Goal: Task Accomplishment & Management: Complete application form

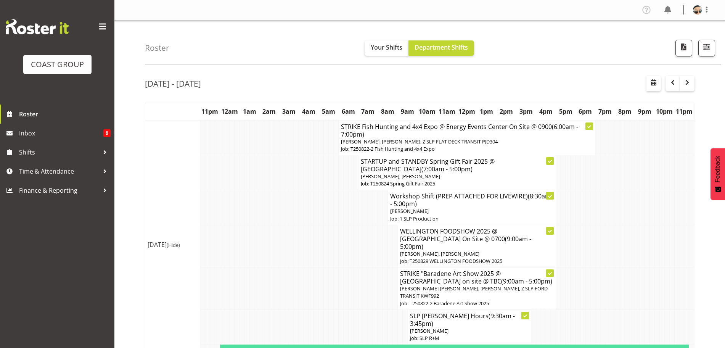
click at [435, 162] on h4 "STARTUP and STANDBY Spring Gift Fair 2025 @ Auckland Showgrounds (7:00am - 5:00…" at bounding box center [457, 164] width 192 height 15
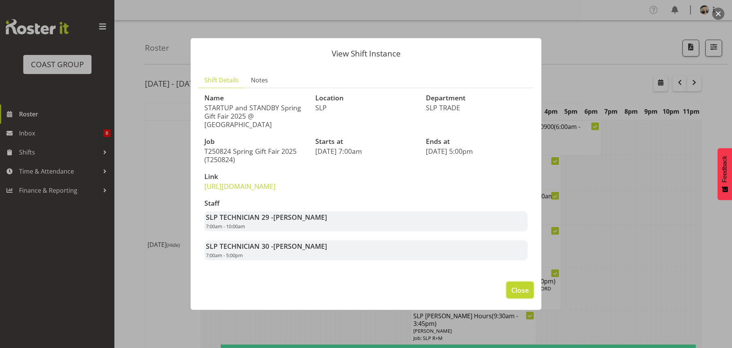
click at [518, 295] on span "Close" at bounding box center [520, 290] width 18 height 10
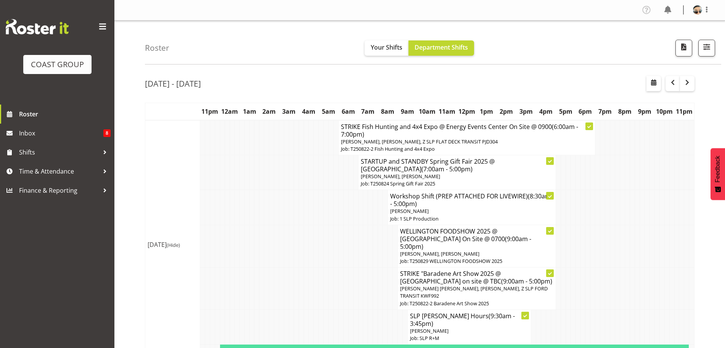
click at [454, 171] on h4 "STARTUP and STANDBY Spring Gift Fair 2025 @ Auckland Showgrounds (7:00am - 5:00…" at bounding box center [457, 164] width 192 height 15
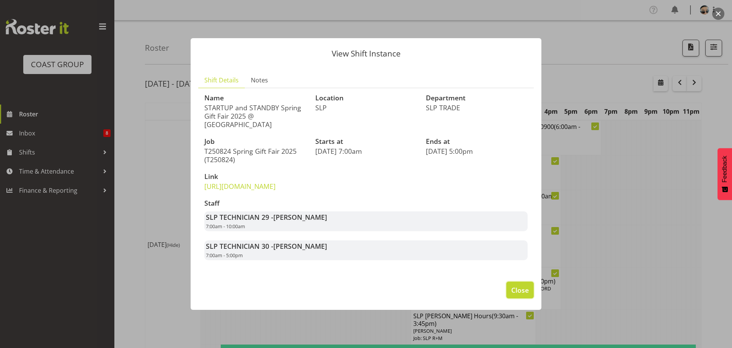
click at [516, 292] on button "Close" at bounding box center [519, 289] width 27 height 17
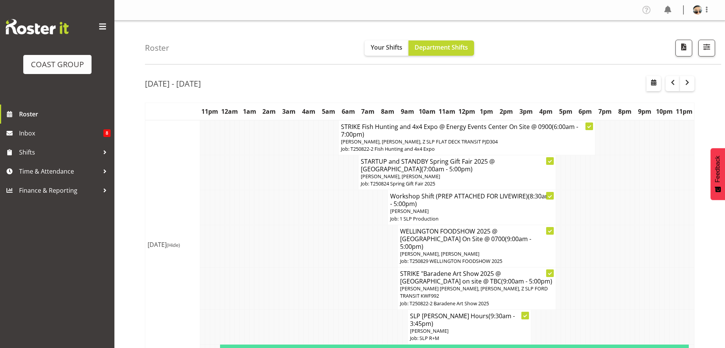
click at [461, 77] on div "[DATE] - [DATE]" at bounding box center [419, 85] width 549 height 18
click at [576, 256] on td at bounding box center [577, 246] width 5 height 42
click at [511, 79] on div "[DATE] - [DATE]" at bounding box center [419, 85] width 549 height 18
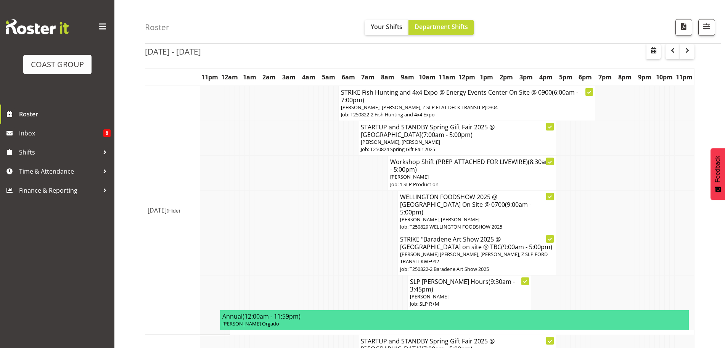
scroll to position [48, 0]
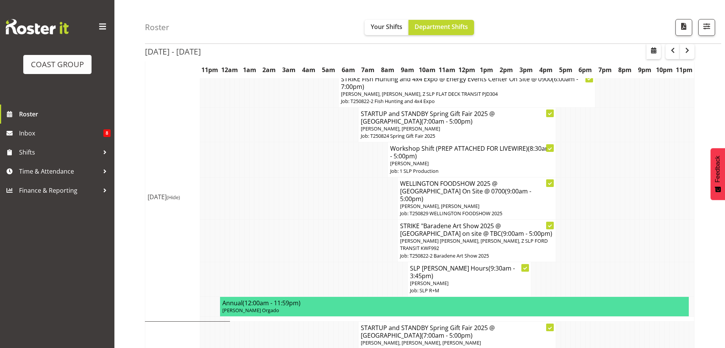
click at [523, 59] on div "[DATE] - [DATE]" at bounding box center [419, 53] width 549 height 18
click at [584, 238] on td at bounding box center [582, 241] width 5 height 42
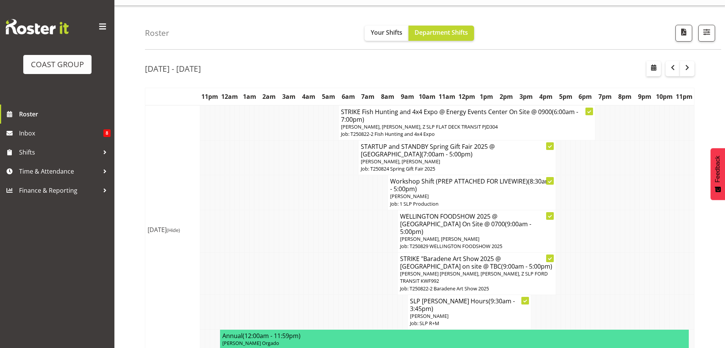
scroll to position [0, 0]
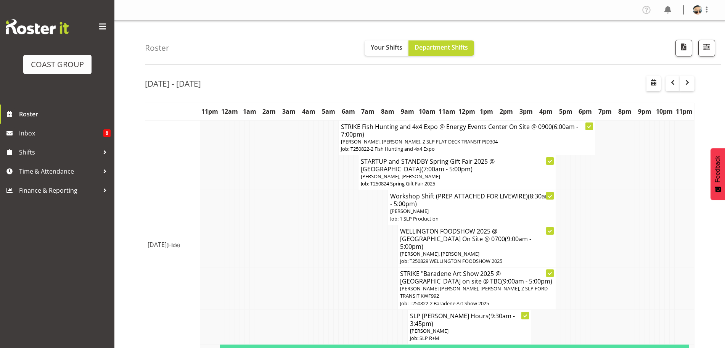
click at [462, 87] on div "[DATE] - [DATE]" at bounding box center [419, 85] width 549 height 18
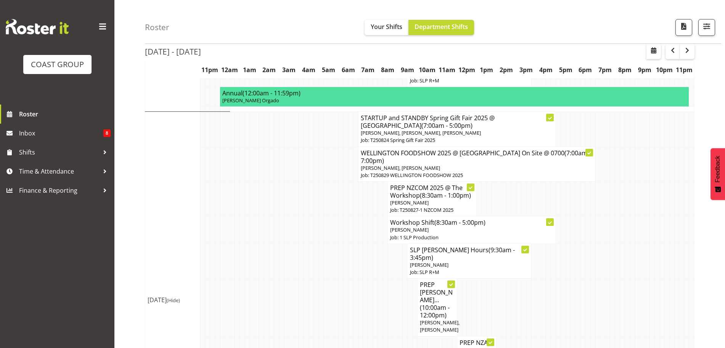
scroll to position [279, 0]
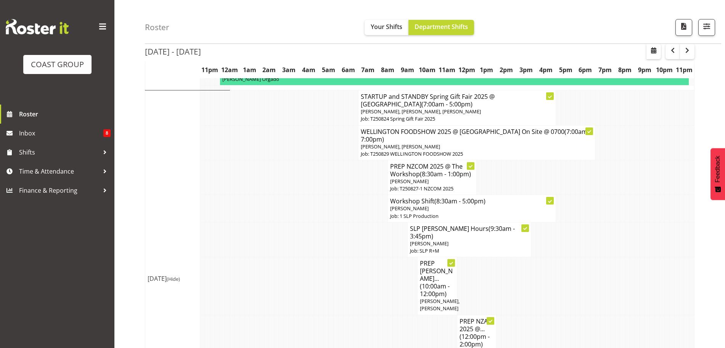
click at [381, 195] on td at bounding box center [380, 208] width 5 height 27
click at [390, 314] on td at bounding box center [390, 339] width 5 height 50
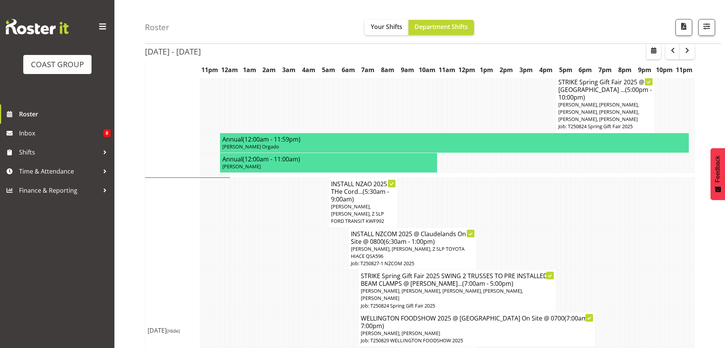
scroll to position [570, 0]
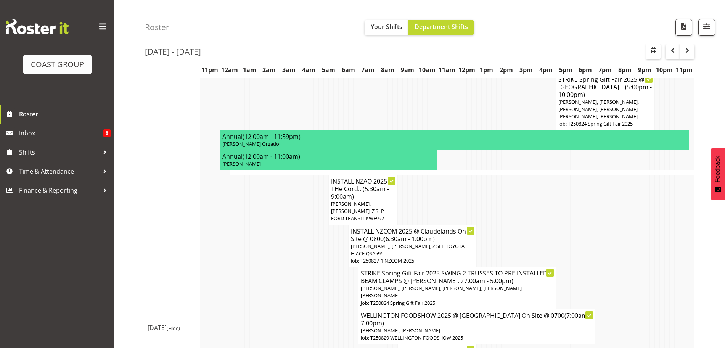
click at [384, 200] on span "[PERSON_NAME], [PERSON_NAME], Z SLP FORD TRANSIT KWF992" at bounding box center [357, 210] width 53 height 21
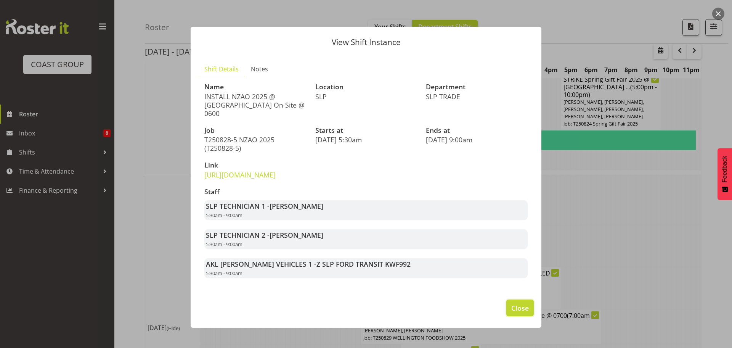
click at [525, 313] on span "Close" at bounding box center [520, 308] width 18 height 10
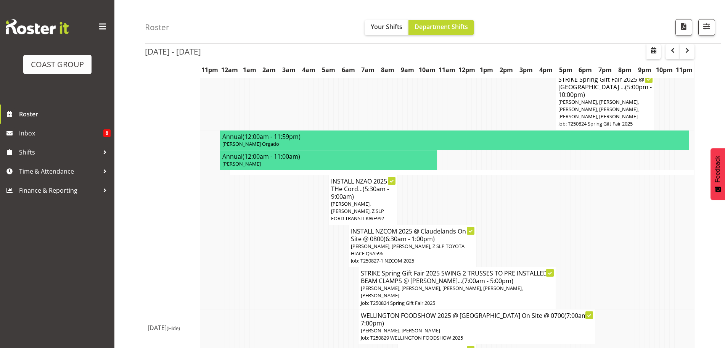
click at [412, 214] on td at bounding box center [414, 200] width 5 height 50
click at [372, 206] on span "[PERSON_NAME], [PERSON_NAME], Z SLP FORD TRANSIT KWF992" at bounding box center [357, 210] width 53 height 21
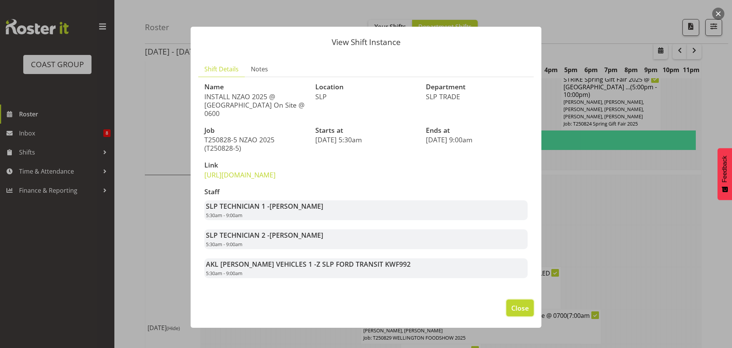
click at [506, 314] on button "Close" at bounding box center [519, 307] width 27 height 17
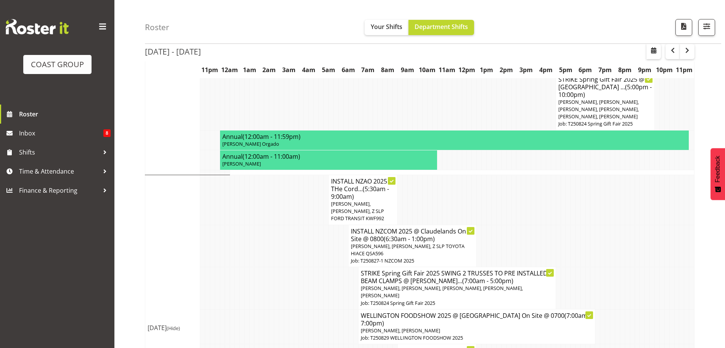
click at [423, 218] on td at bounding box center [424, 200] width 5 height 50
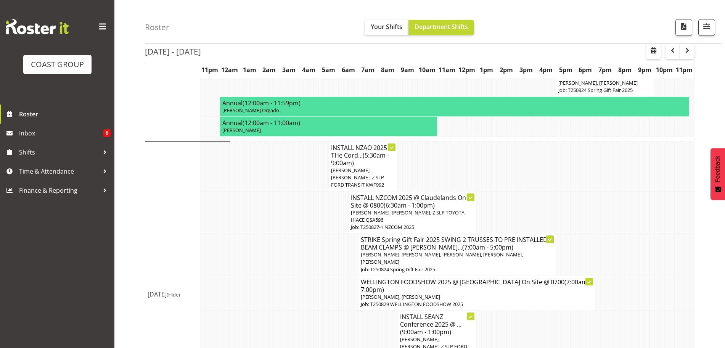
scroll to position [618, 0]
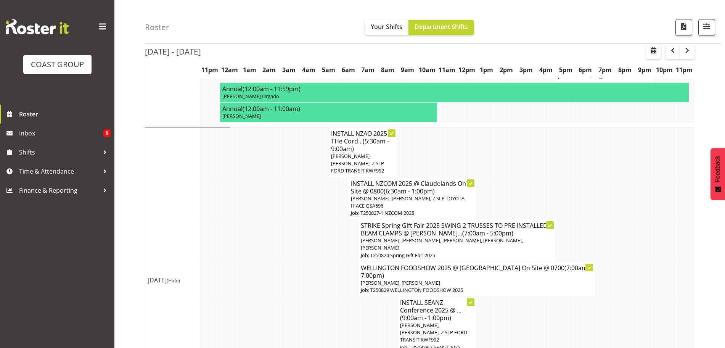
click at [462, 161] on td at bounding box center [464, 152] width 5 height 50
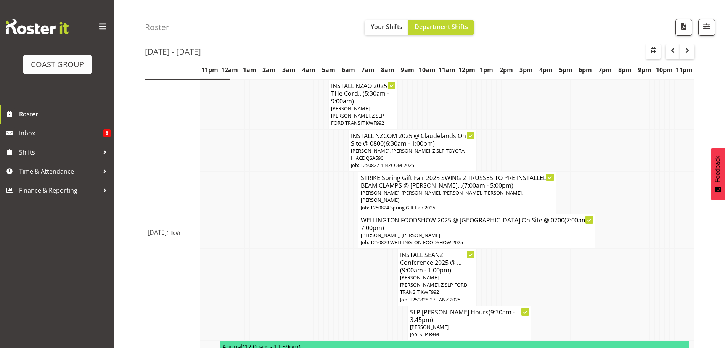
click at [436, 103] on td at bounding box center [434, 105] width 5 height 50
click at [523, 135] on td at bounding box center [523, 150] width 5 height 42
click at [516, 160] on td at bounding box center [518, 150] width 5 height 42
click at [449, 266] on span "(9:00am - 1:00pm)" at bounding box center [425, 270] width 51 height 8
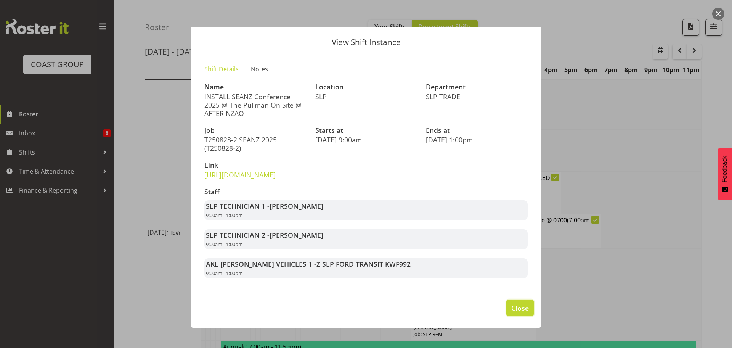
click at [511, 313] on span "Close" at bounding box center [520, 308] width 18 height 10
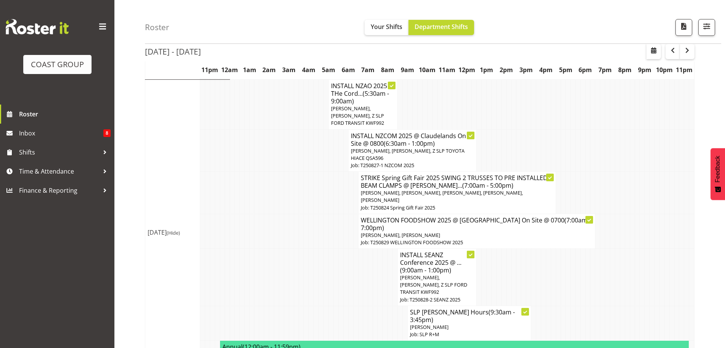
click at [548, 150] on td at bounding box center [547, 150] width 5 height 42
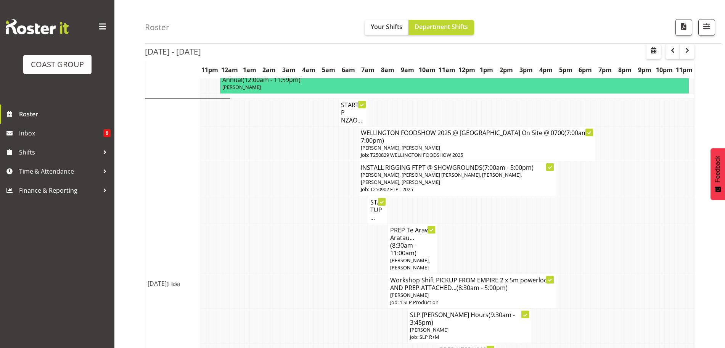
scroll to position [957, 0]
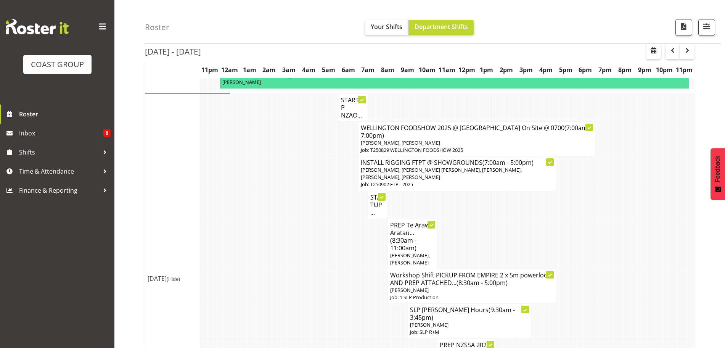
click at [562, 218] on td at bounding box center [562, 243] width 5 height 50
click at [477, 234] on td at bounding box center [478, 243] width 5 height 50
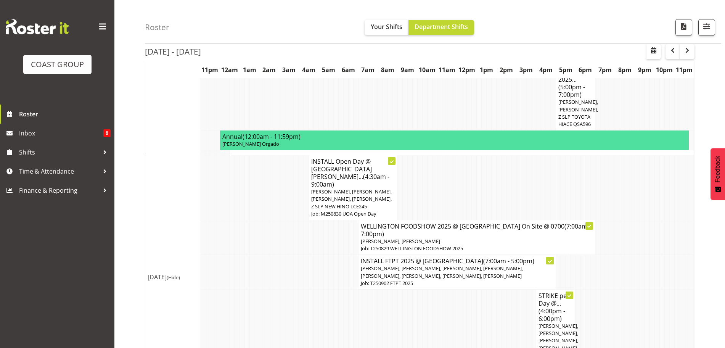
scroll to position [1813, 0]
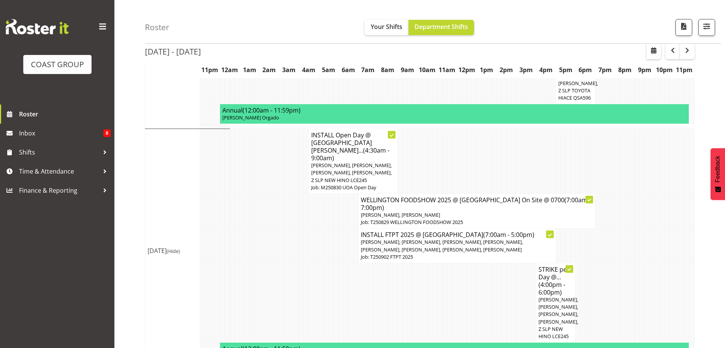
click at [465, 163] on td at bounding box center [464, 161] width 5 height 65
click at [441, 170] on td at bounding box center [439, 161] width 5 height 65
click at [427, 253] on p "Job: T250902 FTPT 2025" at bounding box center [457, 256] width 192 height 7
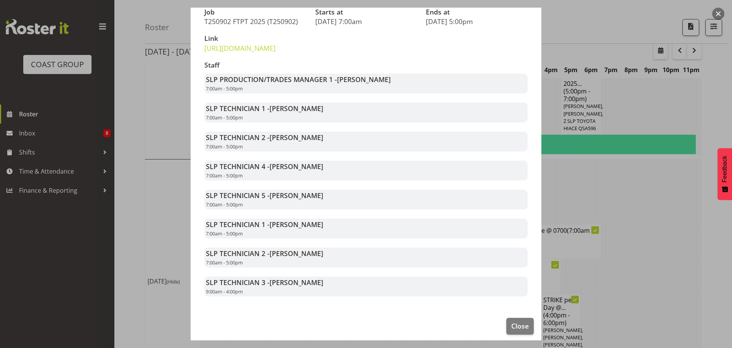
scroll to position [120, 0]
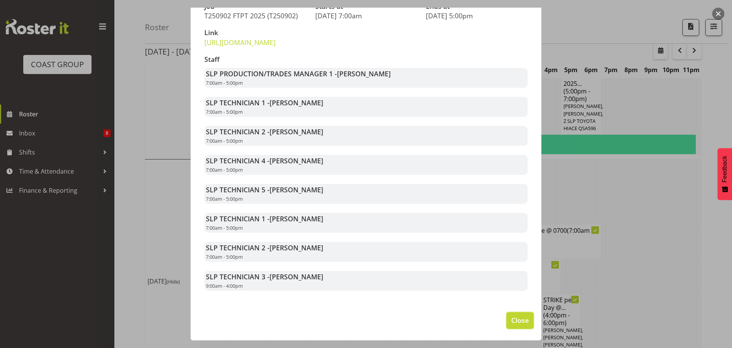
click at [513, 325] on span "Close" at bounding box center [520, 320] width 18 height 10
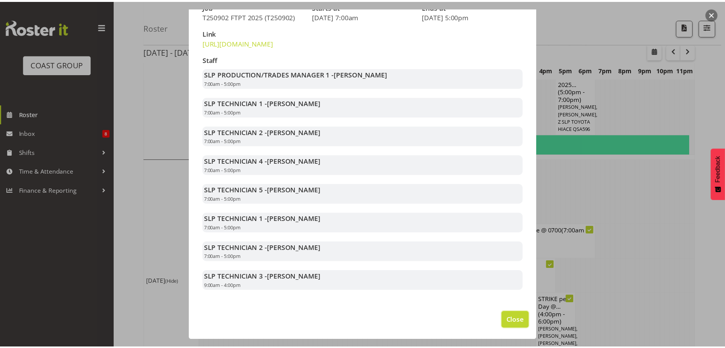
scroll to position [1813, 0]
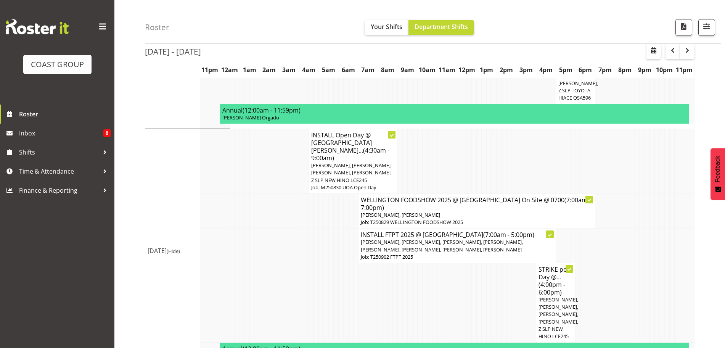
click at [412, 271] on td at bounding box center [414, 302] width 5 height 79
click at [415, 238] on span "[PERSON_NAME], [PERSON_NAME], [PERSON_NAME], [PERSON_NAME], [PERSON_NAME], [PER…" at bounding box center [442, 245] width 162 height 14
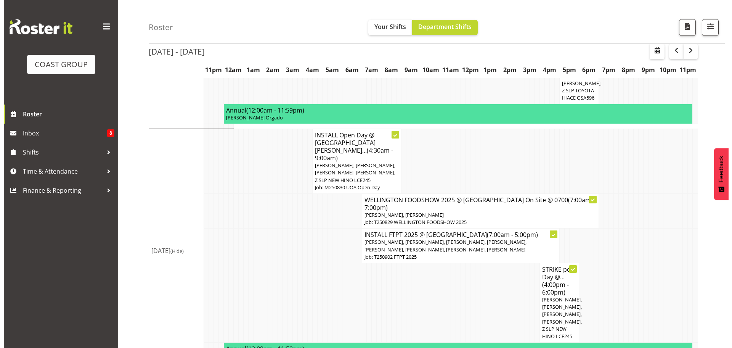
scroll to position [1775, 0]
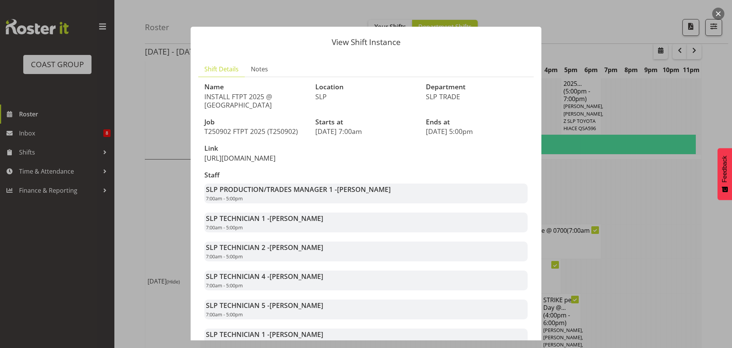
click at [264, 162] on link "https://drive.google.com/drive/folders/10jpgOLW_orUCy27X0XJsajrW9stE3vdi" at bounding box center [239, 157] width 71 height 9
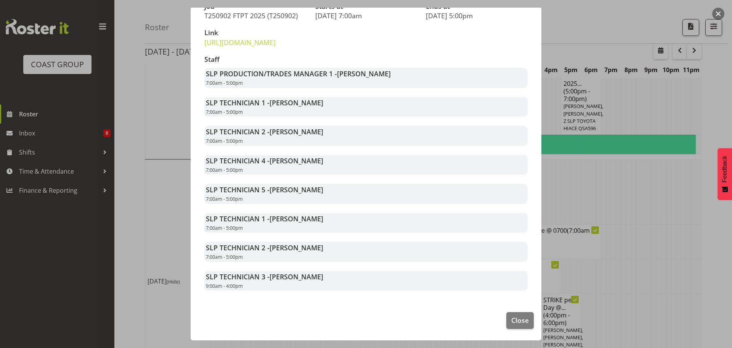
scroll to position [132, 0]
drag, startPoint x: 273, startPoint y: 103, endPoint x: 297, endPoint y: 103, distance: 24.0
click at [297, 102] on span "[PERSON_NAME]" at bounding box center [296, 102] width 54 height 9
click at [298, 104] on span "[PERSON_NAME]" at bounding box center [296, 102] width 54 height 9
click at [265, 99] on strong "SLP TECHNICIAN 1 - Aof Anujarawat" at bounding box center [264, 102] width 117 height 9
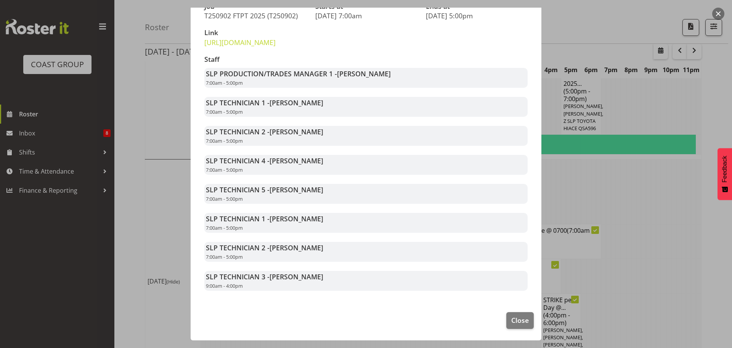
drag, startPoint x: 269, startPoint y: 102, endPoint x: 335, endPoint y: 106, distance: 66.1
click at [335, 106] on div "SLP TECHNICIAN 1 - Aof Anujarawat 7:00am - 5:00pm" at bounding box center [365, 107] width 323 height 20
drag, startPoint x: 271, startPoint y: 130, endPoint x: 327, endPoint y: 127, distance: 55.4
click at [327, 127] on div "SLP TECHNICIAN 2 - Coel Phillips 7:00am - 5:00pm" at bounding box center [365, 136] width 323 height 20
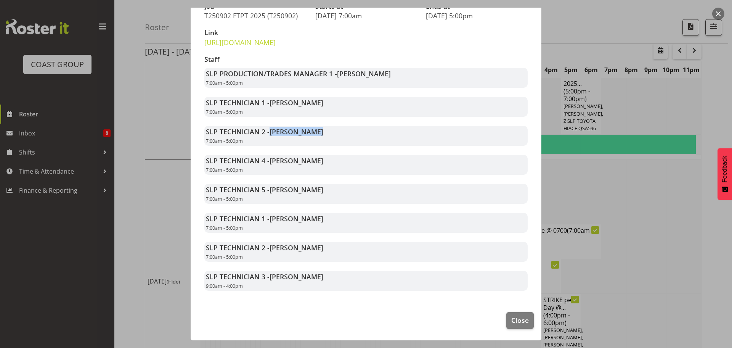
click at [327, 127] on div "SLP TECHNICIAN 2 - Coel Phillips 7:00am - 5:00pm" at bounding box center [365, 136] width 323 height 20
drag, startPoint x: 308, startPoint y: 158, endPoint x: 309, endPoint y: 162, distance: 3.9
click at [311, 158] on span "[PERSON_NAME]" at bounding box center [296, 160] width 54 height 9
click at [268, 166] on div "SLP TECHNICIAN 4 - Hayden Watts 7:00am - 5:00pm" at bounding box center [365, 165] width 323 height 20
drag, startPoint x: 272, startPoint y: 161, endPoint x: 295, endPoint y: 152, distance: 24.7
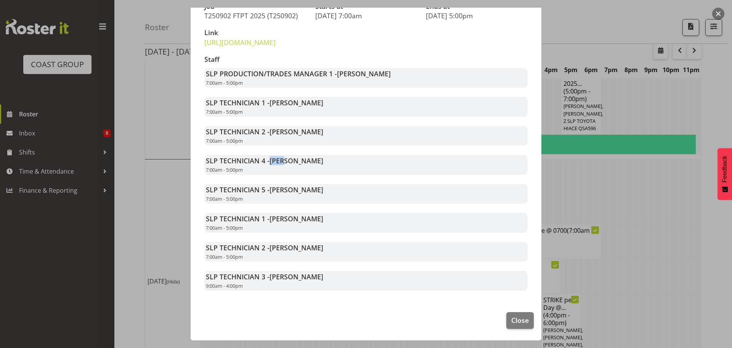
click at [294, 153] on div "Staff SLP PRODUCTION/TRADES MANAGER 1 - Shaun Dalgetty 7:00am - 5:00pm SLP TECH…" at bounding box center [366, 173] width 332 height 244
click at [296, 152] on div "Staff SLP PRODUCTION/TRADES MANAGER 1 - Shaun Dalgetty 7:00am - 5:00pm SLP TECH…" at bounding box center [366, 173] width 332 height 244
drag, startPoint x: 273, startPoint y: 103, endPoint x: 323, endPoint y: 104, distance: 50.3
click at [323, 104] on div "SLP TECHNICIAN 1 - Aof Anujarawat 7:00am - 5:00pm" at bounding box center [365, 107] width 323 height 20
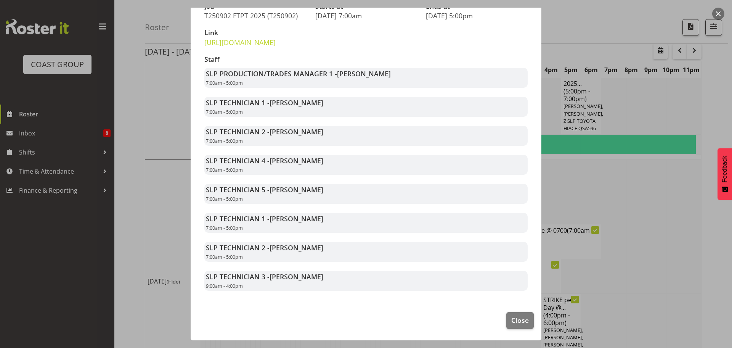
drag, startPoint x: 271, startPoint y: 132, endPoint x: 314, endPoint y: 136, distance: 42.5
click at [314, 136] on div "SLP TECHNICIAN 2 - Coel Phillips 7:00am - 5:00pm" at bounding box center [365, 136] width 323 height 20
drag, startPoint x: 272, startPoint y: 161, endPoint x: 308, endPoint y: 157, distance: 36.4
click at [307, 159] on span "[PERSON_NAME]" at bounding box center [296, 160] width 54 height 9
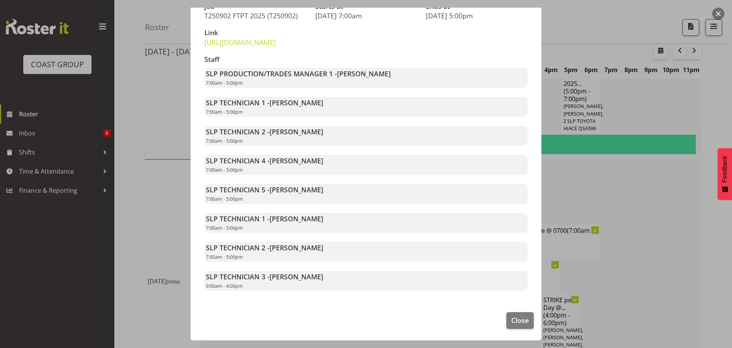
click at [311, 157] on span "[PERSON_NAME]" at bounding box center [296, 160] width 54 height 9
click at [516, 319] on span "Close" at bounding box center [520, 320] width 18 height 10
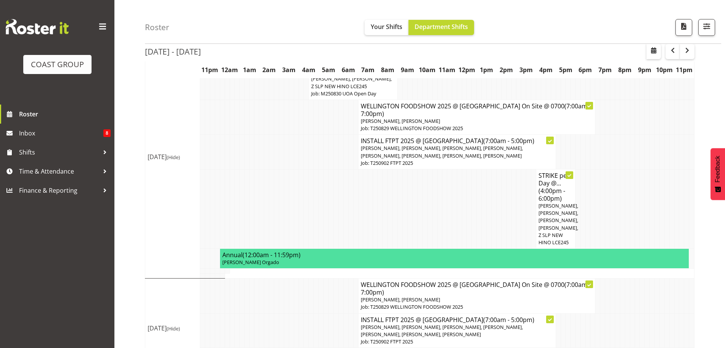
scroll to position [1909, 0]
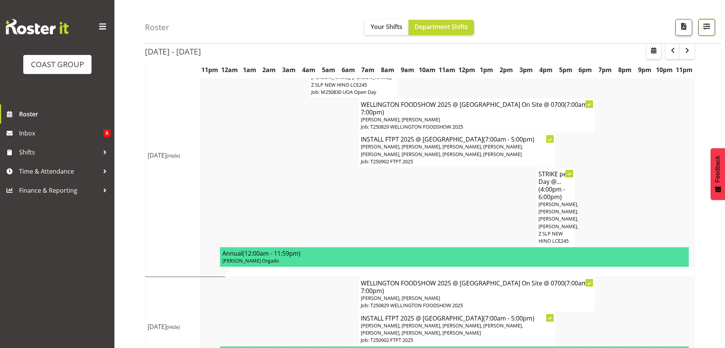
click at [706, 29] on span "button" at bounding box center [706, 26] width 10 height 10
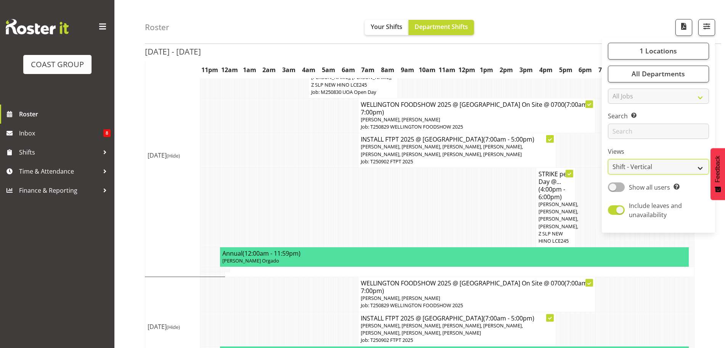
click at [655, 170] on select "Staff Role Shift - Horizontal Shift - Vertical Staff - Location" at bounding box center [658, 166] width 101 height 15
select select "staff"
click at [608, 159] on select "Staff Role Shift - Horizontal Shift - Vertical Staff - Location" at bounding box center [658, 166] width 101 height 15
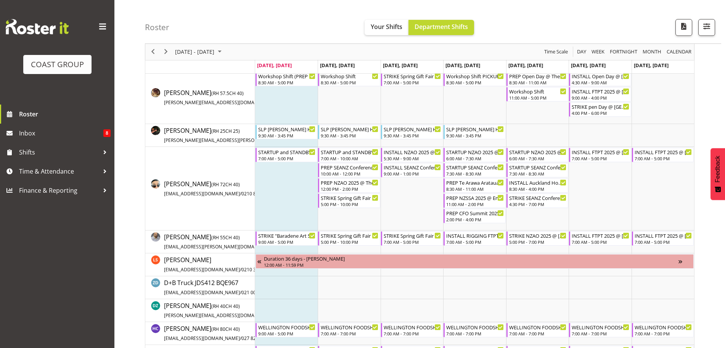
scroll to position [4, 0]
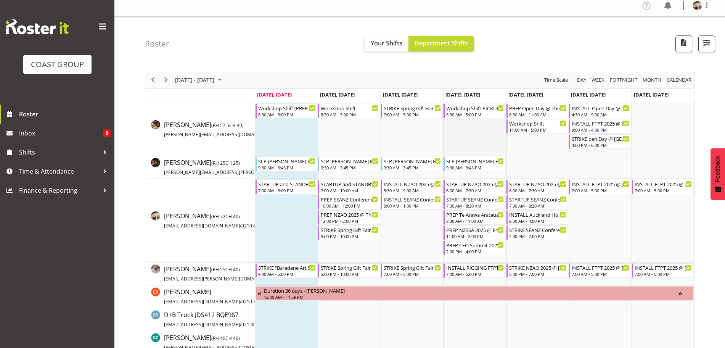
click at [484, 128] on td "Timeline Week of August 25, 2025" at bounding box center [474, 129] width 63 height 53
click at [472, 197] on div "STARTUP SEANZ Conference 2025 @ The Pullman On Site @ 0730" at bounding box center [475, 199] width 58 height 8
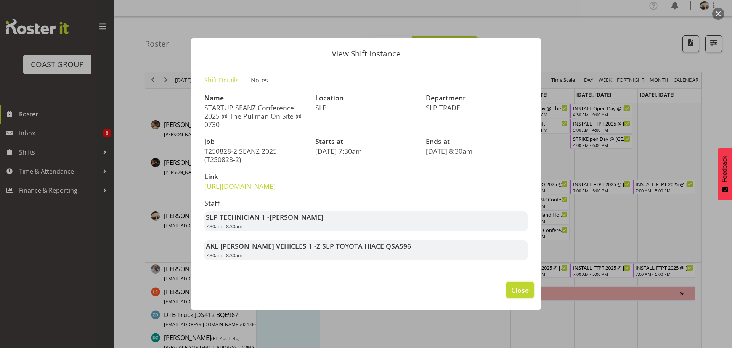
click at [513, 295] on span "Close" at bounding box center [520, 290] width 18 height 10
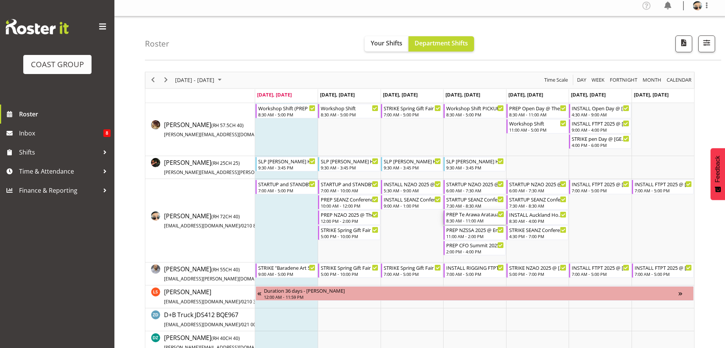
click at [475, 219] on div "8:30 AM - 11:00 AM" at bounding box center [475, 220] width 58 height 6
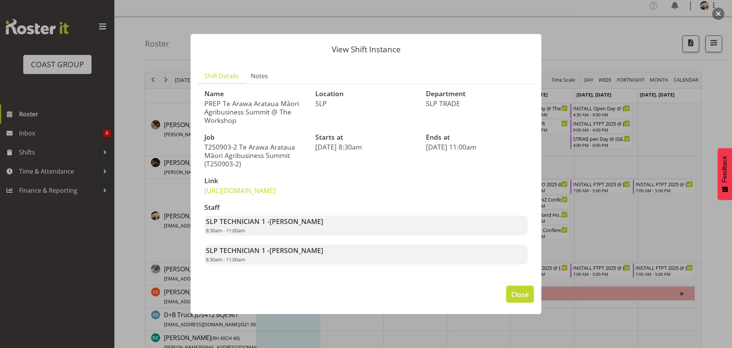
click at [517, 299] on span "Close" at bounding box center [520, 294] width 18 height 10
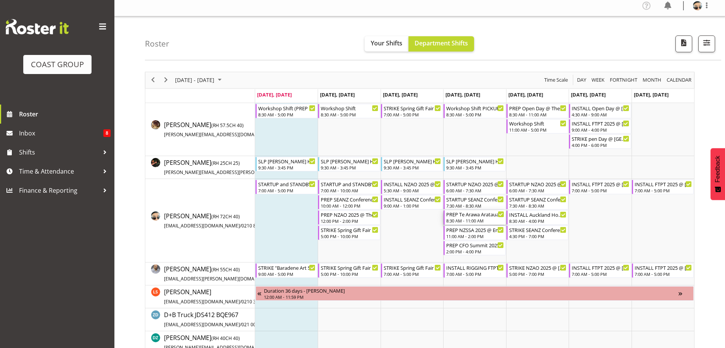
click at [473, 215] on div "PREP Te Arawa Arataua Māori Agribusiness Summit @ The Workshop" at bounding box center [475, 214] width 58 height 8
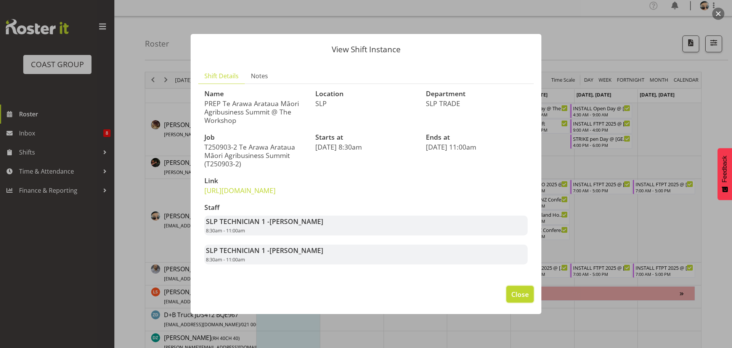
click at [513, 298] on span "Close" at bounding box center [520, 294] width 18 height 10
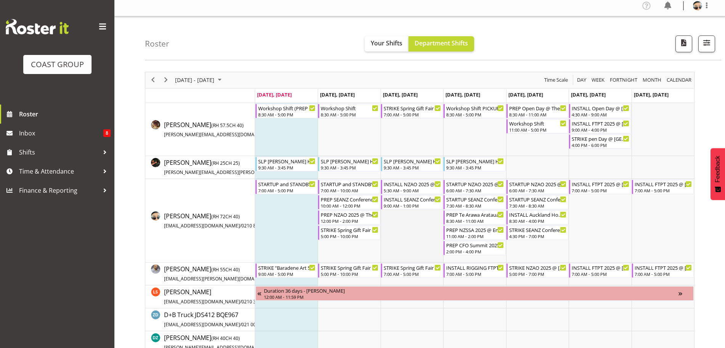
click at [423, 233] on td "Timeline Week of August 25, 2025" at bounding box center [411, 220] width 63 height 83
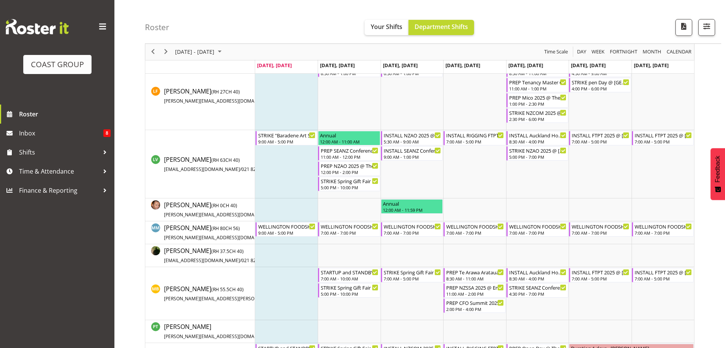
scroll to position [508, 0]
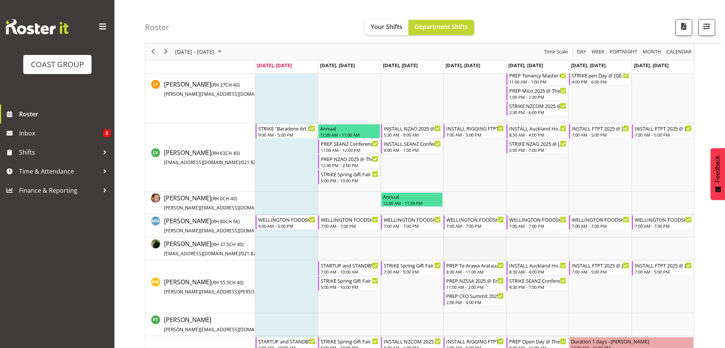
click at [482, 256] on td "Timeline Week of August 25, 2025" at bounding box center [474, 248] width 63 height 23
click at [482, 268] on div "PREP Te Arawa Arataua Māori Agribusiness Summit @ The Workshop 8:30 AM - 11:00 …" at bounding box center [475, 268] width 58 height 14
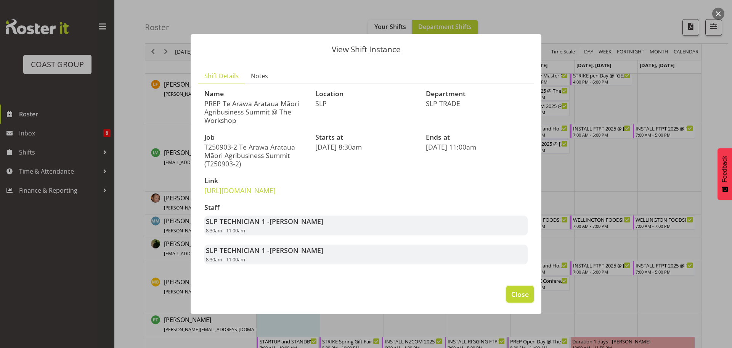
click at [518, 299] on span "Close" at bounding box center [520, 294] width 18 height 10
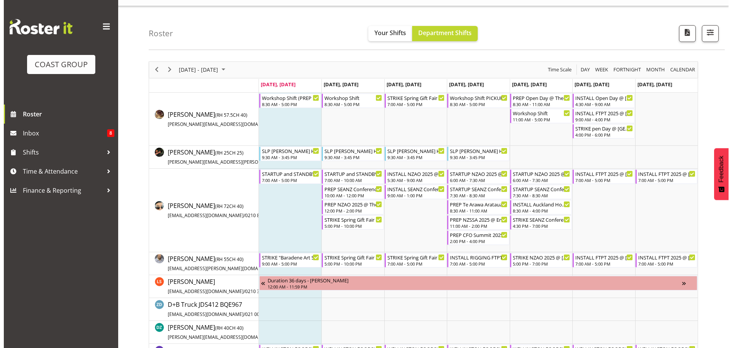
scroll to position [10, 0]
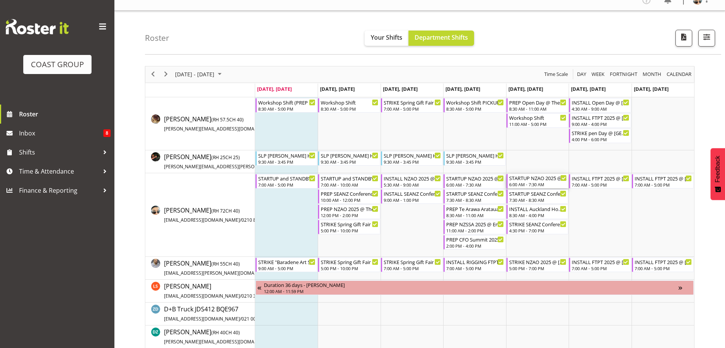
click at [536, 178] on div "STARTUP NZAO 2025 @ THe Cordis On Site @ 0700" at bounding box center [538, 178] width 58 height 8
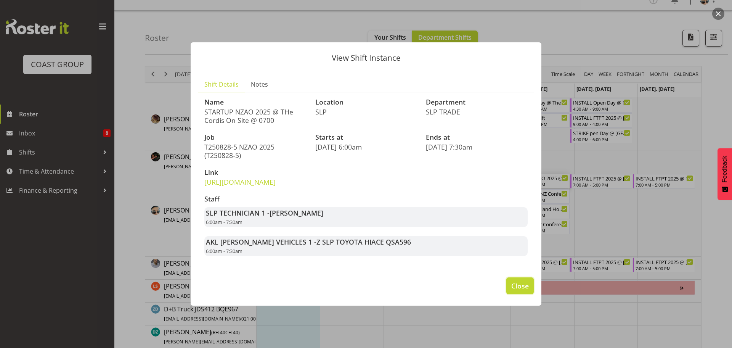
click at [526, 290] on span "Close" at bounding box center [520, 286] width 18 height 10
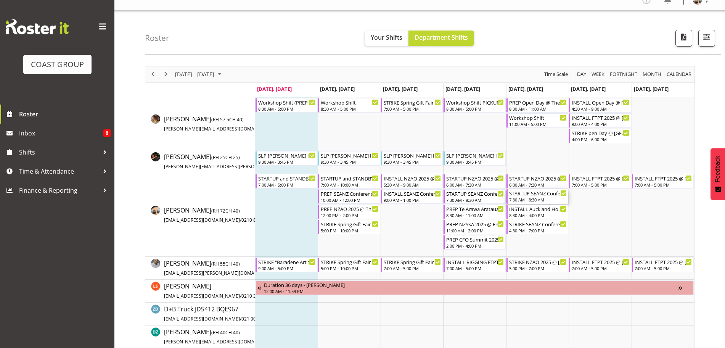
click at [541, 193] on div "STARTUP SEANZ Conference 2025 @ The Pullman On Site @ 0730" at bounding box center [538, 193] width 58 height 8
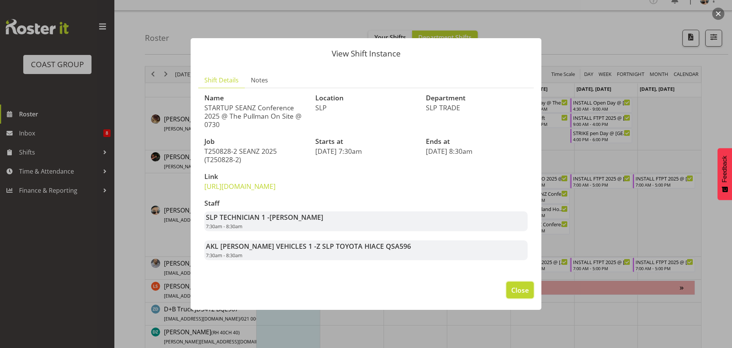
click at [522, 295] on span "Close" at bounding box center [520, 290] width 18 height 10
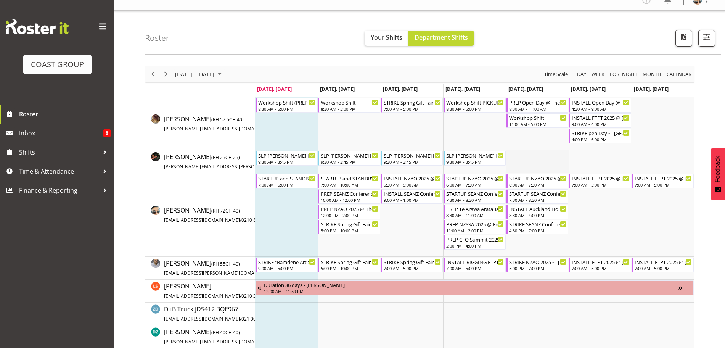
click at [540, 162] on td "Timeline Week of August 25, 2025" at bounding box center [537, 161] width 63 height 23
click at [579, 184] on div "7:00 AM - 5:00 PM" at bounding box center [600, 184] width 58 height 6
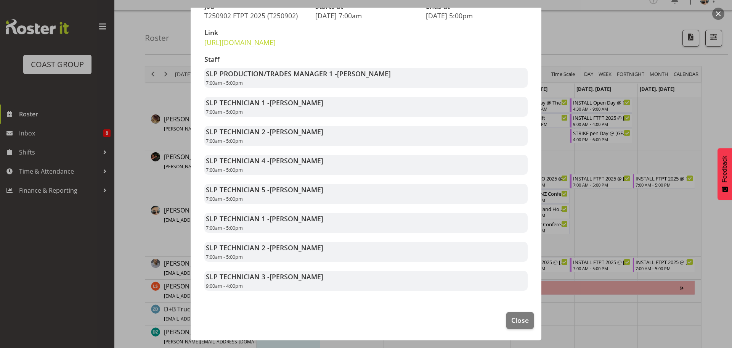
scroll to position [132, 0]
click at [511, 316] on span "Close" at bounding box center [520, 320] width 18 height 10
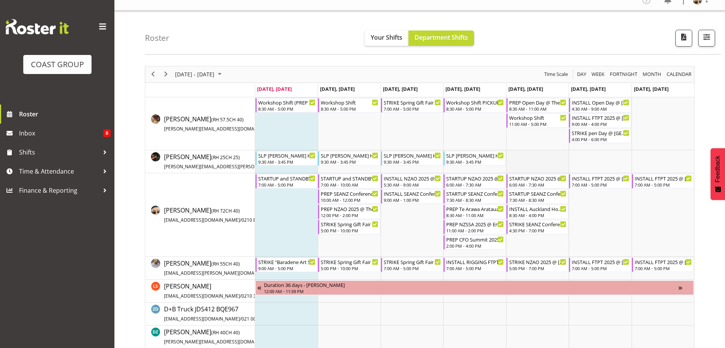
click at [545, 162] on td "Timeline Week of August 25, 2025" at bounding box center [537, 161] width 63 height 23
click at [650, 180] on div "INSTALL FTPT 2025 @ [GEOGRAPHIC_DATA]" at bounding box center [663, 178] width 58 height 8
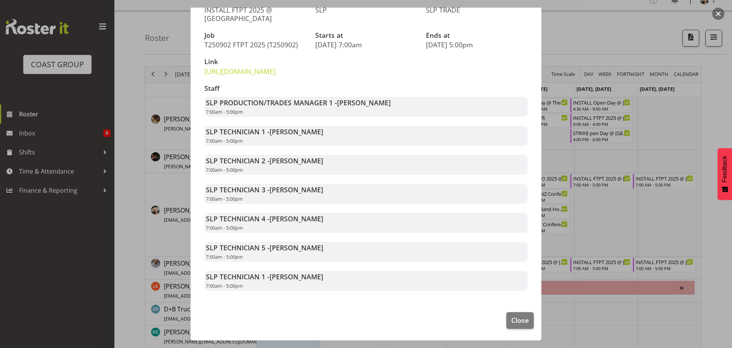
scroll to position [103, 0]
click at [513, 322] on span "Close" at bounding box center [520, 320] width 18 height 10
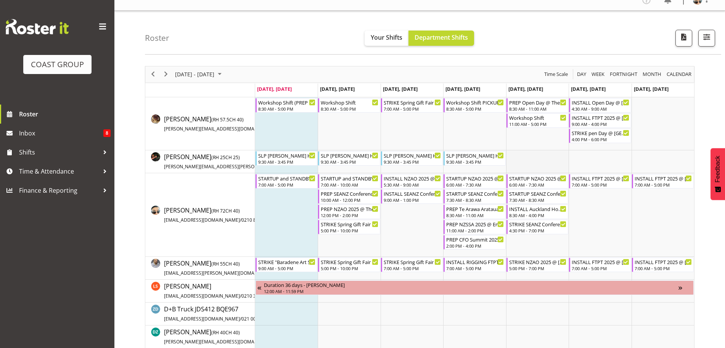
click at [532, 163] on td "Timeline Week of August 25, 2025" at bounding box center [537, 161] width 63 height 23
drag, startPoint x: 164, startPoint y: 77, endPoint x: 377, endPoint y: 0, distance: 226.4
click at [164, 77] on span "Next" at bounding box center [165, 74] width 9 height 10
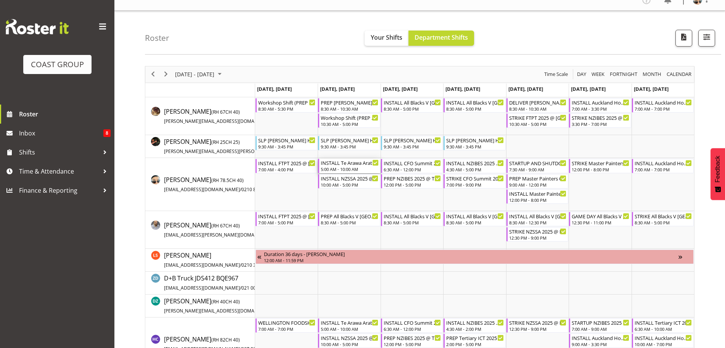
click at [347, 169] on div "5:00 AM - 10:00 AM" at bounding box center [350, 169] width 58 height 6
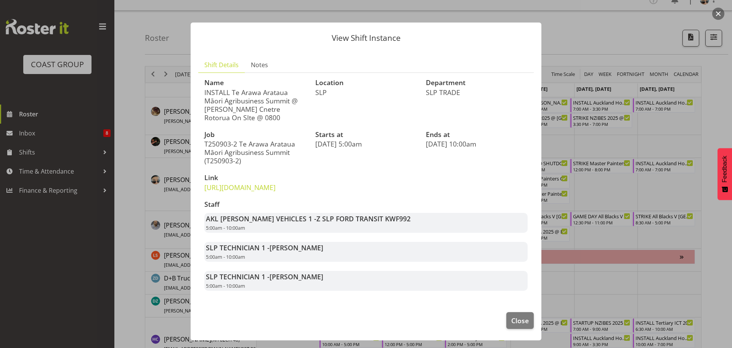
scroll to position [21, 0]
click at [511, 321] on span "Close" at bounding box center [520, 320] width 18 height 10
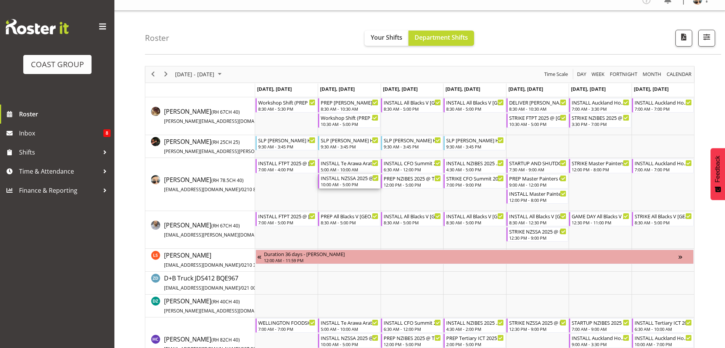
click at [338, 184] on div "10:00 AM - 5:00 PM" at bounding box center [350, 184] width 58 height 6
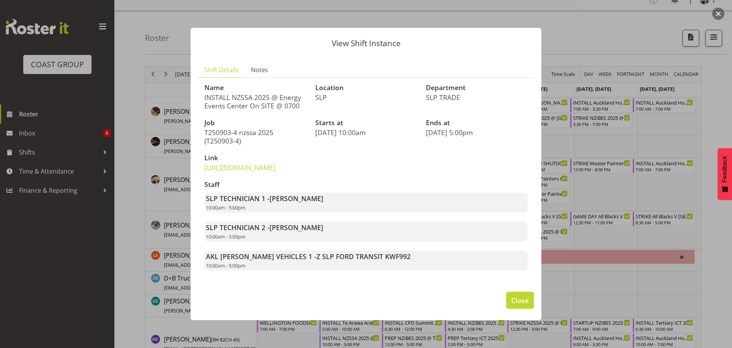
click at [520, 305] on span "Close" at bounding box center [520, 300] width 18 height 10
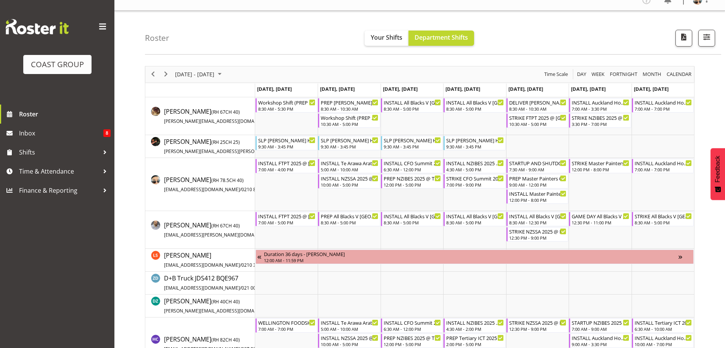
click at [409, 202] on td "Timeline Week of September 1, 2025" at bounding box center [411, 184] width 63 height 53
click at [412, 170] on div "6:30 AM - 12:00 PM" at bounding box center [412, 169] width 58 height 6
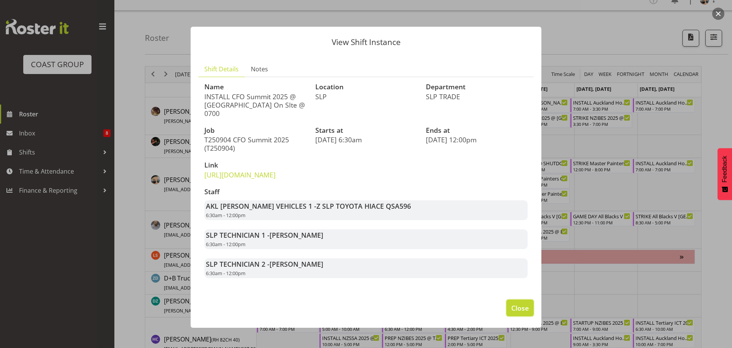
click at [527, 313] on span "Close" at bounding box center [520, 308] width 18 height 10
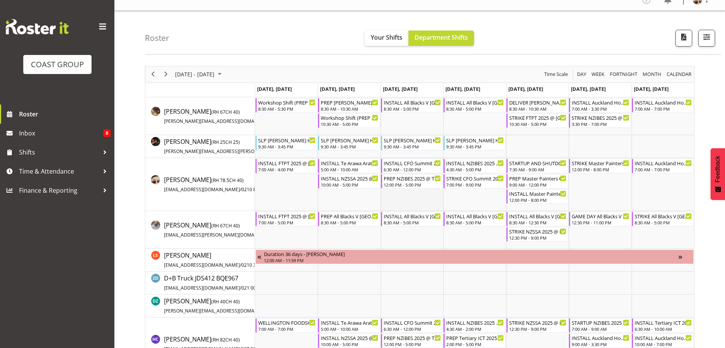
click at [424, 202] on td "Timeline Week of September 1, 2025" at bounding box center [411, 184] width 63 height 53
click at [408, 167] on div "6:30 AM - 12:00 PM" at bounding box center [412, 169] width 58 height 6
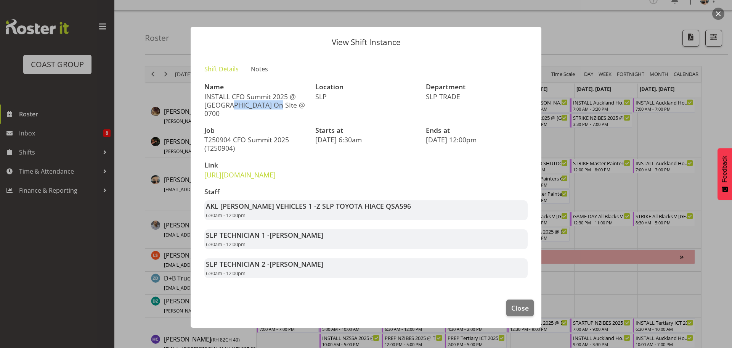
drag, startPoint x: 221, startPoint y: 95, endPoint x: 269, endPoint y: 91, distance: 48.1
click at [269, 91] on div "Name INSTALL CFO Summit 2025 @ Cordis Hotel On SIte @ 0700" at bounding box center [255, 100] width 111 height 43
drag, startPoint x: 204, startPoint y: 94, endPoint x: 260, endPoint y: 93, distance: 56.8
click at [260, 92] on div "Name INSTALL CFO Summit 2025 @ Cordis Hotel On SIte @ 0700" at bounding box center [255, 100] width 111 height 43
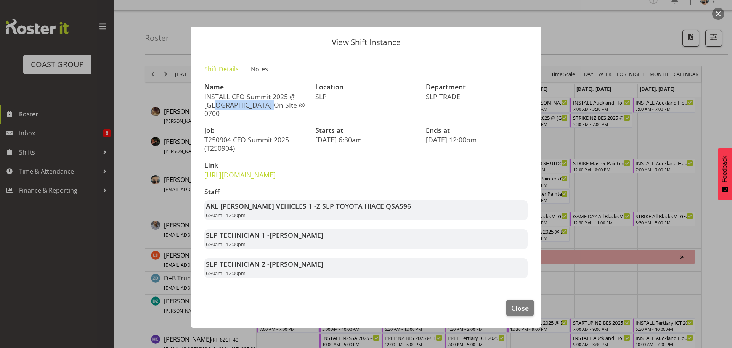
click at [260, 93] on p "INSTALL CFO Summit 2025 @ Cordis Hotel On SIte @ 0700" at bounding box center [255, 104] width 102 height 25
click at [216, 98] on p "INSTALL CFO Summit 2025 @ Cordis Hotel On SIte @ 0700" at bounding box center [255, 104] width 102 height 25
drag, startPoint x: 208, startPoint y: 98, endPoint x: 253, endPoint y: 99, distance: 45.4
click at [253, 99] on p "INSTALL CFO Summit 2025 @ Cordis Hotel On SIte @ 0700" at bounding box center [255, 104] width 102 height 25
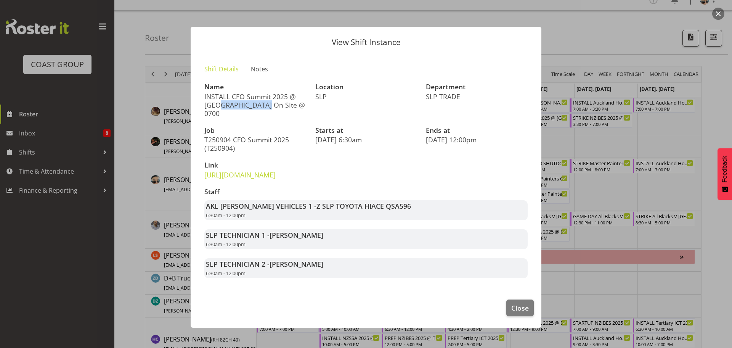
drag, startPoint x: 218, startPoint y: 101, endPoint x: 260, endPoint y: 101, distance: 41.5
click at [260, 101] on p "INSTALL CFO Summit 2025 @ Cordis Hotel On SIte @ 0700" at bounding box center [255, 104] width 102 height 25
click at [260, 102] on p "INSTALL CFO Summit 2025 @ Cordis Hotel On SIte @ 0700" at bounding box center [255, 104] width 102 height 25
click at [523, 313] on span "Close" at bounding box center [520, 308] width 18 height 10
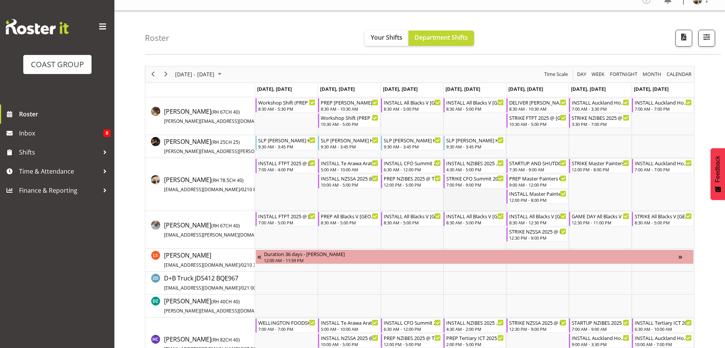
click at [453, 193] on td "Timeline Week of September 1, 2025" at bounding box center [474, 184] width 63 height 53
click at [419, 180] on div "PREP NZIBES 2025 @ The Workshop" at bounding box center [412, 178] width 58 height 8
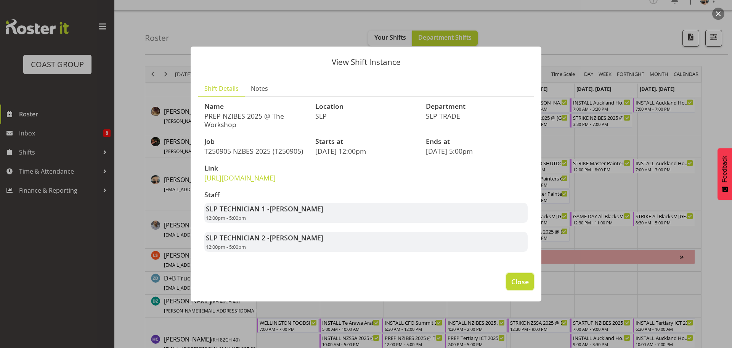
click at [525, 286] on span "Close" at bounding box center [520, 281] width 18 height 10
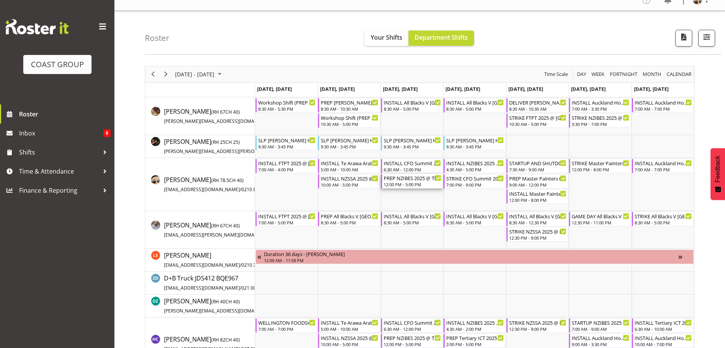
click at [415, 183] on div "12:00 PM - 5:00 PM" at bounding box center [412, 184] width 58 height 6
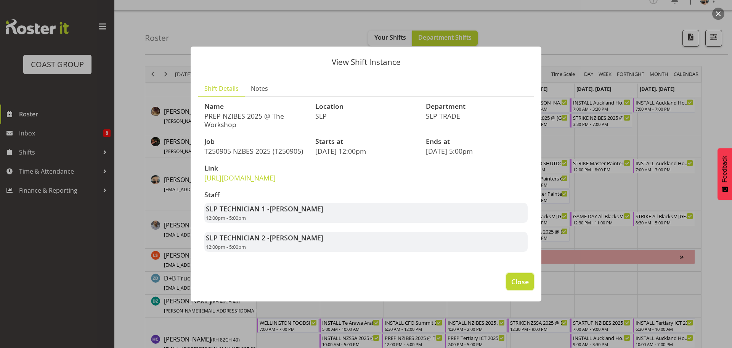
click at [528, 284] on button "Close" at bounding box center [519, 281] width 27 height 17
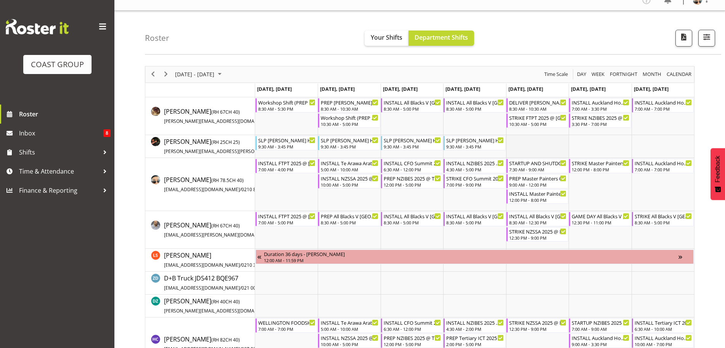
click at [532, 147] on td "Timeline Week of September 1, 2025" at bounding box center [537, 146] width 63 height 23
click at [549, 168] on div "7:30 AM - 9:00 AM" at bounding box center [538, 169] width 58 height 6
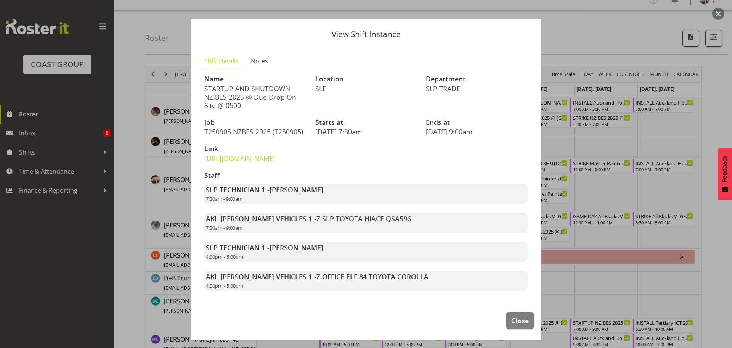
scroll to position [25, 0]
click at [524, 326] on button "Close" at bounding box center [519, 320] width 27 height 17
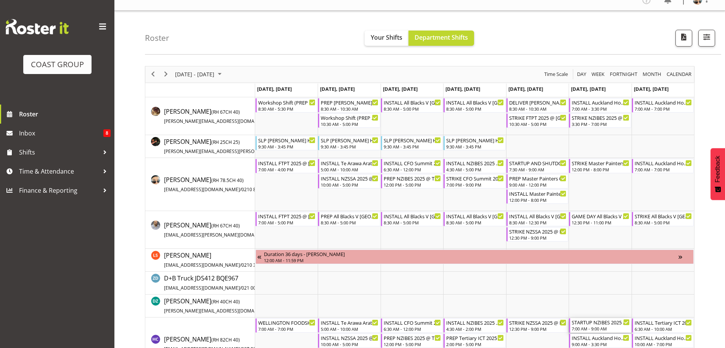
click at [573, 328] on div "7:00 AM - 9:00 AM" at bounding box center [600, 328] width 58 height 6
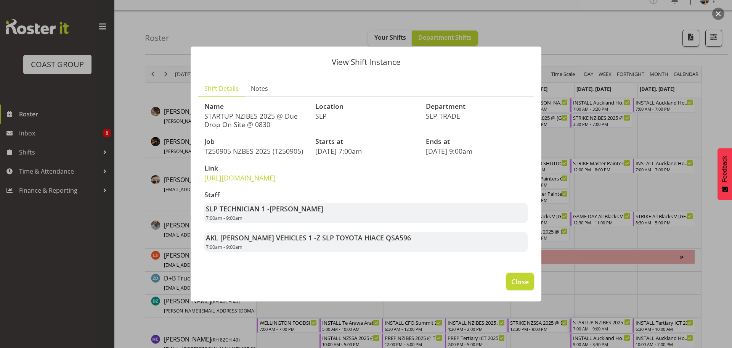
click at [524, 286] on span "Close" at bounding box center [520, 281] width 18 height 10
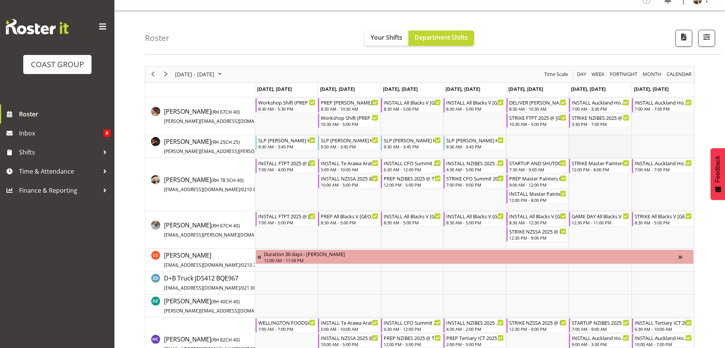
click at [581, 146] on td "Timeline Week of September 1, 2025" at bounding box center [599, 146] width 63 height 23
click at [581, 148] on td "Timeline Week of September 1, 2025" at bounding box center [599, 146] width 63 height 23
click at [656, 166] on div "INSTALL Auckland Homeshow 2025 @ Auckland SHowgrounds 7:00 AM - 7:00 PM" at bounding box center [663, 166] width 58 height 14
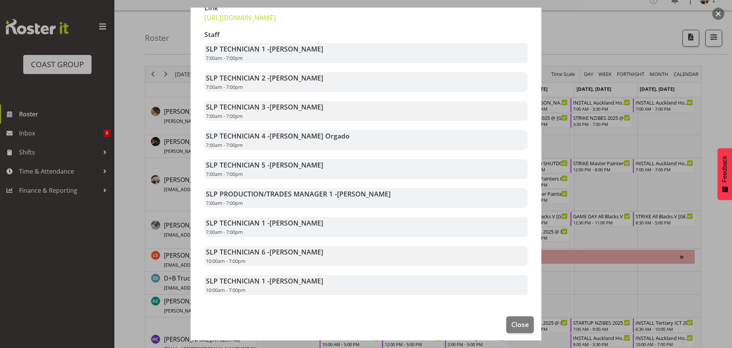
scroll to position [158, 0]
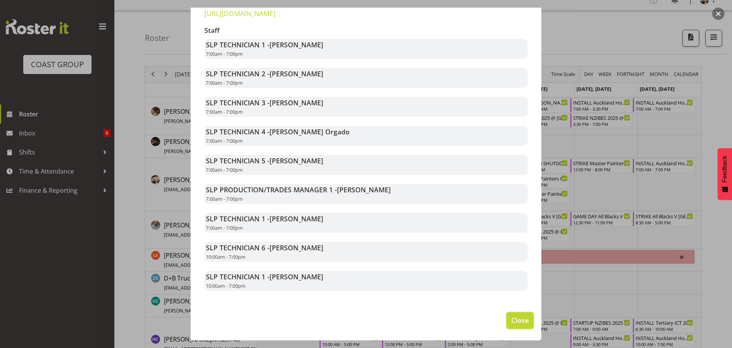
click at [522, 329] on button "Close" at bounding box center [519, 320] width 27 height 17
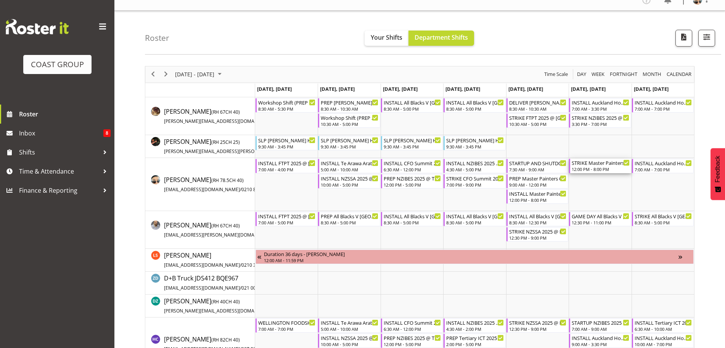
click at [598, 170] on div "12:00 PM - 8:00 PM" at bounding box center [600, 169] width 58 height 6
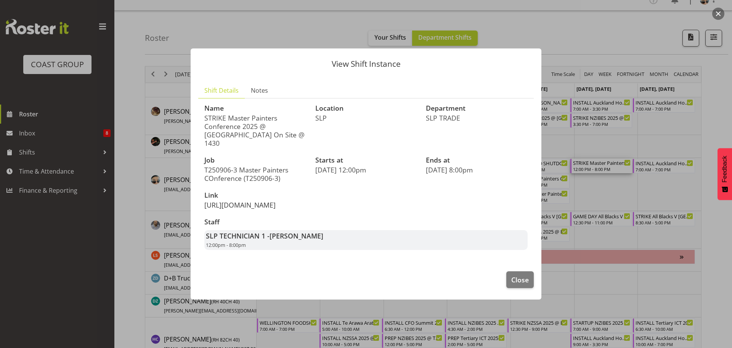
click at [276, 200] on link "https://drive.google.com/drive/folders/1ufk_n5Dhkog-9V1nlHfsc4srO-9n561k" at bounding box center [239, 204] width 71 height 9
click at [525, 288] on button "Close" at bounding box center [519, 279] width 27 height 17
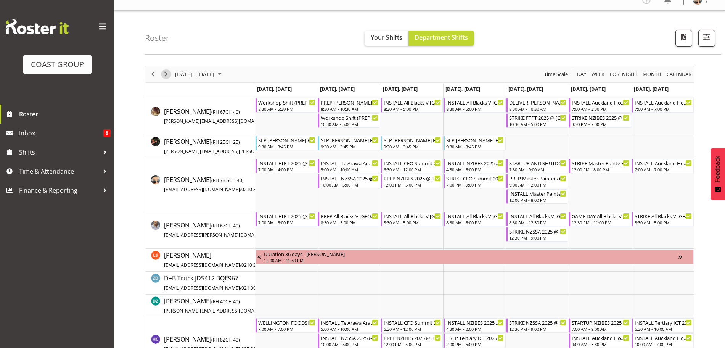
drag, startPoint x: 167, startPoint y: 76, endPoint x: 405, endPoint y: 2, distance: 249.3
click at [167, 76] on span "Next" at bounding box center [165, 74] width 9 height 10
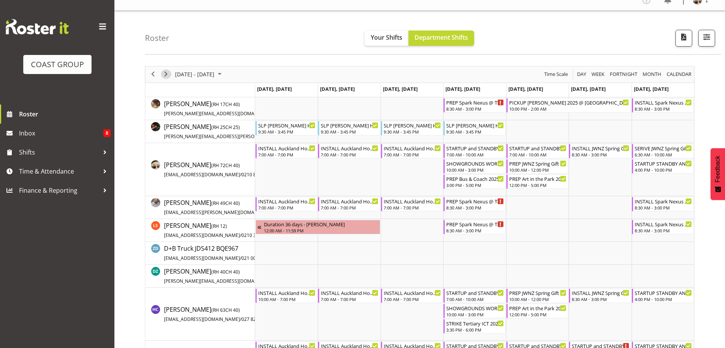
click at [168, 74] on span "Next" at bounding box center [165, 74] width 9 height 10
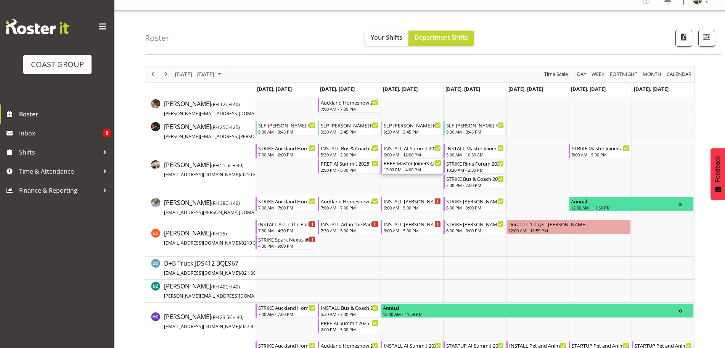
click at [423, 166] on div "PREP Master Joiners @ The Workshop" at bounding box center [412, 163] width 58 height 8
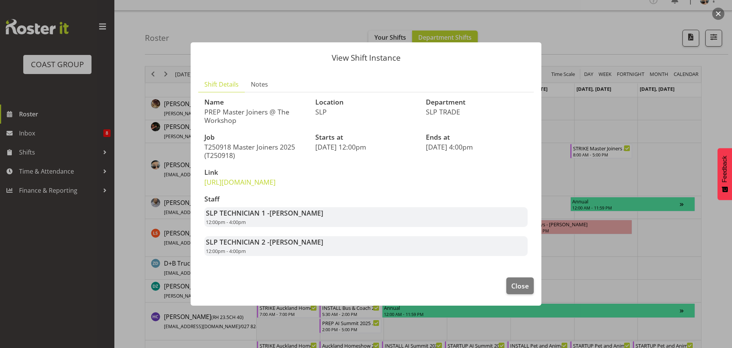
drag, startPoint x: 241, startPoint y: 136, endPoint x: 279, endPoint y: 141, distance: 38.9
click at [279, 143] on p "T250918 Master Joiners 2025 (T250918)" at bounding box center [255, 151] width 102 height 17
click at [281, 143] on p "T250918 Master Joiners 2025 (T250918)" at bounding box center [255, 151] width 102 height 17
click at [521, 290] on span "Close" at bounding box center [520, 286] width 18 height 10
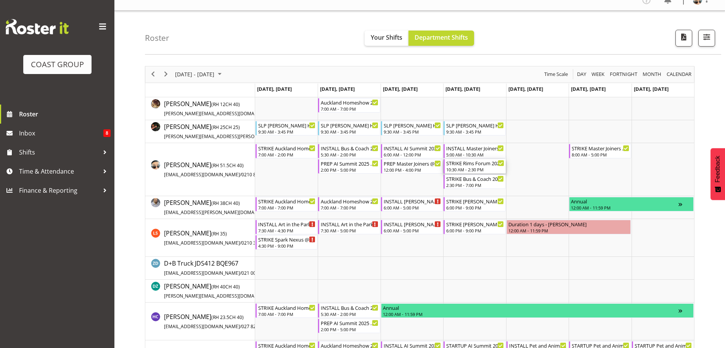
click at [467, 165] on div "STRIKE Rims Forum 2025 @ Energy Events Center On Site @ 1330" at bounding box center [475, 163] width 58 height 8
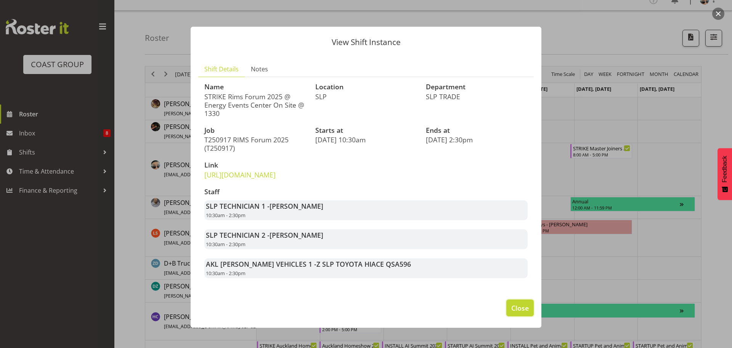
click at [512, 316] on button "Close" at bounding box center [519, 307] width 27 height 17
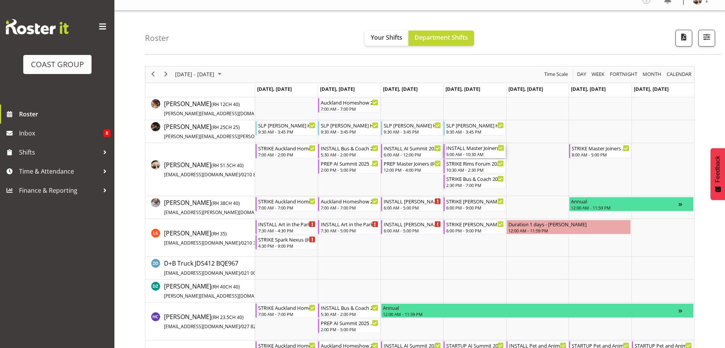
click at [480, 149] on div "INSTALL Master Joiners @ EEC Rotorua On Site @ TBC" at bounding box center [475, 148] width 58 height 8
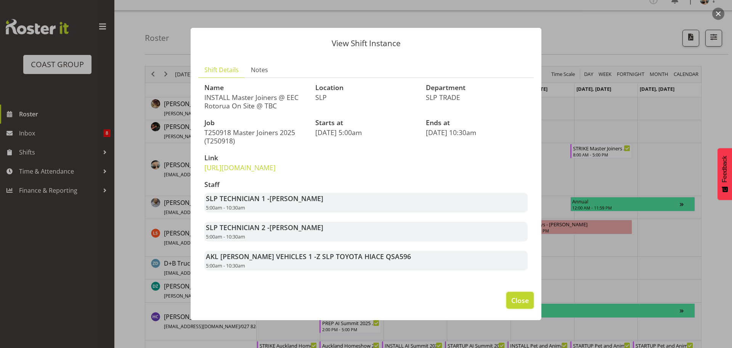
click at [520, 305] on span "Close" at bounding box center [520, 300] width 18 height 10
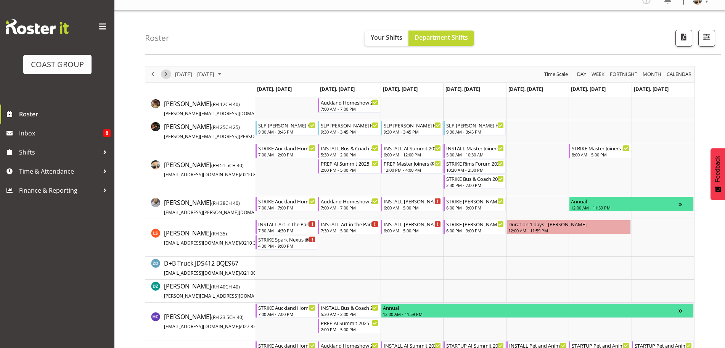
click at [164, 71] on span "Next" at bounding box center [165, 74] width 9 height 10
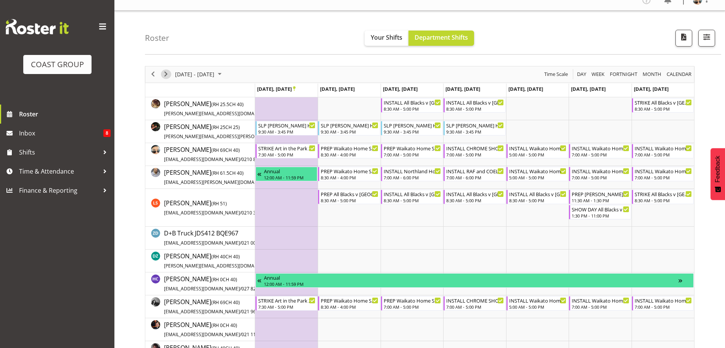
drag, startPoint x: 164, startPoint y: 71, endPoint x: 202, endPoint y: 66, distance: 37.6
click at [164, 71] on span "Next" at bounding box center [165, 74] width 9 height 10
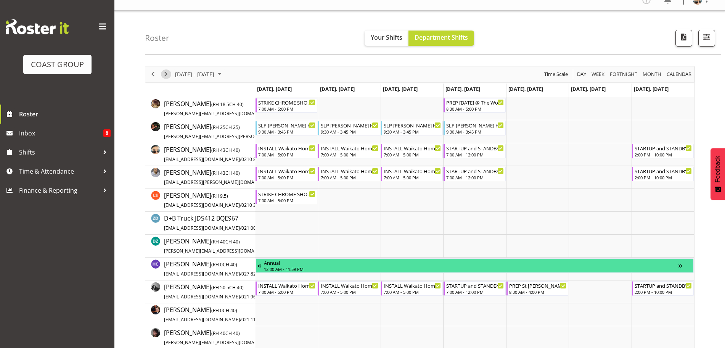
click at [170, 75] on span "Next" at bounding box center [165, 74] width 9 height 10
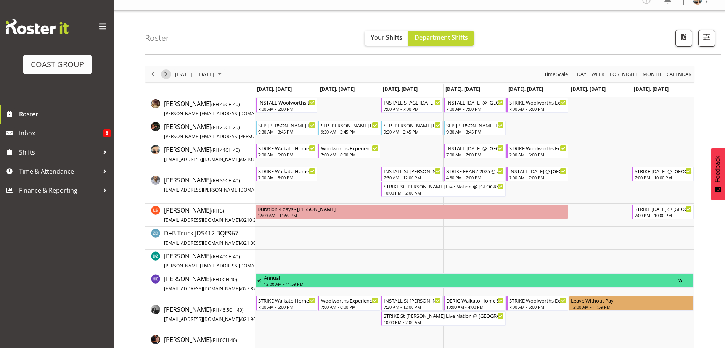
click at [163, 75] on span "Next" at bounding box center [165, 74] width 9 height 10
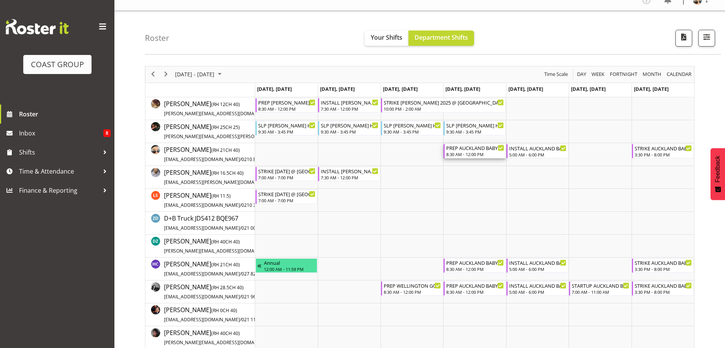
click at [485, 154] on div "8:30 AM - 12:00 PM" at bounding box center [475, 154] width 58 height 6
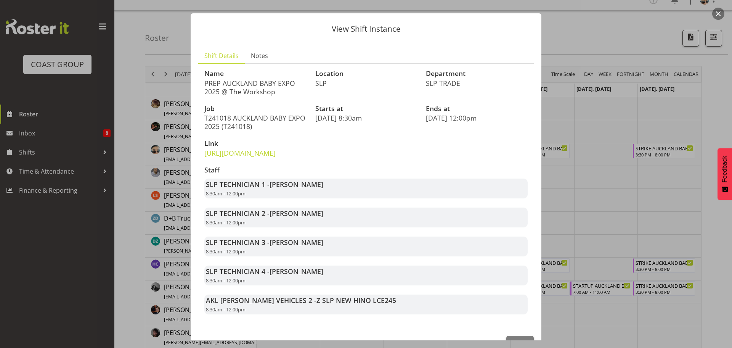
scroll to position [54, 0]
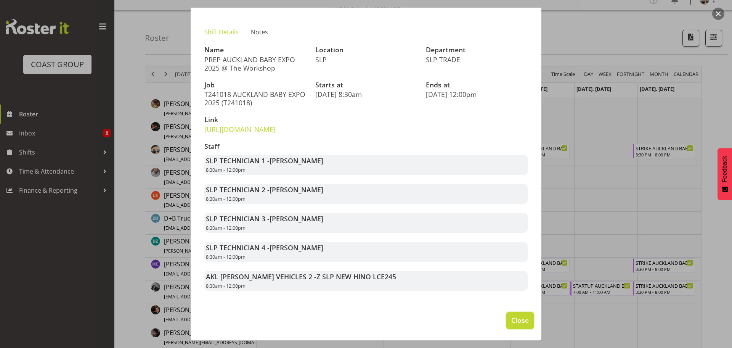
click at [515, 318] on span "Close" at bounding box center [520, 320] width 18 height 10
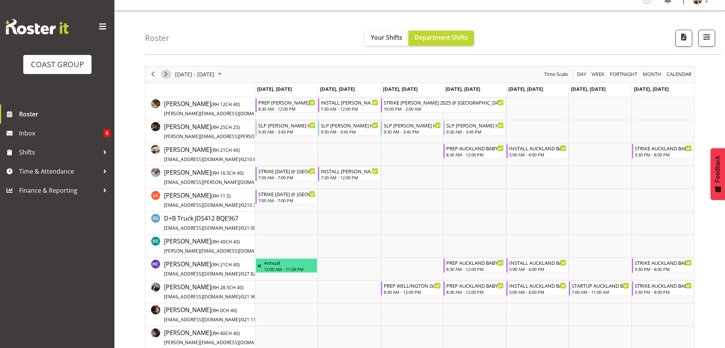
click at [166, 72] on span "Next" at bounding box center [165, 74] width 9 height 10
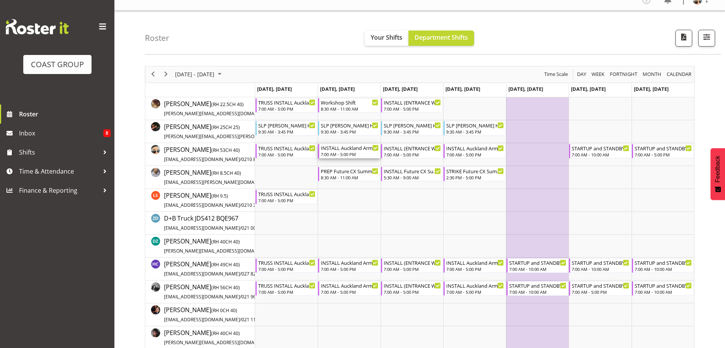
click at [342, 149] on div "INSTALL Auckland Armageddon - Spring @ Auckland Showgrounds" at bounding box center [350, 148] width 58 height 8
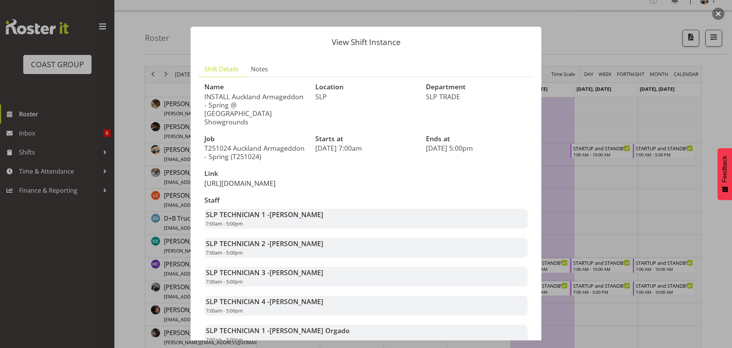
click at [276, 180] on link "https://drive.google.com/drive/folders/13TST5BLyqutYDjJP9QMdh3zBbu589k2D" at bounding box center [239, 182] width 71 height 9
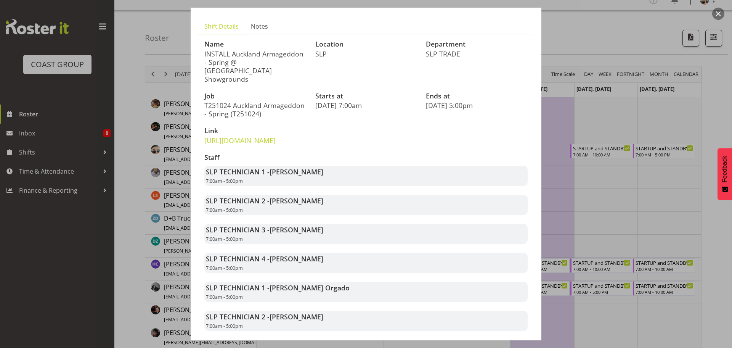
scroll to position [120, 0]
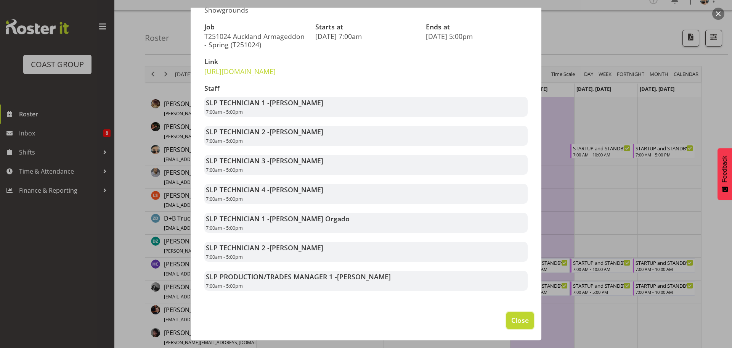
click at [509, 326] on button "Close" at bounding box center [519, 320] width 27 height 17
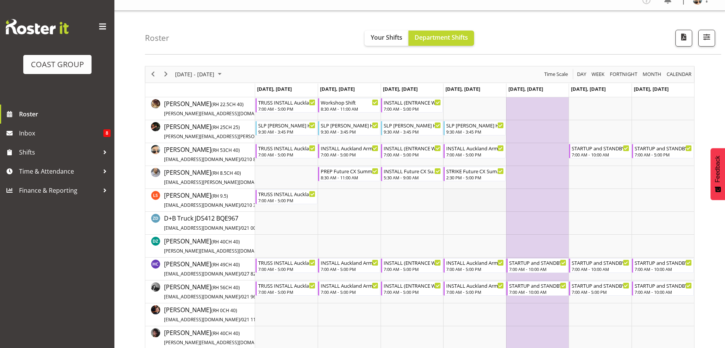
click at [481, 209] on td "Timeline Week of October 20, 2025" at bounding box center [474, 200] width 63 height 23
click at [304, 151] on div "TRUSS INSTALL Auckland Armageddon - Spring @ Auckland Showgrounds" at bounding box center [287, 148] width 58 height 8
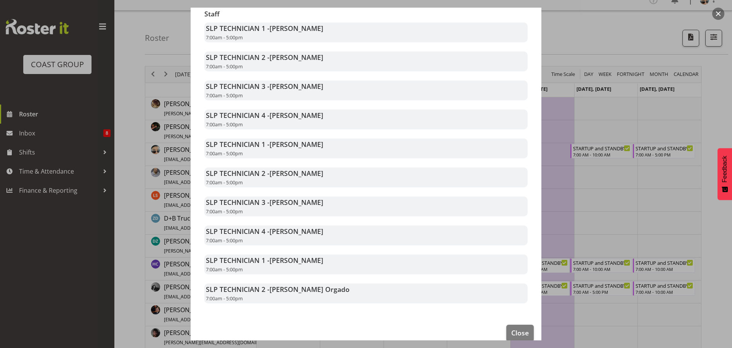
scroll to position [207, 0]
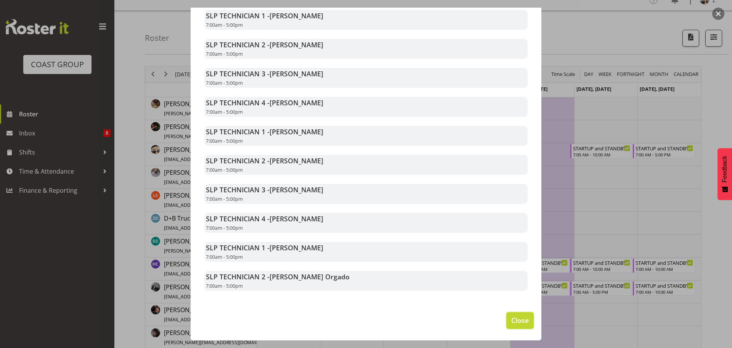
click at [523, 321] on button "Close" at bounding box center [519, 320] width 27 height 17
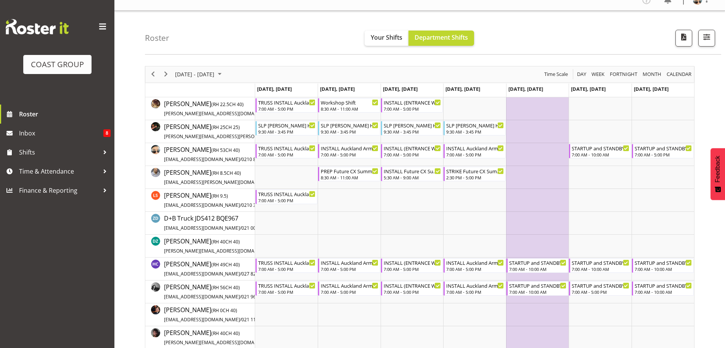
click at [383, 214] on td "Timeline Week of October 20, 2025" at bounding box center [411, 223] width 63 height 23
click at [358, 268] on div "7:00 AM - 5:00 PM" at bounding box center [350, 268] width 58 height 6
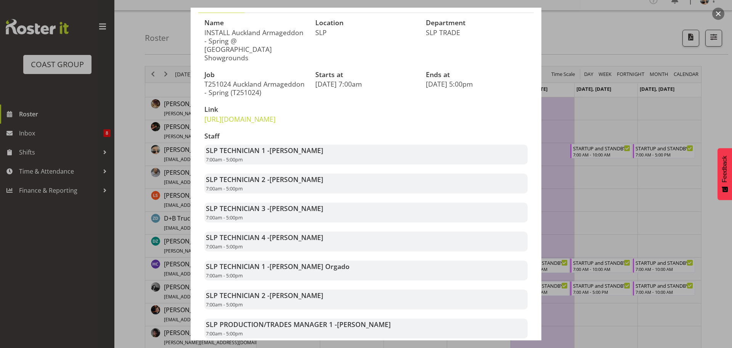
scroll to position [120, 0]
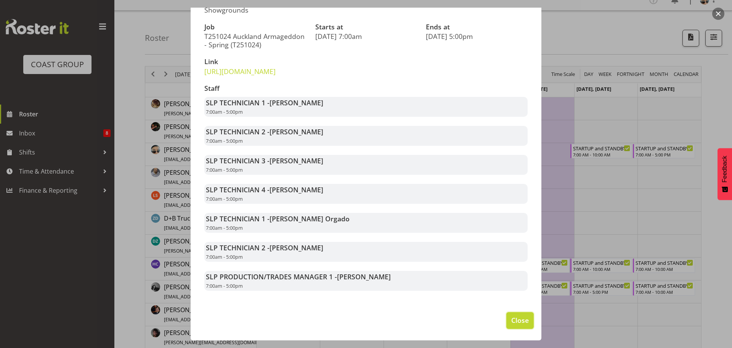
click at [511, 317] on span "Close" at bounding box center [520, 320] width 18 height 10
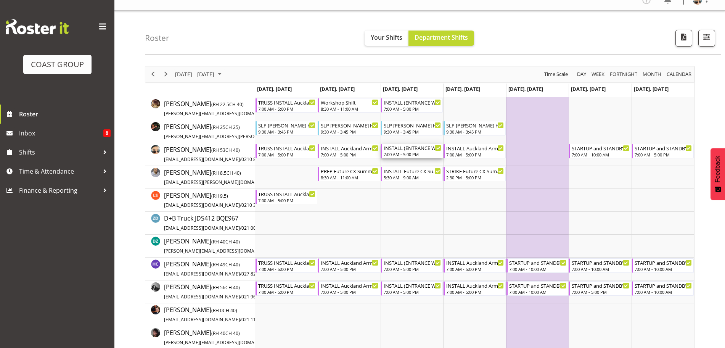
click at [398, 154] on div "7:00 AM - 5:00 PM" at bounding box center [412, 154] width 58 height 6
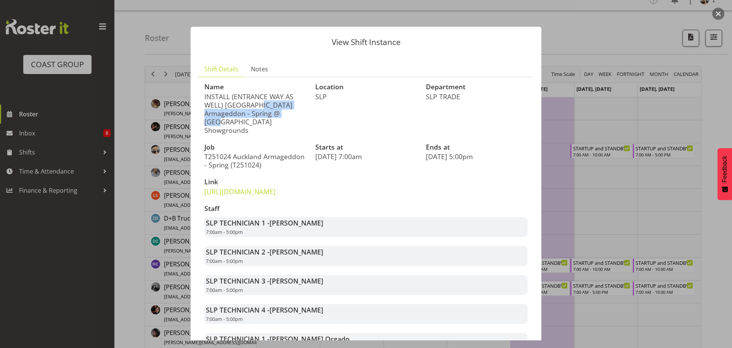
drag, startPoint x: 243, startPoint y: 96, endPoint x: 279, endPoint y: 105, distance: 37.3
click at [279, 105] on p "INSTALL (ENTRANCE WAY AS WELL) Auckland Armageddon - Spring @ Auckland Showgrou…" at bounding box center [255, 113] width 102 height 42
click at [279, 106] on p "INSTALL (ENTRANCE WAY AS WELL) Auckland Armageddon - Spring @ Auckland Showgrou…" at bounding box center [255, 113] width 102 height 42
drag, startPoint x: 240, startPoint y: 105, endPoint x: 254, endPoint y: 108, distance: 14.7
click at [253, 108] on p "INSTALL (ENTRANCE WAY AS WELL) Auckland Armageddon - Spring @ Auckland Showgrou…" at bounding box center [255, 113] width 102 height 42
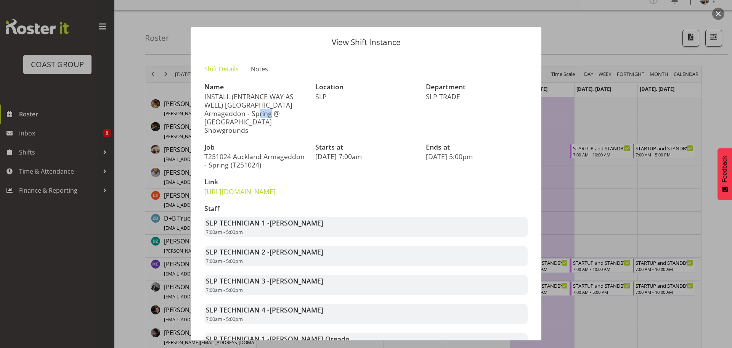
click at [254, 108] on p "INSTALL (ENTRANCE WAY AS WELL) Auckland Armageddon - Spring @ Auckland Showgrou…" at bounding box center [255, 113] width 102 height 42
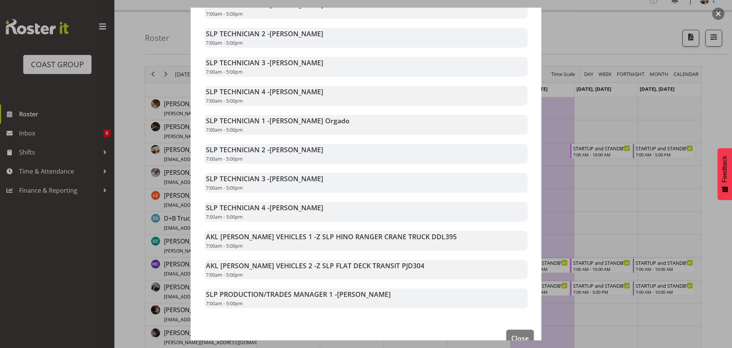
scroll to position [241, 0]
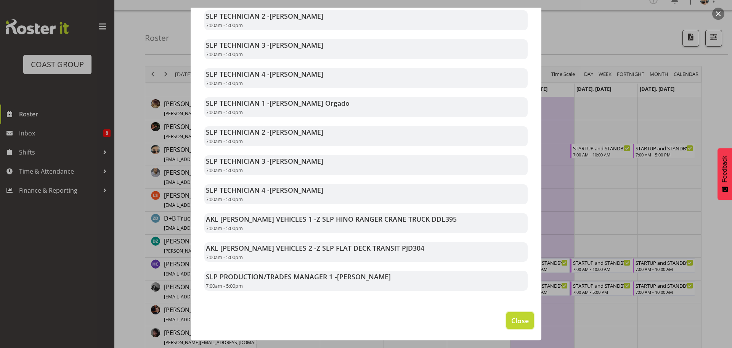
click at [517, 320] on span "Close" at bounding box center [520, 320] width 18 height 10
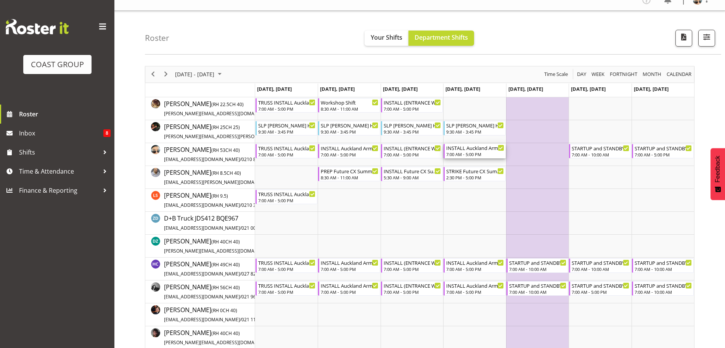
click at [469, 151] on div "INSTALL Auckland Armageddon - Spring @ Auckland Showgrounds 7:00 AM - 5:00 PM" at bounding box center [475, 151] width 58 height 14
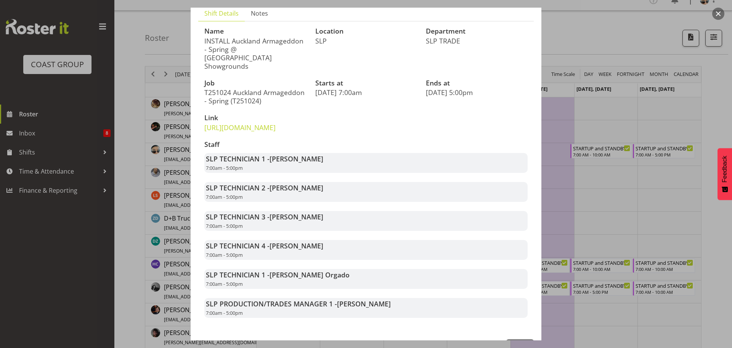
scroll to position [91, 0]
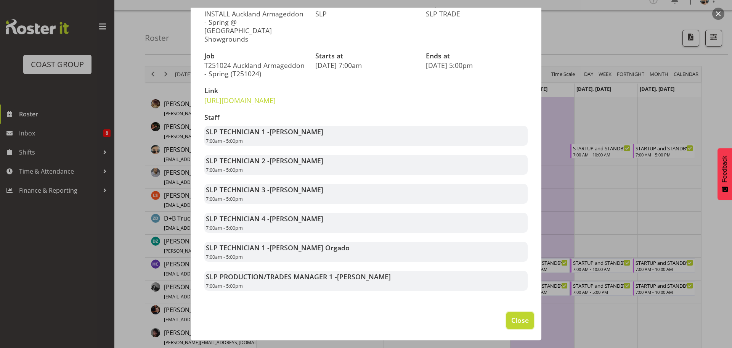
click at [506, 316] on button "Close" at bounding box center [519, 320] width 27 height 17
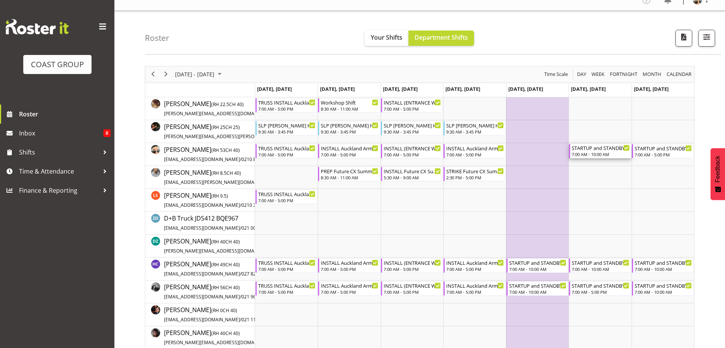
click at [594, 148] on div "STARTUP and STANDBY Auckland Armageddon - Spring @ Auckland Showgrounds" at bounding box center [600, 148] width 58 height 8
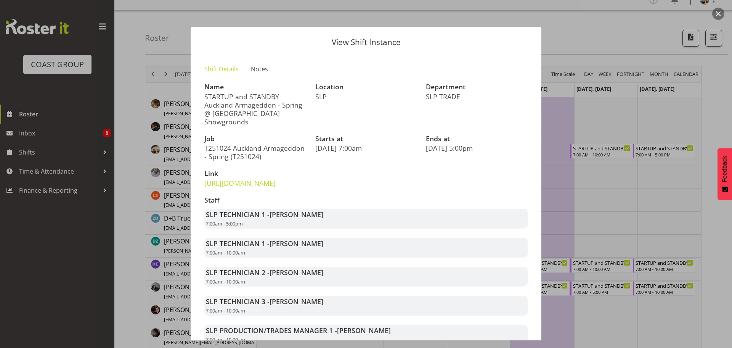
scroll to position [62, 0]
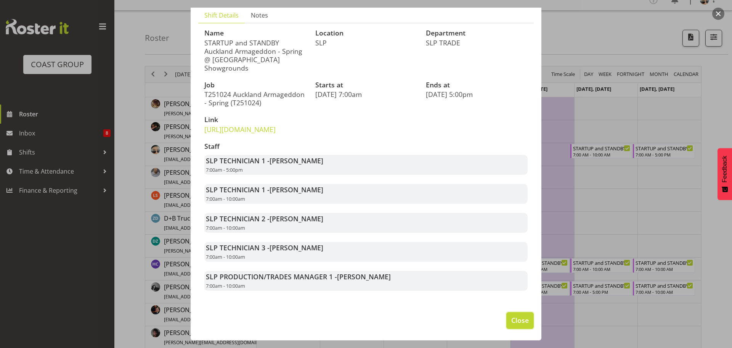
click at [513, 321] on span "Close" at bounding box center [520, 320] width 18 height 10
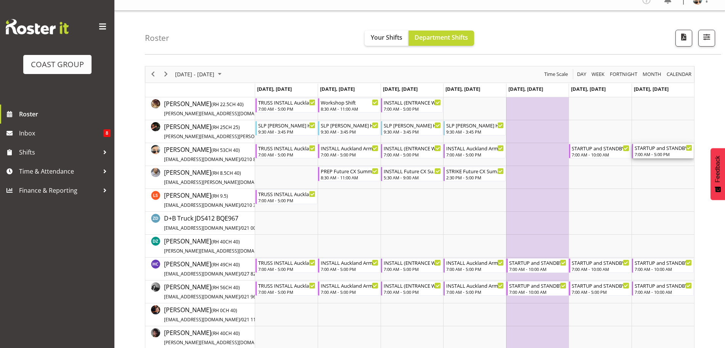
click at [666, 154] on div "7:00 AM - 5:00 PM" at bounding box center [663, 154] width 58 height 6
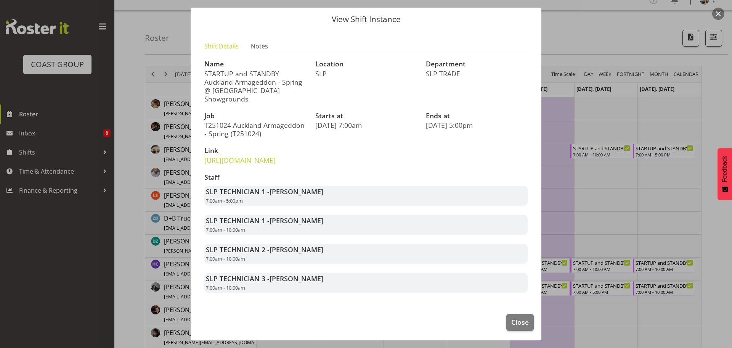
scroll to position [33, 0]
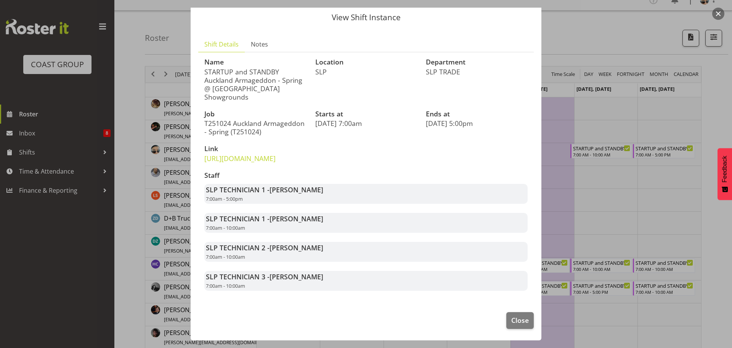
click at [505, 239] on div "Staff SLP TECHNICIAN 1 - Aof Anujarawat 7:00am - 5:00pm SLP TECHNICIAN 1 - Hayd…" at bounding box center [366, 231] width 332 height 128
click at [519, 320] on span "Close" at bounding box center [520, 320] width 18 height 10
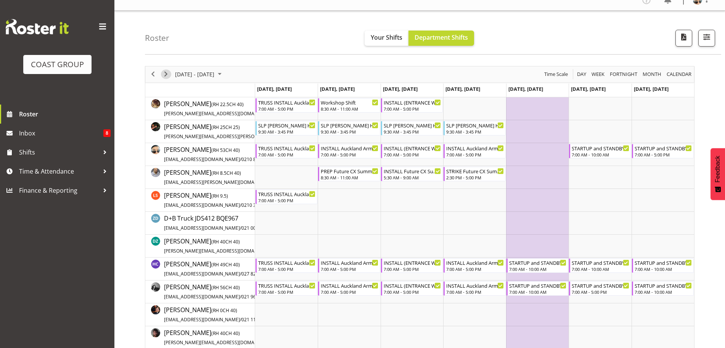
click at [168, 76] on span "Next" at bounding box center [165, 74] width 9 height 10
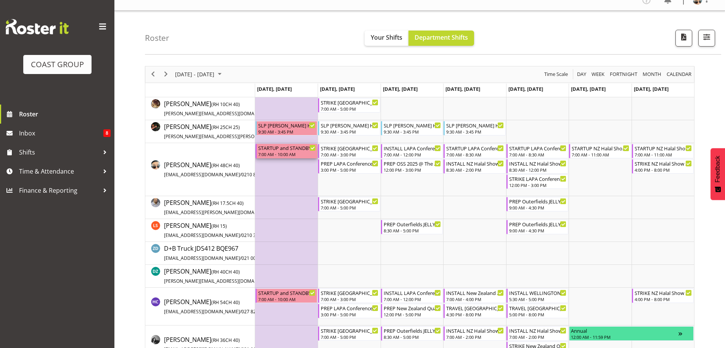
click at [280, 150] on div "STARTUP and STANDBY Auckland Armageddon - Spring @ Auckland Showgrounds" at bounding box center [287, 148] width 58 height 8
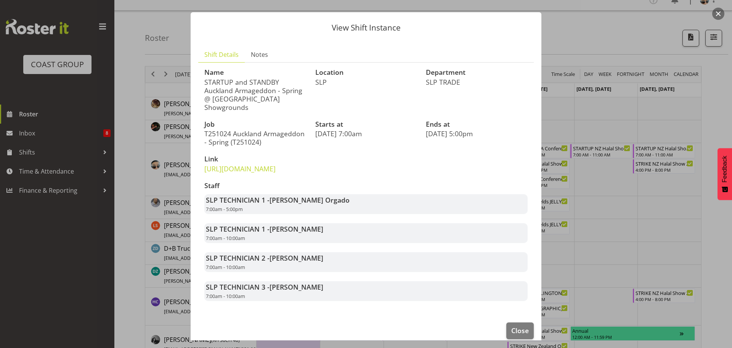
scroll to position [33, 0]
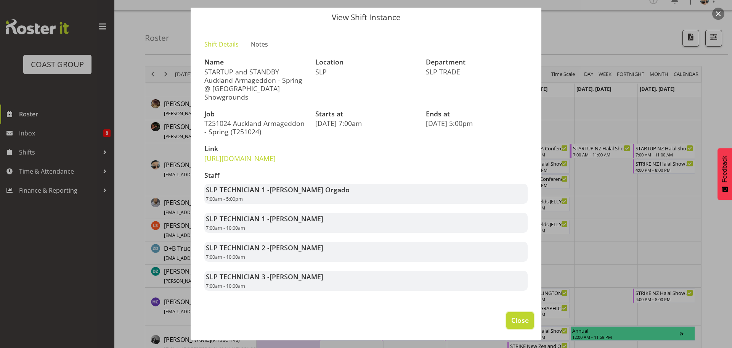
click at [511, 322] on span "Close" at bounding box center [520, 320] width 18 height 10
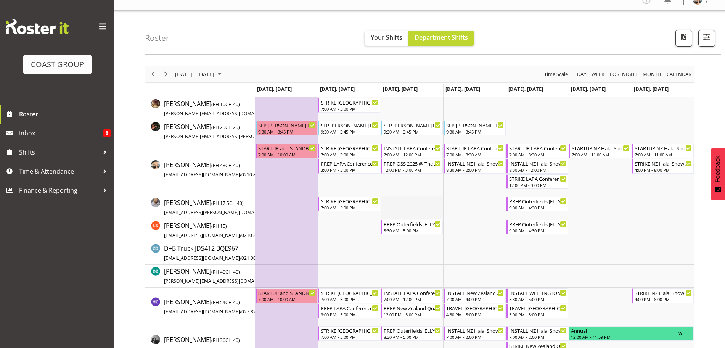
click at [393, 196] on td "Timeline Week of October 27, 2025" at bounding box center [411, 207] width 63 height 23
drag, startPoint x: 166, startPoint y: 76, endPoint x: 476, endPoint y: 0, distance: 319.1
click at [166, 76] on span "Next" at bounding box center [165, 74] width 9 height 10
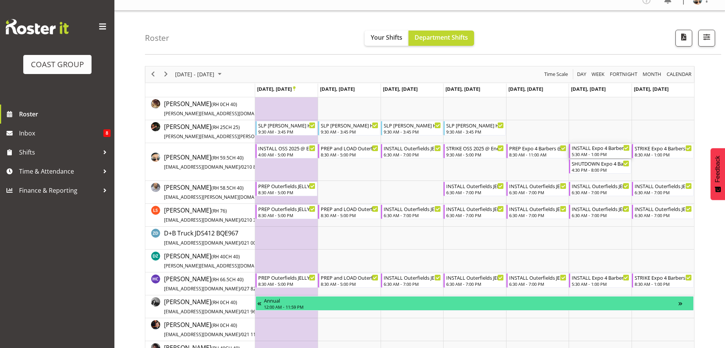
click at [587, 152] on div "5:30 AM - 1:00 PM" at bounding box center [600, 154] width 58 height 6
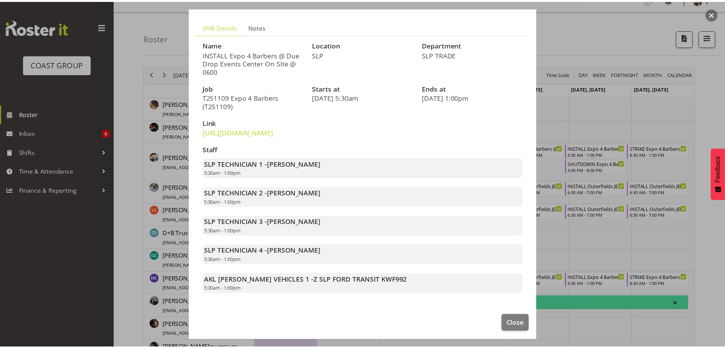
scroll to position [62, 0]
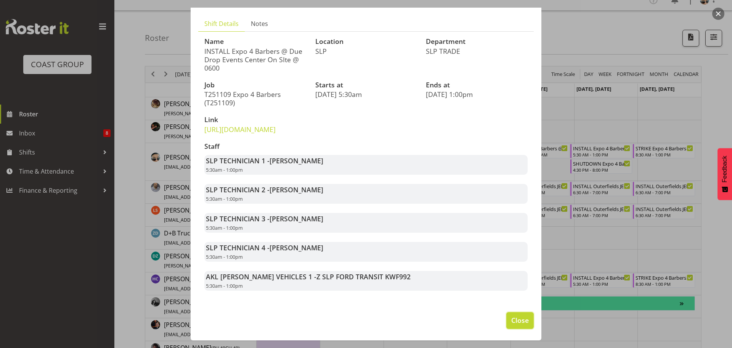
click at [521, 322] on span "Close" at bounding box center [520, 320] width 18 height 10
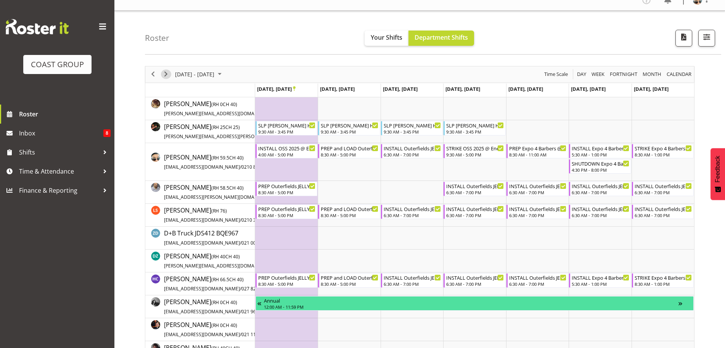
click at [167, 78] on span "Next" at bounding box center [165, 74] width 9 height 10
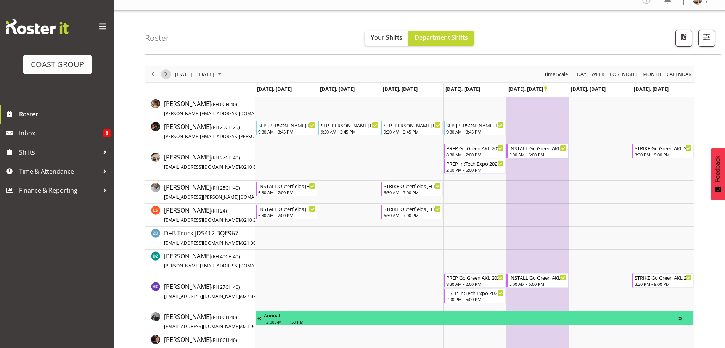
click at [162, 77] on span "Next" at bounding box center [165, 74] width 9 height 10
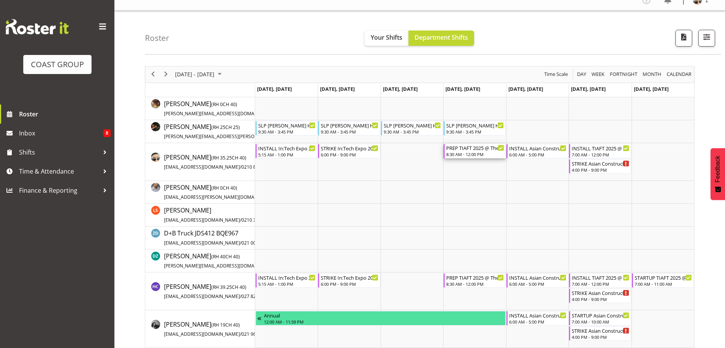
click at [475, 149] on div "PREP TIAFT 2025 @ The Workshop" at bounding box center [475, 148] width 58 height 8
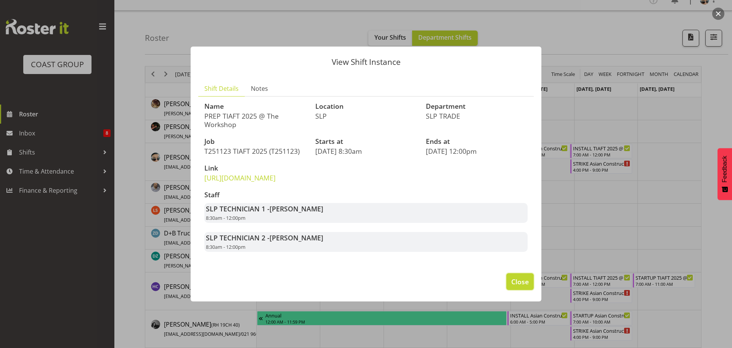
click at [518, 286] on span "Close" at bounding box center [520, 281] width 18 height 10
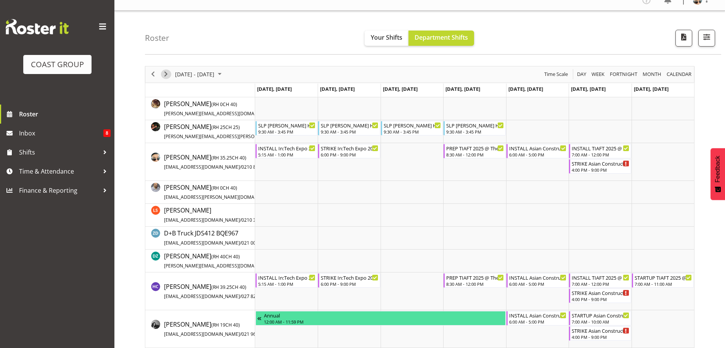
click at [164, 74] on span "Next" at bounding box center [165, 74] width 9 height 10
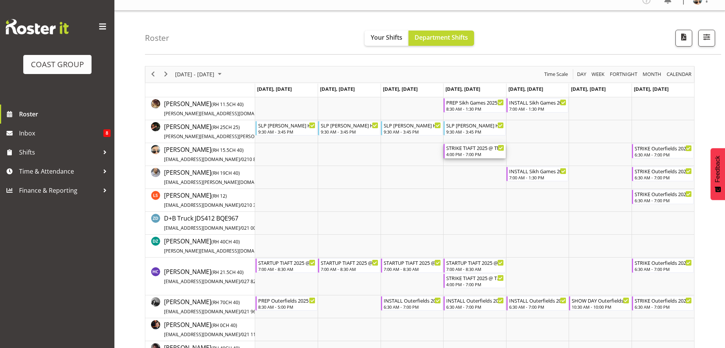
click at [486, 151] on div "STRIKE TIAFT 2025 @ The Pullman On Site @ 1700 4:00 PM - 7:00 PM" at bounding box center [475, 151] width 58 height 14
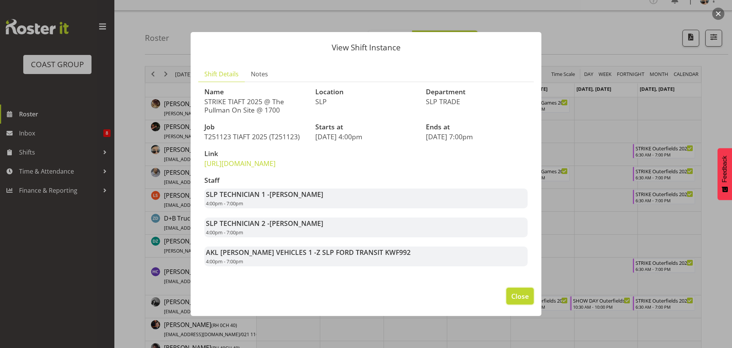
click at [517, 301] on span "Close" at bounding box center [520, 296] width 18 height 10
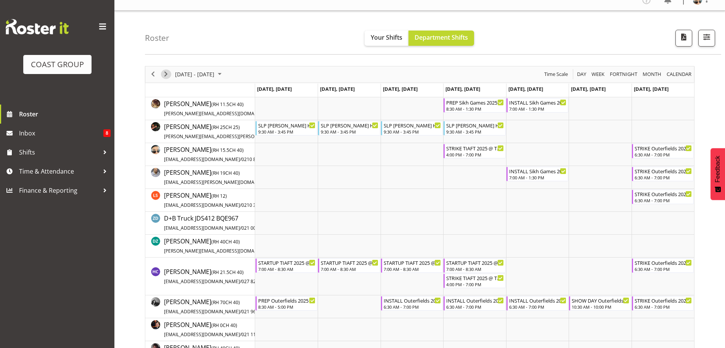
drag, startPoint x: 163, startPoint y: 77, endPoint x: 523, endPoint y: 0, distance: 367.9
click at [163, 77] on span "Next" at bounding box center [165, 74] width 9 height 10
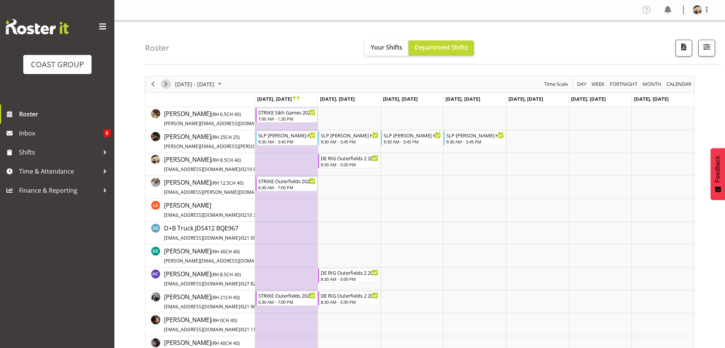
click at [164, 87] on span "Next" at bounding box center [165, 84] width 9 height 10
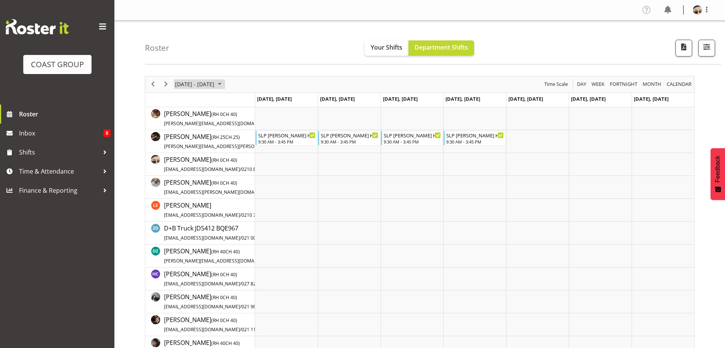
click at [224, 85] on span "December 2025" at bounding box center [219, 84] width 9 height 10
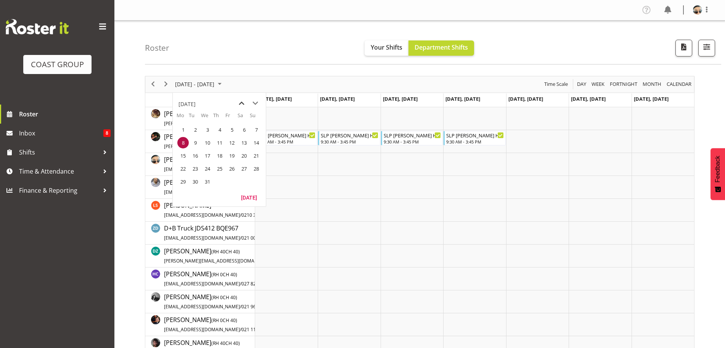
click at [240, 104] on span "previous month" at bounding box center [241, 103] width 13 height 14
click at [186, 182] on span "25" at bounding box center [182, 181] width 11 height 11
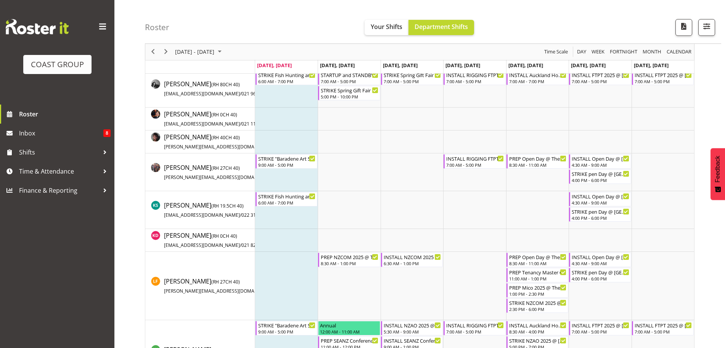
scroll to position [318, 0]
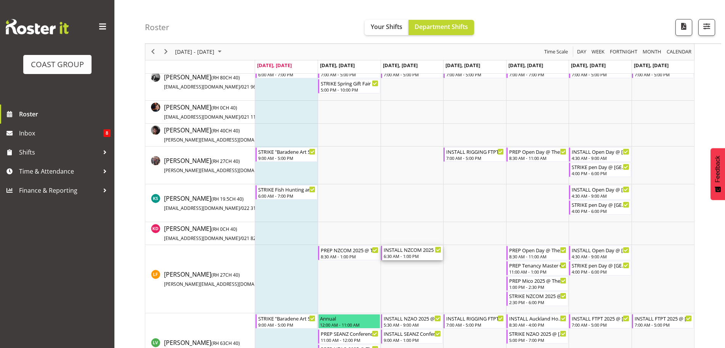
click at [399, 253] on div "INSTALL NZCOM 2025 @ Claudelands On Site @ 0800 6:30 AM - 1:00 PM" at bounding box center [412, 252] width 58 height 14
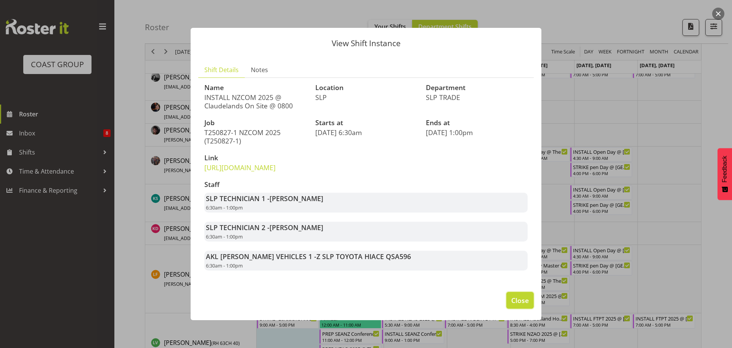
click at [513, 305] on span "Close" at bounding box center [520, 300] width 18 height 10
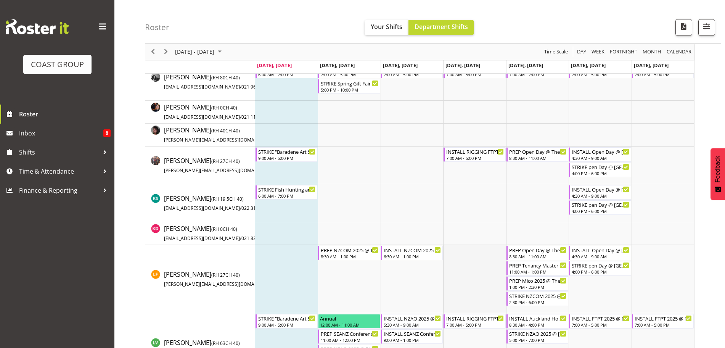
click at [481, 281] on td "Timeline Week of August 25, 2025" at bounding box center [474, 279] width 63 height 68
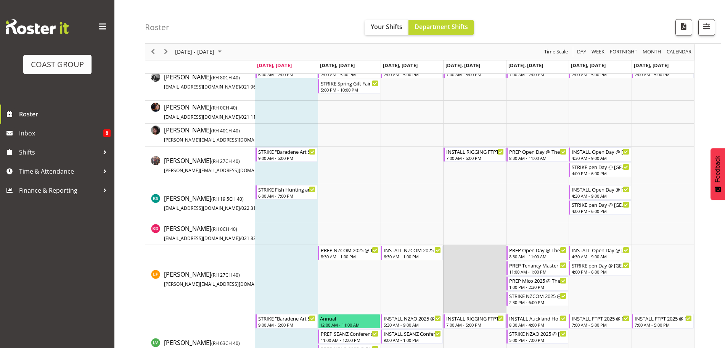
click at [481, 281] on td "Timeline Week of August 25, 2025" at bounding box center [474, 279] width 63 height 68
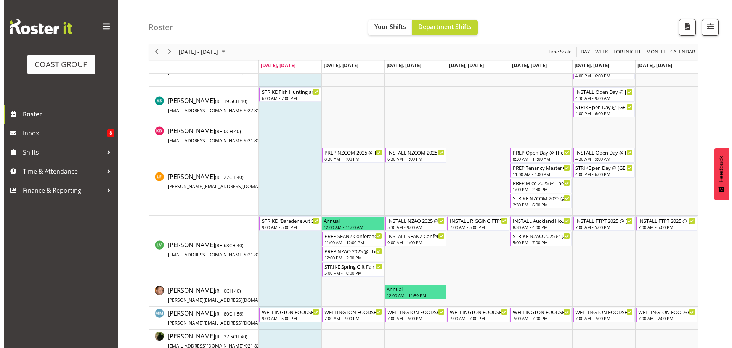
scroll to position [420, 0]
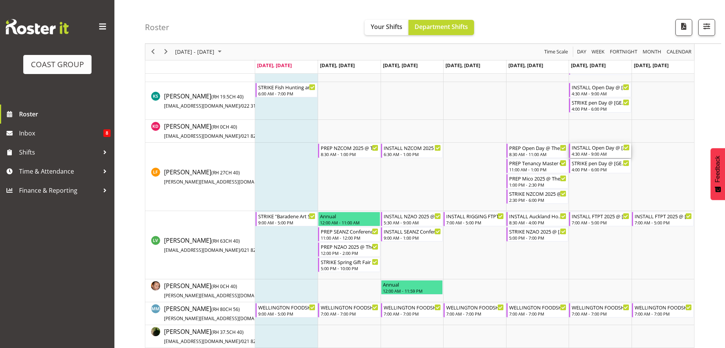
click at [600, 152] on div "4:30 AM - 9:00 AM" at bounding box center [600, 154] width 58 height 6
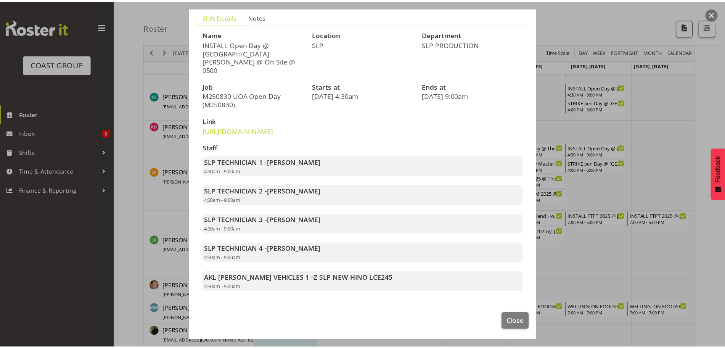
scroll to position [54, 0]
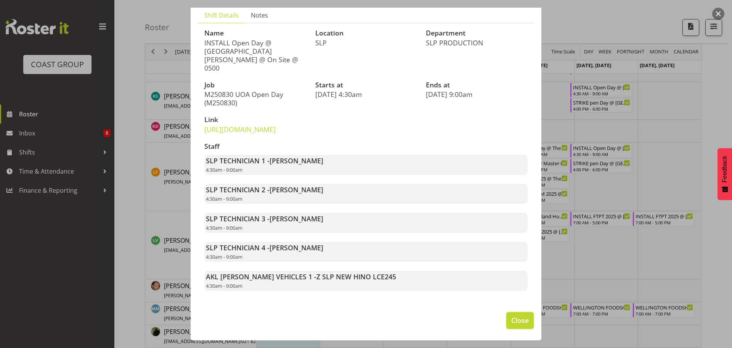
click at [511, 321] on span "Close" at bounding box center [520, 320] width 18 height 10
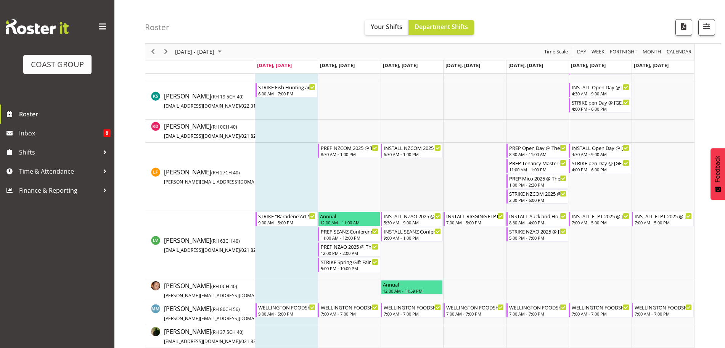
click at [401, 188] on td "Timeline Week of August 25, 2025" at bounding box center [411, 177] width 63 height 68
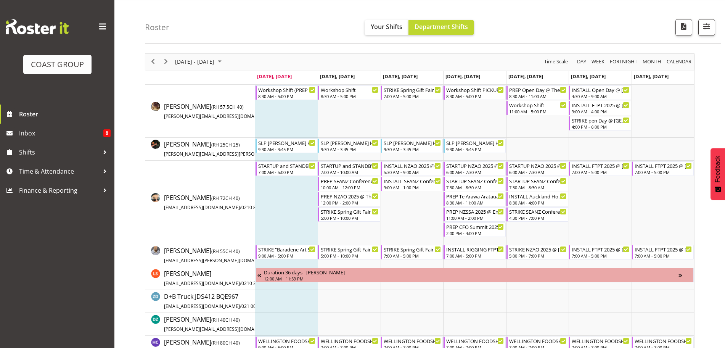
scroll to position [0, 0]
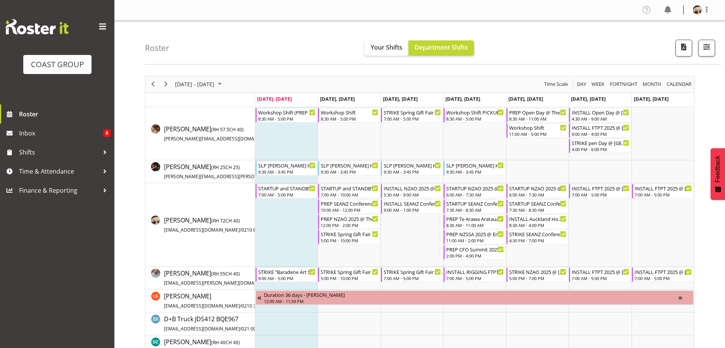
click at [356, 209] on div "10:00 AM - 12:00 PM" at bounding box center [350, 209] width 58 height 6
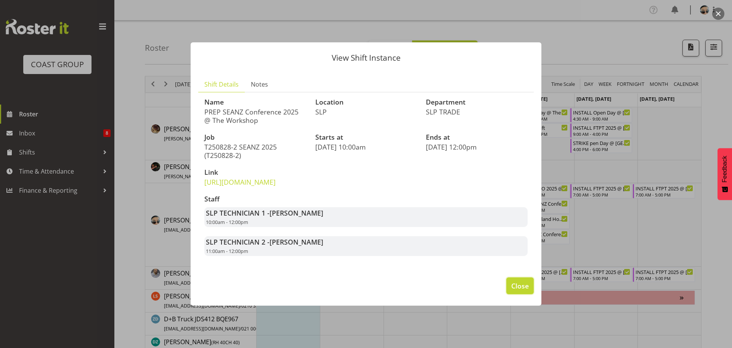
click at [521, 290] on span "Close" at bounding box center [520, 286] width 18 height 10
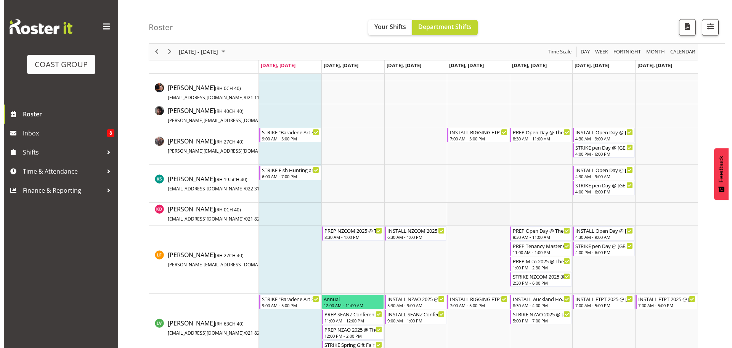
scroll to position [381, 0]
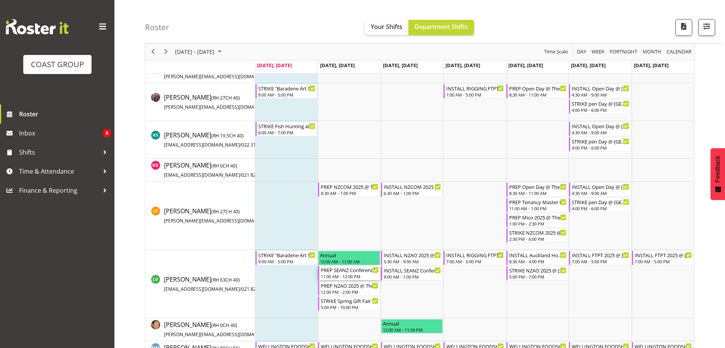
click at [362, 269] on div "PREP SEANZ Conference 2025 @ The Workshop" at bounding box center [350, 270] width 58 height 8
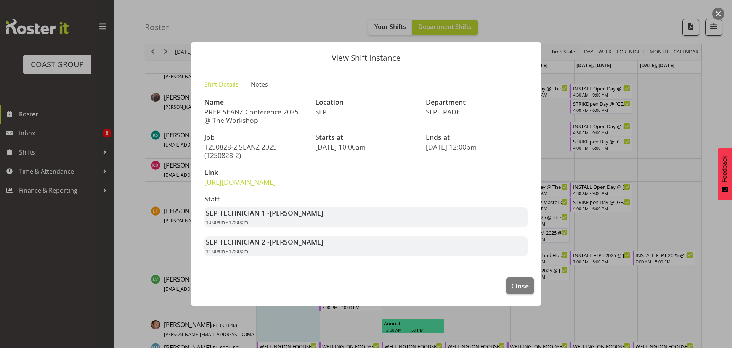
click at [514, 285] on footer "Close" at bounding box center [366, 287] width 351 height 36
click at [512, 288] on button "Close" at bounding box center [519, 285] width 27 height 17
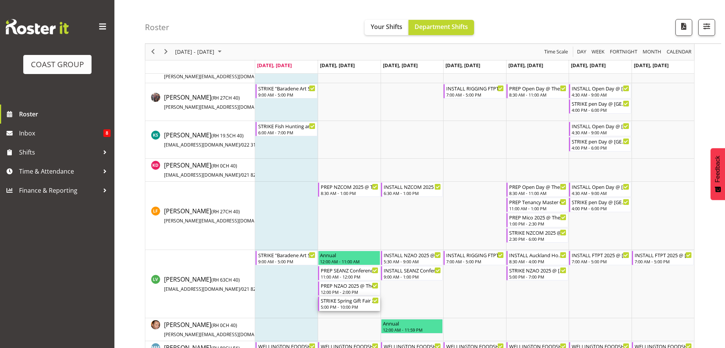
click at [363, 300] on div "STRIKE Spring Gift Fair 2025 @ [GEOGRAPHIC_DATA] Showgrounds" at bounding box center [350, 300] width 58 height 8
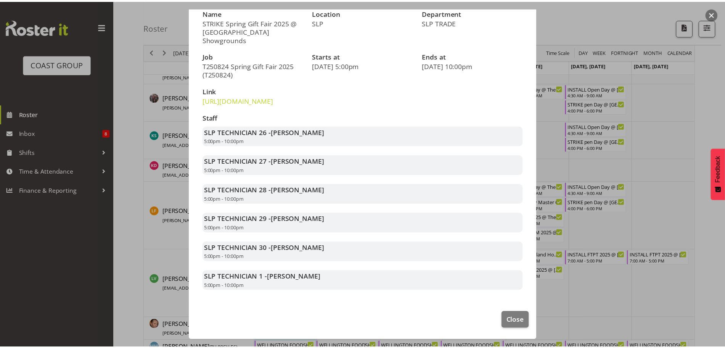
scroll to position [83, 0]
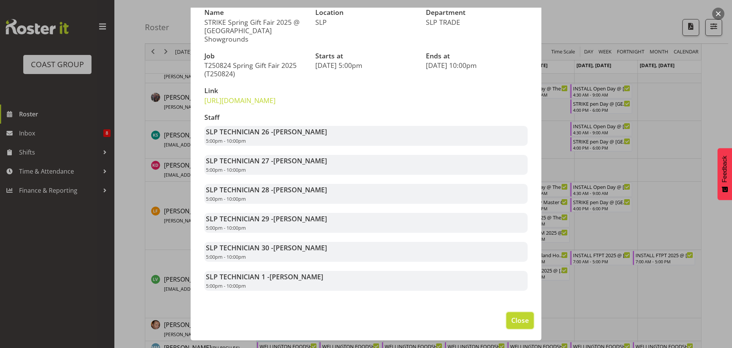
click at [515, 322] on span "Close" at bounding box center [520, 320] width 18 height 10
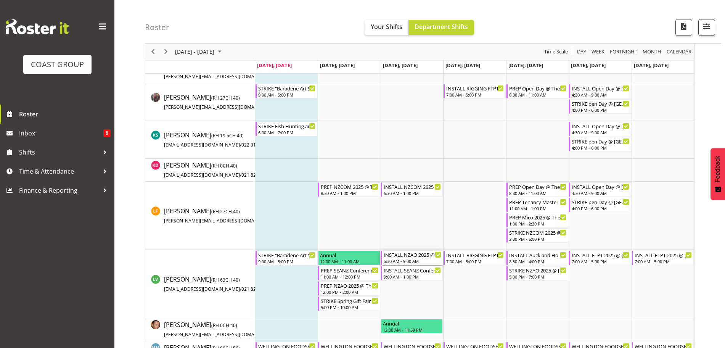
click at [416, 259] on div "5:30 AM - 9:00 AM" at bounding box center [412, 261] width 58 height 6
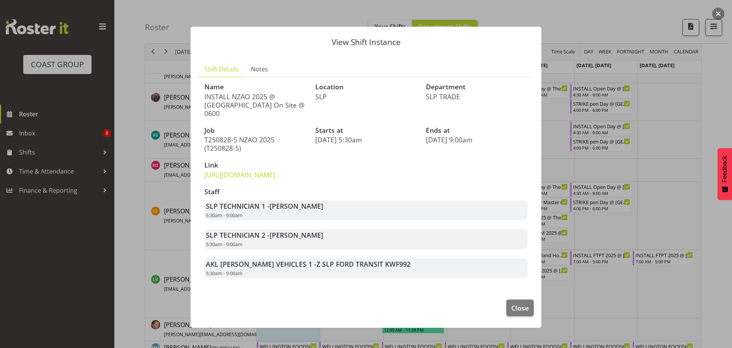
drag, startPoint x: 239, startPoint y: 101, endPoint x: 275, endPoint y: 101, distance: 36.2
click at [275, 101] on p "INSTALL NZAO 2025 @ [GEOGRAPHIC_DATA] On Site @ 0600" at bounding box center [255, 104] width 102 height 25
click at [276, 101] on p "INSTALL NZAO 2025 @ [GEOGRAPHIC_DATA] On Site @ 0600" at bounding box center [255, 104] width 102 height 25
click at [423, 209] on div "SLP TECHNICIAN 1 - Aof Anujarawat 5:30am - 9:00am" at bounding box center [365, 210] width 323 height 20
click at [518, 311] on span "Close" at bounding box center [520, 308] width 18 height 10
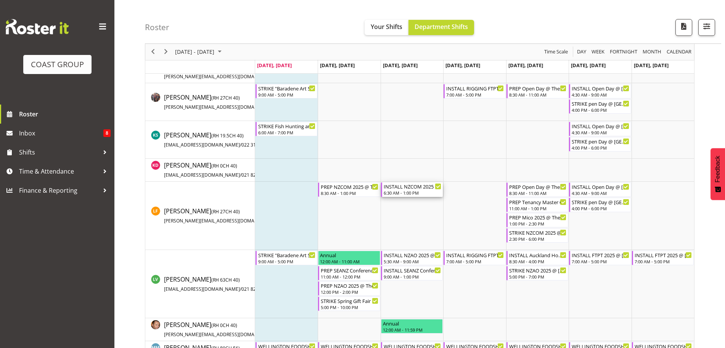
click at [413, 186] on div "INSTALL NZCOM 2025 @ Claudelands On Site @ 0800" at bounding box center [412, 186] width 58 height 8
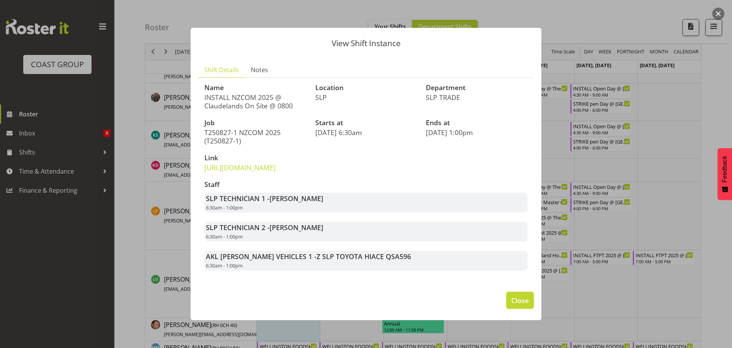
click at [516, 305] on span "Close" at bounding box center [520, 300] width 18 height 10
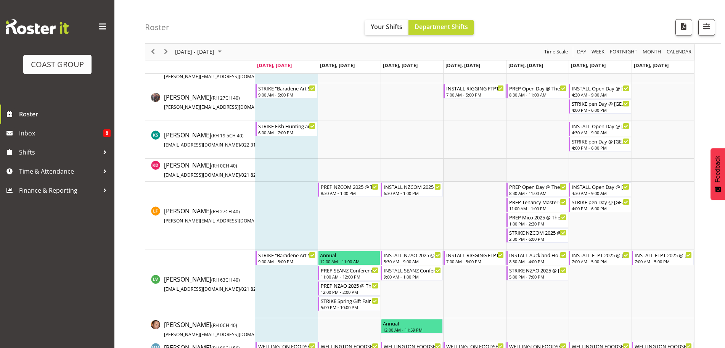
click at [463, 173] on td "Timeline Week of August 25, 2025" at bounding box center [474, 170] width 63 height 23
click at [427, 101] on td "Timeline Week of August 25, 2025" at bounding box center [411, 102] width 63 height 38
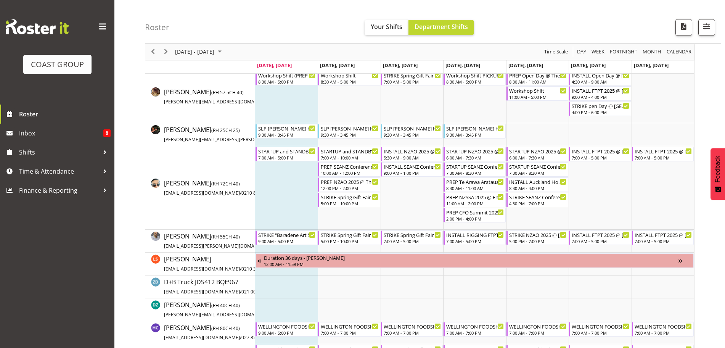
scroll to position [0, 0]
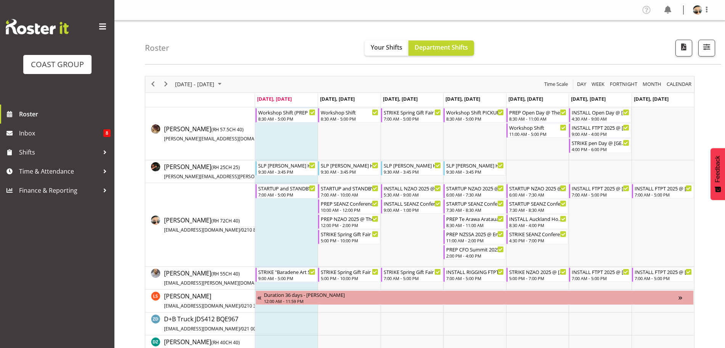
click at [168, 87] on span "Next" at bounding box center [165, 84] width 9 height 10
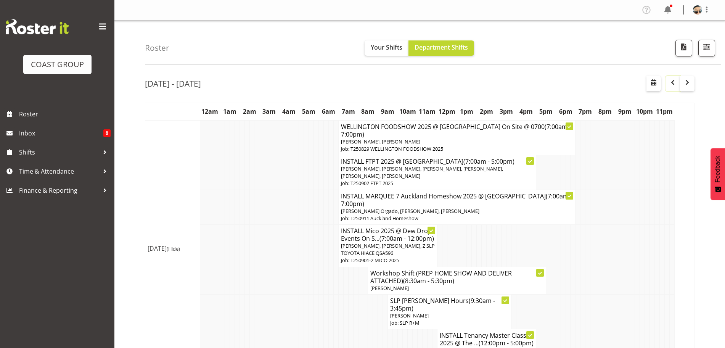
click at [670, 85] on span "button" at bounding box center [672, 82] width 9 height 9
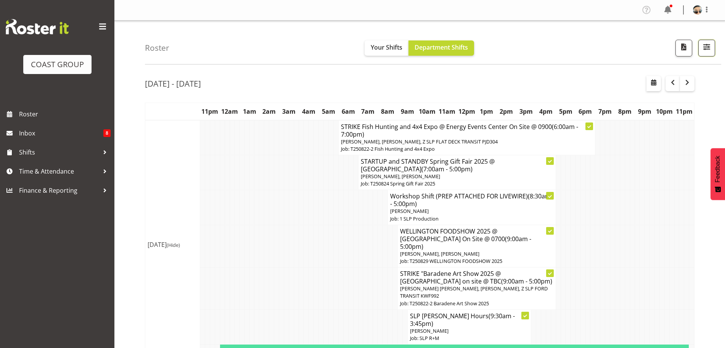
click at [712, 45] on button "button" at bounding box center [706, 48] width 17 height 17
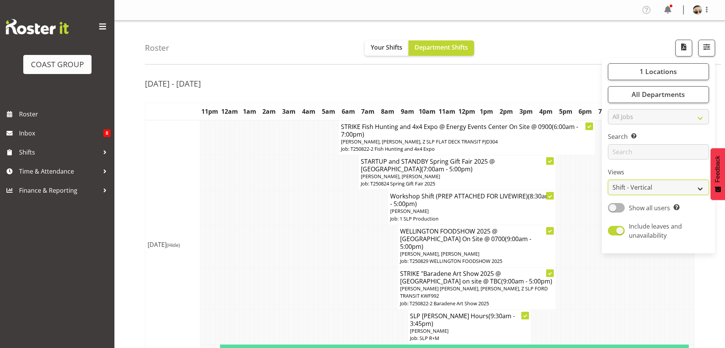
click at [661, 189] on select "Staff Role Shift - Horizontal Shift - Vertical Staff - Location" at bounding box center [658, 187] width 101 height 15
select select "staff"
click at [608, 180] on select "Staff Role Shift - Horizontal Shift - Vertical Staff - Location" at bounding box center [658, 187] width 101 height 15
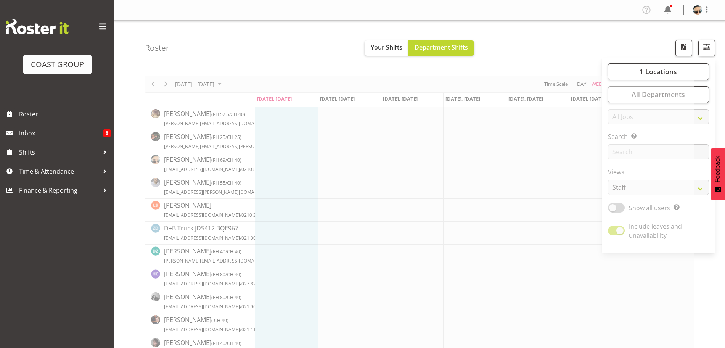
click at [519, 50] on div "Roster Your Shifts Department Shifts 1 Locations Clear CARLTON EVENTS Carlton H…" at bounding box center [433, 43] width 576 height 44
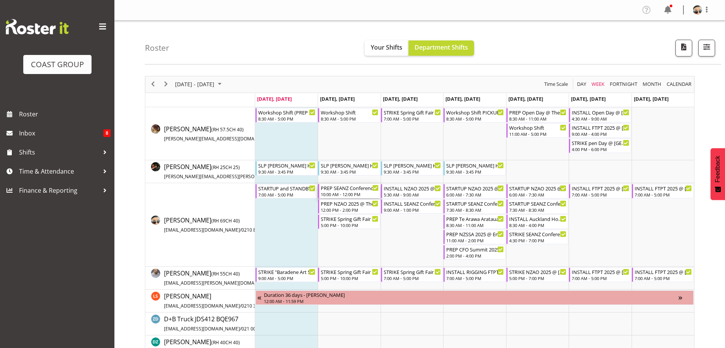
click at [353, 188] on div "PREP SEANZ Conference 2025 @ The Workshop" at bounding box center [350, 188] width 58 height 8
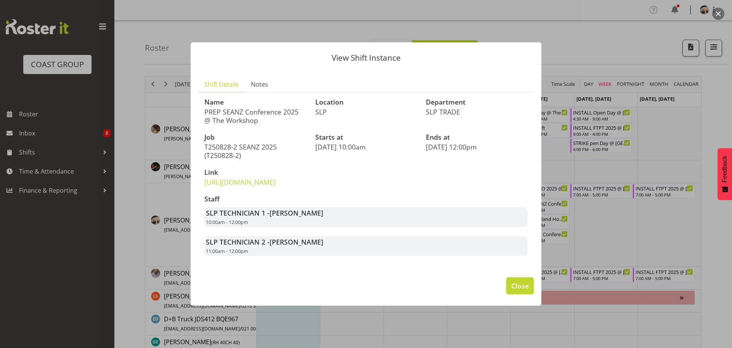
click at [515, 290] on span "Close" at bounding box center [520, 286] width 18 height 10
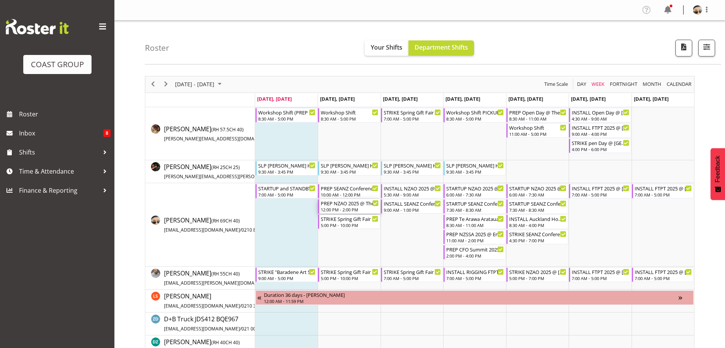
click at [343, 208] on div "12:00 PM - 2:00 PM" at bounding box center [350, 209] width 58 height 6
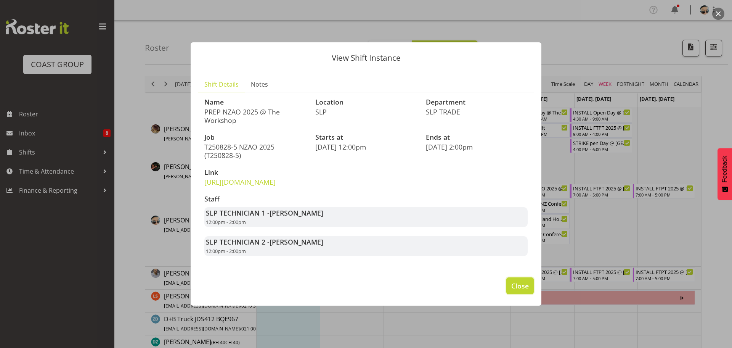
click at [525, 290] on span "Close" at bounding box center [520, 286] width 18 height 10
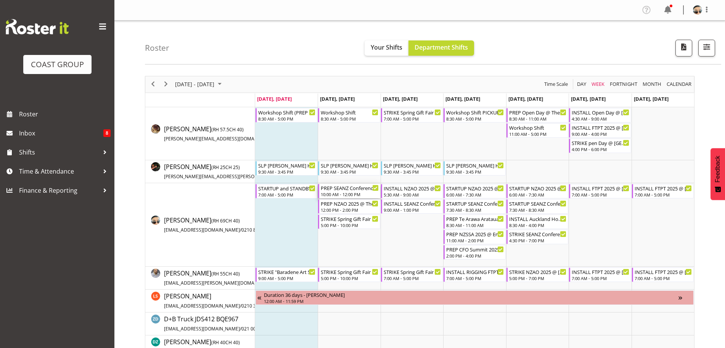
click at [353, 189] on div "PREP SEANZ Conference 2025 @ The Workshop" at bounding box center [350, 188] width 58 height 8
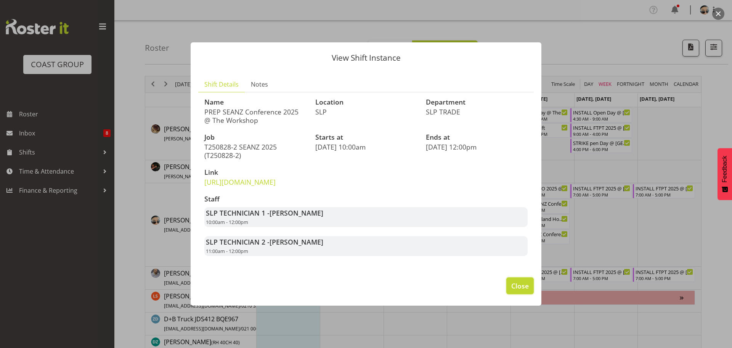
click at [526, 290] on span "Close" at bounding box center [520, 286] width 18 height 10
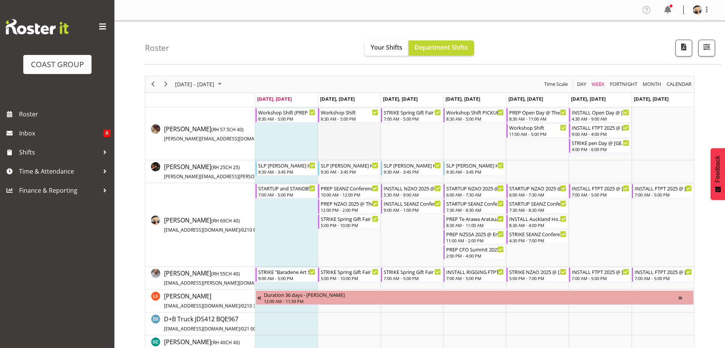
click at [354, 152] on td "Timeline Week of August 25, 2025" at bounding box center [349, 133] width 63 height 53
click at [447, 10] on nav "Profile Log Out" at bounding box center [419, 10] width 595 height 13
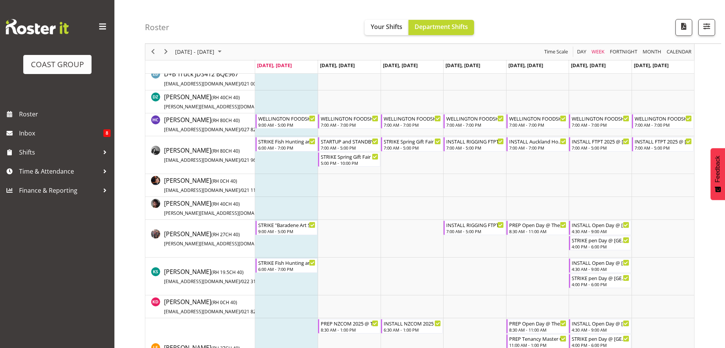
scroll to position [242, 0]
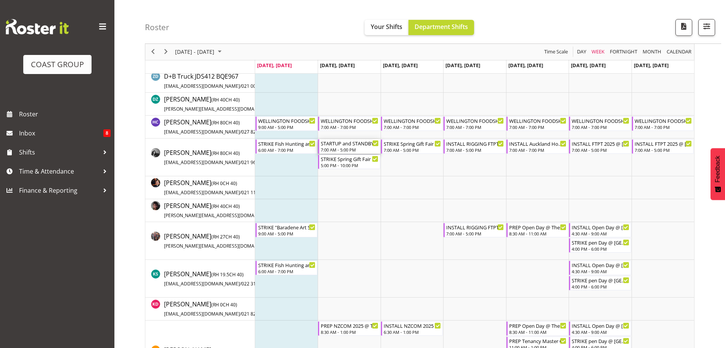
click at [360, 144] on div "STARTUP and STANDBY Spring Gift Fair 2025 @ [GEOGRAPHIC_DATA]" at bounding box center [350, 143] width 58 height 8
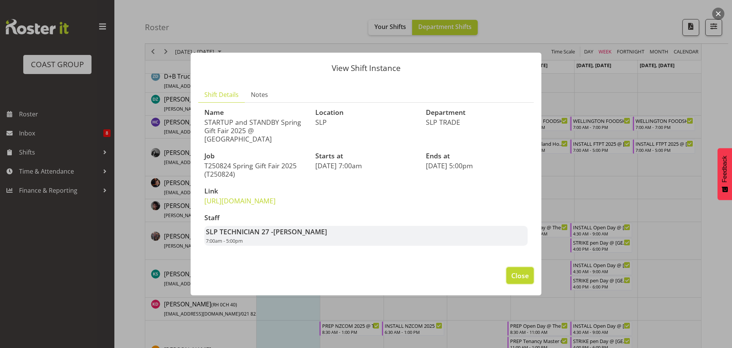
click at [510, 284] on button "Close" at bounding box center [519, 275] width 27 height 17
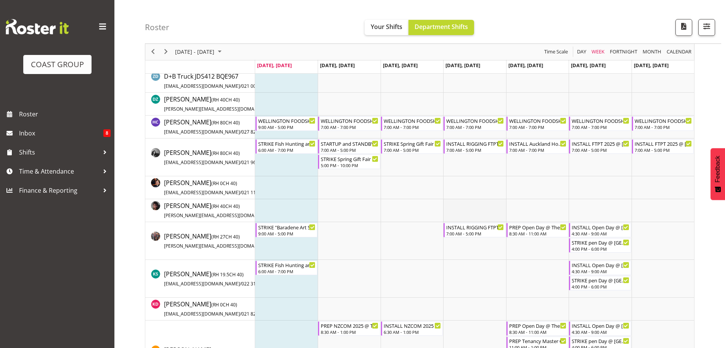
click at [446, 200] on td "Timeline Week of August 25, 2025" at bounding box center [474, 210] width 63 height 23
click at [393, 212] on td "Timeline Week of August 25, 2025" at bounding box center [411, 210] width 63 height 23
click at [346, 142] on div "STARTUP and STANDBY Spring Gift Fair 2025 @ [GEOGRAPHIC_DATA]" at bounding box center [350, 143] width 58 height 8
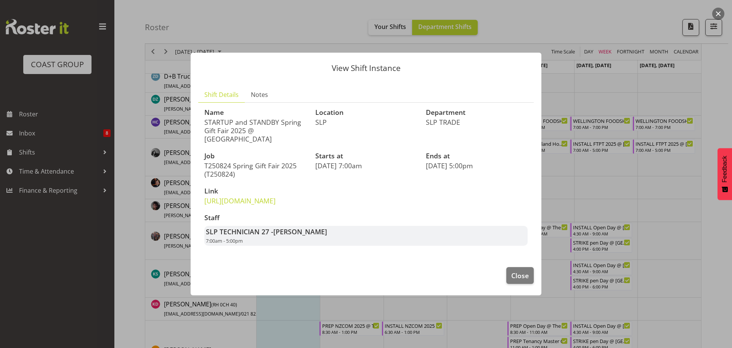
drag, startPoint x: 206, startPoint y: 112, endPoint x: 276, endPoint y: 105, distance: 70.1
click at [276, 105] on div "Name STARTUP and STANDBY Spring Gift Fair 2025 @ Auckland Showgrounds" at bounding box center [255, 125] width 111 height 43
click at [276, 118] on p "STARTUP and STANDBY Spring Gift Fair 2025 @ [GEOGRAPHIC_DATA]" at bounding box center [255, 130] width 102 height 25
drag, startPoint x: 204, startPoint y: 111, endPoint x: 293, endPoint y: 110, distance: 88.4
click at [293, 118] on p "STARTUP and STANDBY Spring Gift Fair 2025 @ [GEOGRAPHIC_DATA]" at bounding box center [255, 130] width 102 height 25
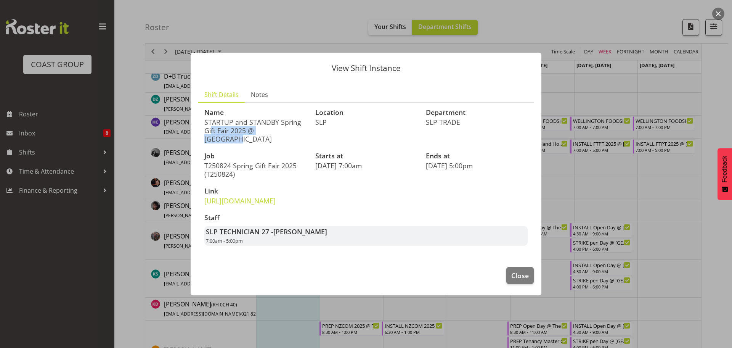
click at [293, 118] on p "STARTUP and STANDBY Spring Gift Fair 2025 @ [GEOGRAPHIC_DATA]" at bounding box center [255, 130] width 102 height 25
drag, startPoint x: 245, startPoint y: 117, endPoint x: 303, endPoint y: 116, distance: 57.6
click at [303, 118] on p "STARTUP and STANDBY Spring Gift Fair 2025 @ [GEOGRAPHIC_DATA]" at bounding box center [255, 130] width 102 height 25
drag, startPoint x: 207, startPoint y: 123, endPoint x: 266, endPoint y: 124, distance: 59.1
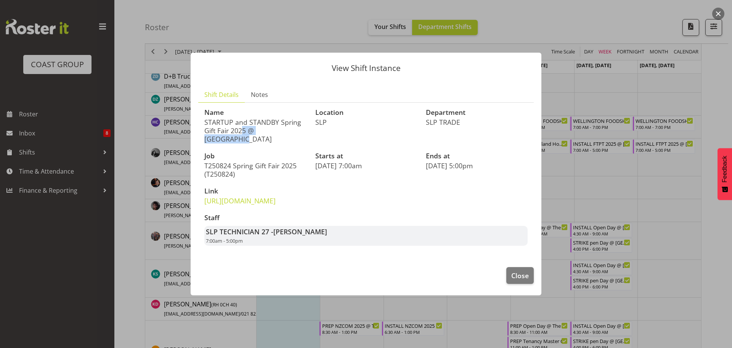
click at [266, 124] on p "STARTUP and STANDBY Spring Gift Fair 2025 @ [GEOGRAPHIC_DATA]" at bounding box center [255, 130] width 102 height 25
click at [523, 280] on span "Close" at bounding box center [520, 275] width 18 height 10
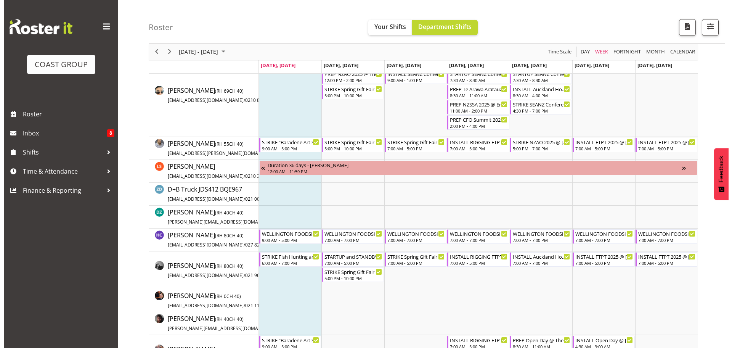
scroll to position [238, 0]
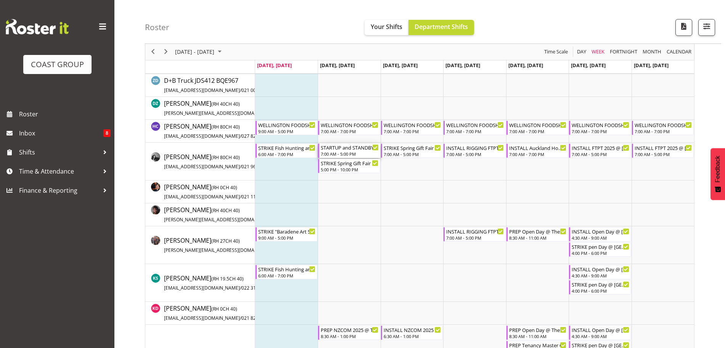
click at [350, 148] on div "STARTUP and STANDBY Spring Gift Fair 2025 @ [GEOGRAPHIC_DATA]" at bounding box center [350, 147] width 58 height 8
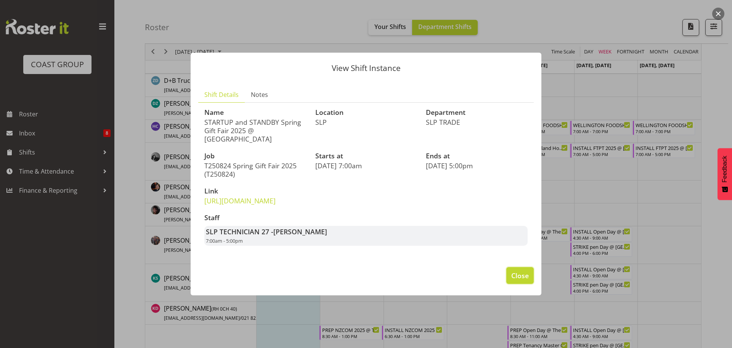
click at [530, 284] on button "Close" at bounding box center [519, 275] width 27 height 17
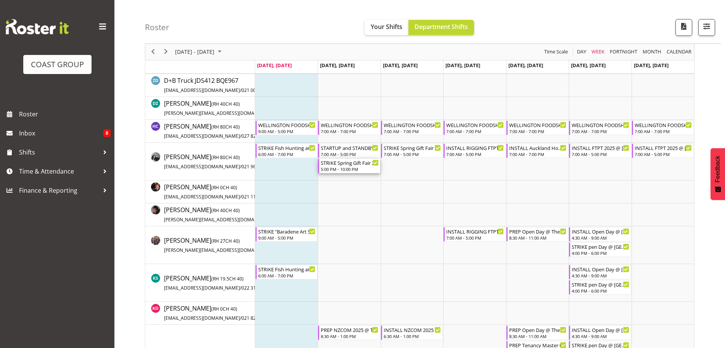
click at [353, 169] on div "5:00 PM - 10:00 PM" at bounding box center [350, 169] width 58 height 6
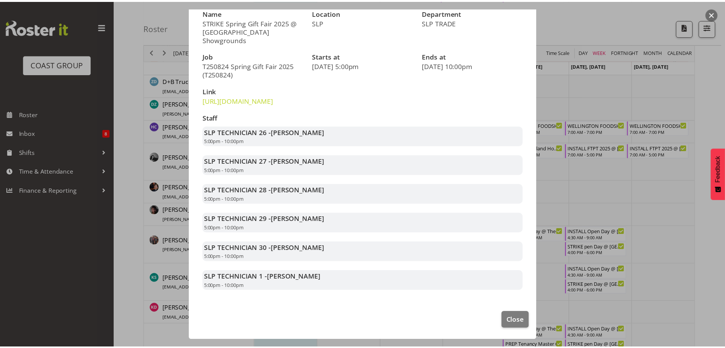
scroll to position [83, 0]
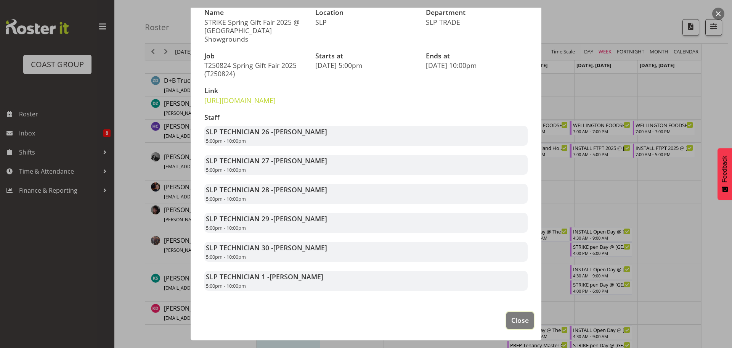
drag, startPoint x: 508, startPoint y: 317, endPoint x: 507, endPoint y: 303, distance: 13.7
click at [511, 317] on span "Close" at bounding box center [520, 320] width 18 height 10
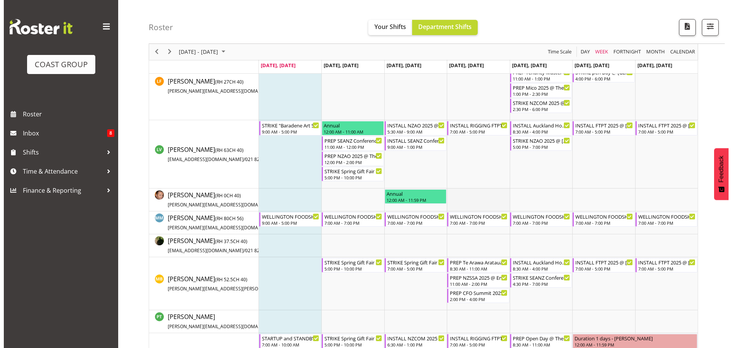
scroll to position [524, 0]
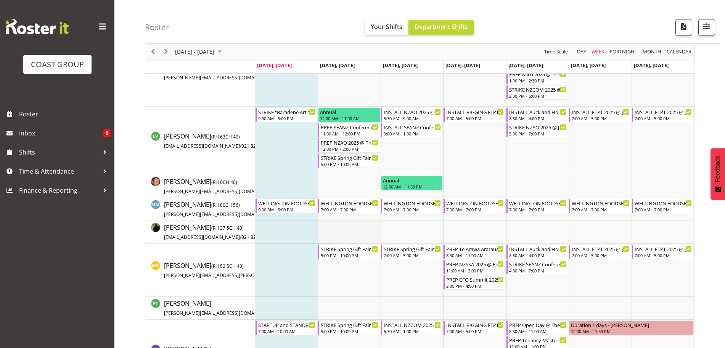
click at [347, 233] on td "Timeline Week of August 25, 2025" at bounding box center [349, 232] width 63 height 23
click at [353, 250] on div "STRIKE Spring Gift Fair 2025 @ [GEOGRAPHIC_DATA] Showgrounds" at bounding box center [350, 248] width 58 height 8
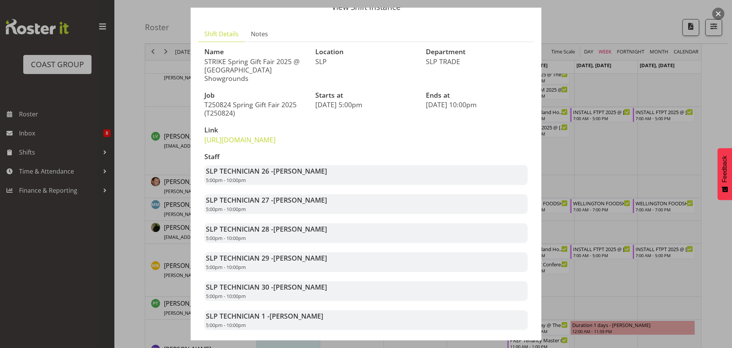
scroll to position [83, 0]
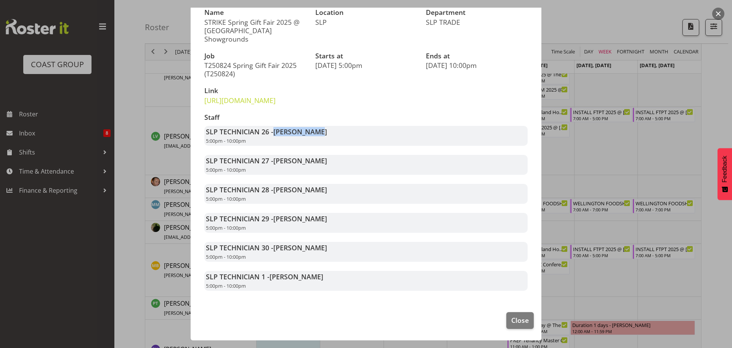
drag, startPoint x: 273, startPoint y: 132, endPoint x: 319, endPoint y: 135, distance: 46.2
click at [319, 135] on strong "SLP TECHNICIAN 26 - Aof Anujarawat" at bounding box center [266, 131] width 121 height 9
click at [319, 135] on span "[PERSON_NAME]" at bounding box center [300, 131] width 54 height 9
drag, startPoint x: 278, startPoint y: 161, endPoint x: 323, endPoint y: 162, distance: 45.0
click at [322, 162] on div "SLP TECHNICIAN 27 - Coel Phillips 5:00pm - 10:00pm" at bounding box center [365, 165] width 323 height 20
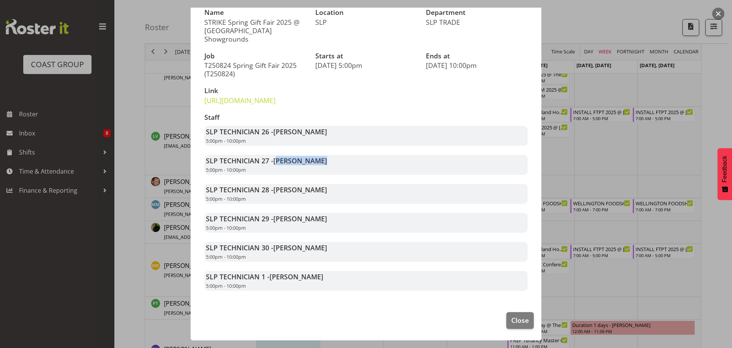
click at [323, 163] on div "SLP TECHNICIAN 27 - Coel Phillips 5:00pm - 10:00pm" at bounding box center [365, 165] width 323 height 20
drag, startPoint x: 274, startPoint y: 192, endPoint x: 319, endPoint y: 197, distance: 45.6
click at [319, 197] on div "SLP TECHNICIAN 28 - Hayden Watts 5:00pm - 10:00pm" at bounding box center [365, 194] width 323 height 20
click at [317, 198] on div "SLP TECHNICIAN 28 - Hayden Watts 5:00pm - 10:00pm" at bounding box center [365, 194] width 323 height 20
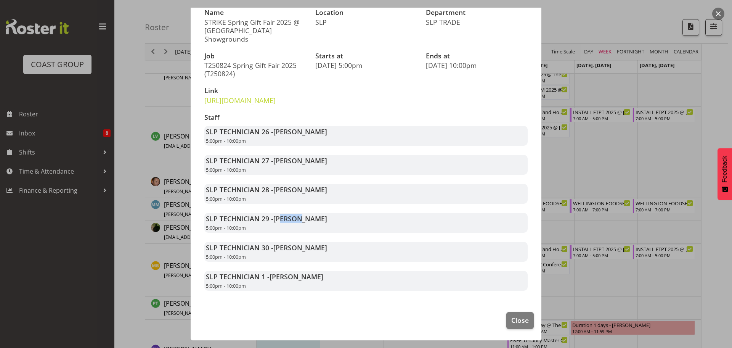
drag, startPoint x: 282, startPoint y: 218, endPoint x: 318, endPoint y: 218, distance: 36.6
click at [317, 218] on span "[PERSON_NAME]" at bounding box center [300, 218] width 54 height 9
click at [319, 219] on span "[PERSON_NAME]" at bounding box center [300, 218] width 54 height 9
click at [511, 322] on span "Close" at bounding box center [520, 320] width 18 height 10
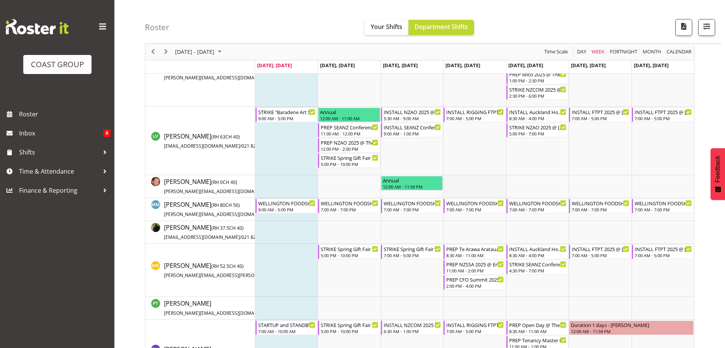
click at [469, 185] on td "Timeline Week of August 25, 2025" at bounding box center [474, 186] width 63 height 23
click at [419, 252] on div "STRIKE Spring Gift Fair 2025 SWING 2 TRUSSES TO PRE INSTALLED BEAM CLAMPS @ Auc…" at bounding box center [412, 251] width 58 height 14
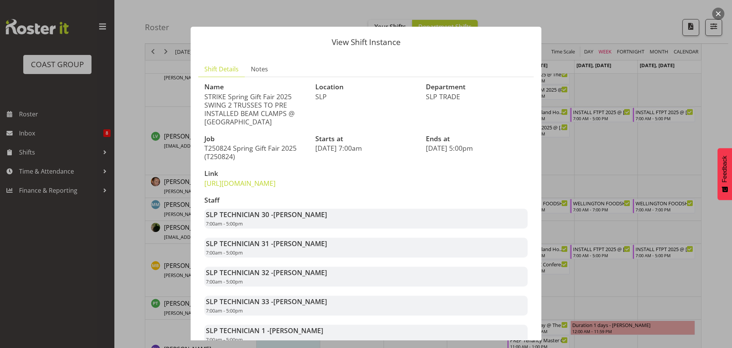
drag, startPoint x: 276, startPoint y: 233, endPoint x: 323, endPoint y: 244, distance: 48.5
click at [321, 228] on div "SLP TECHNICIAN 30 - Aaron Grant 7:00am - 5:00pm" at bounding box center [365, 218] width 323 height 20
click at [323, 228] on div "SLP TECHNICIAN 30 - Aaron Grant 7:00am - 5:00pm" at bounding box center [365, 218] width 323 height 20
drag, startPoint x: 273, startPoint y: 257, endPoint x: 320, endPoint y: 265, distance: 47.9
click at [320, 257] on div "SLP TECHNICIAN 31 - Coel Phillips 7:00am - 5:00pm" at bounding box center [365, 247] width 323 height 20
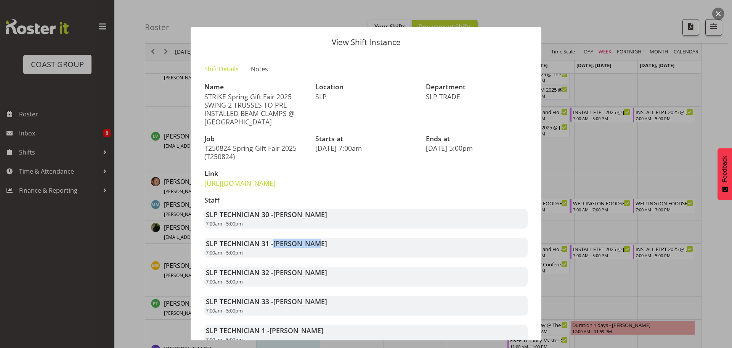
click at [321, 257] on div "SLP TECHNICIAN 31 - Coel Phillips 7:00am - 5:00pm" at bounding box center [365, 247] width 323 height 20
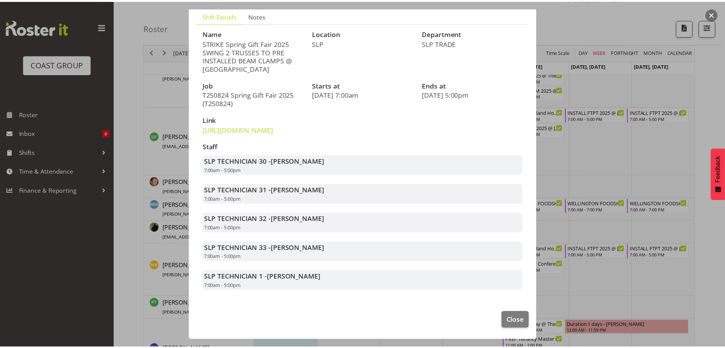
scroll to position [71, 0]
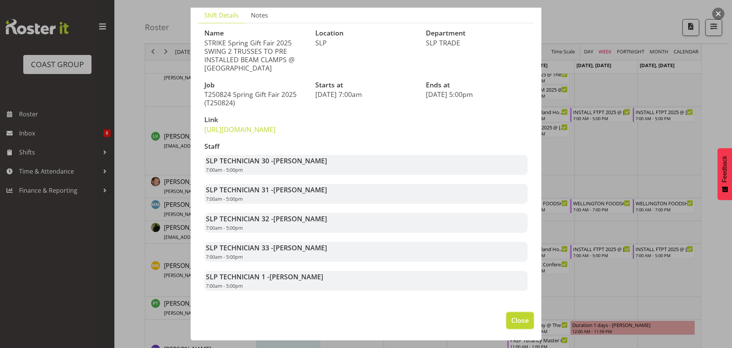
click at [524, 317] on button "Close" at bounding box center [519, 320] width 27 height 17
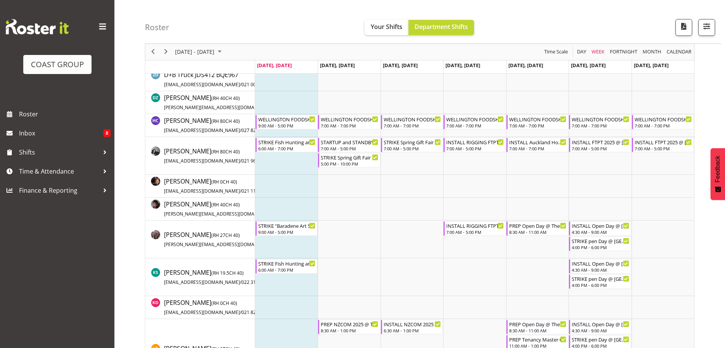
scroll to position [182, 0]
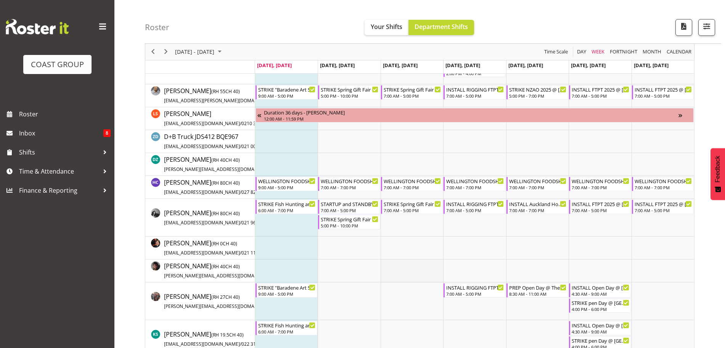
click at [433, 263] on td "Timeline Week of August 25, 2025" at bounding box center [411, 270] width 63 height 23
click at [72, 166] on span "Time & Attendance" at bounding box center [59, 170] width 80 height 11
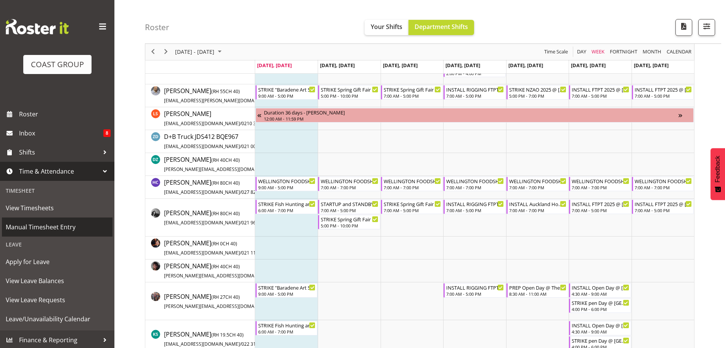
click at [62, 228] on span "Manual Timesheet Entry" at bounding box center [57, 226] width 103 height 11
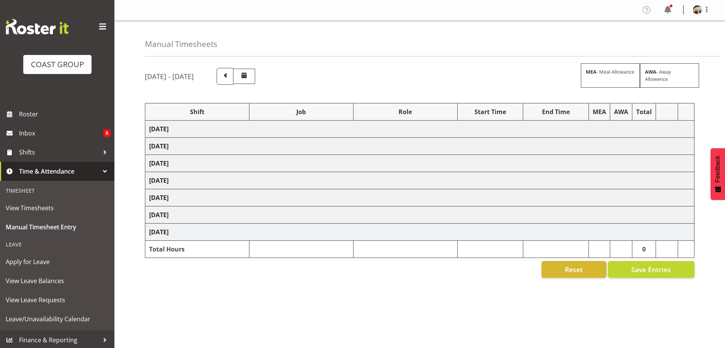
select select "77855"
select select "10210"
select select "66158"
select select "9150"
select select "77855"
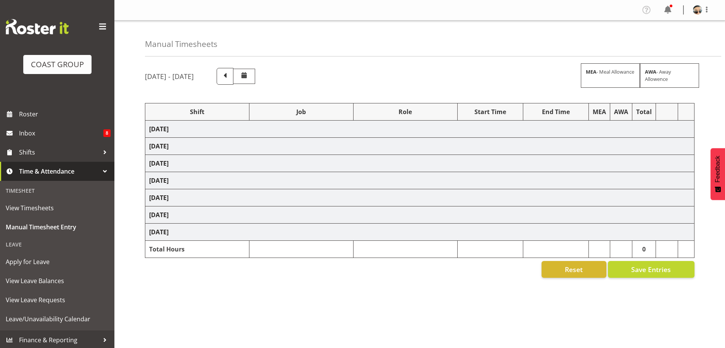
select select "10210"
select select "66158"
select select "9150"
select select "66158"
select select "9150"
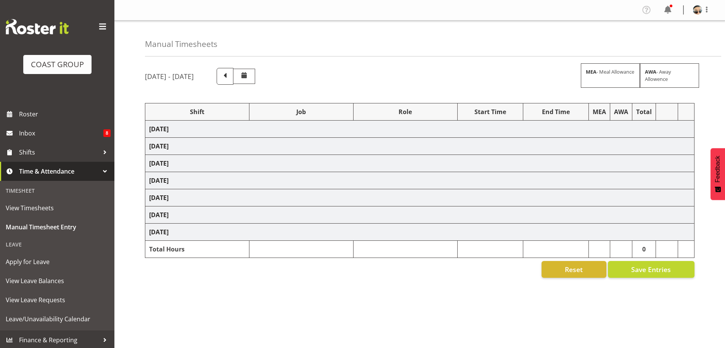
select select "66158"
select select "9150"
select select "66158"
select select "9150"
select select "66158"
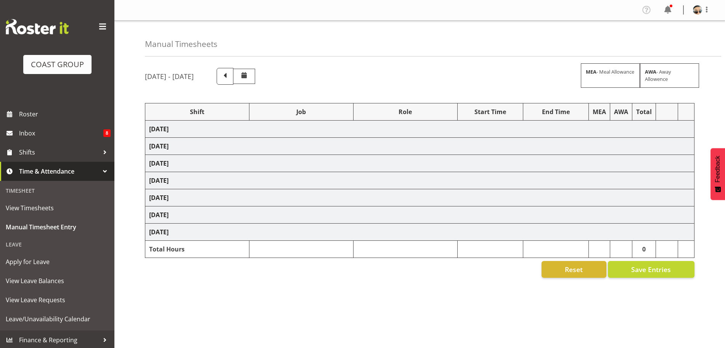
select select "9150"
select select "78200"
select select "10259"
select select "68305"
select select "9353"
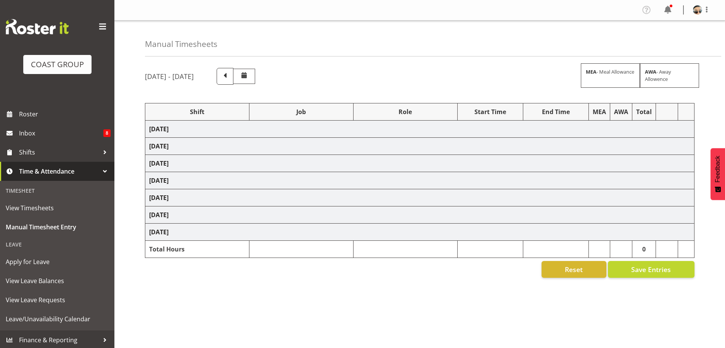
select select "66158"
select select "9150"
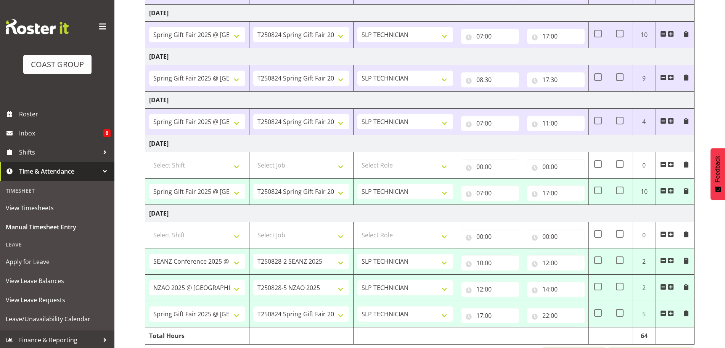
scroll to position [256, 0]
click at [602, 217] on td "Tuesday 26th August 2025" at bounding box center [419, 212] width 549 height 17
click at [501, 215] on td "Tuesday 26th August 2025" at bounding box center [419, 212] width 549 height 17
click at [585, 216] on td "Tuesday 26th August 2025" at bounding box center [419, 212] width 549 height 17
click at [18, 118] on link "Roster" at bounding box center [57, 113] width 114 height 19
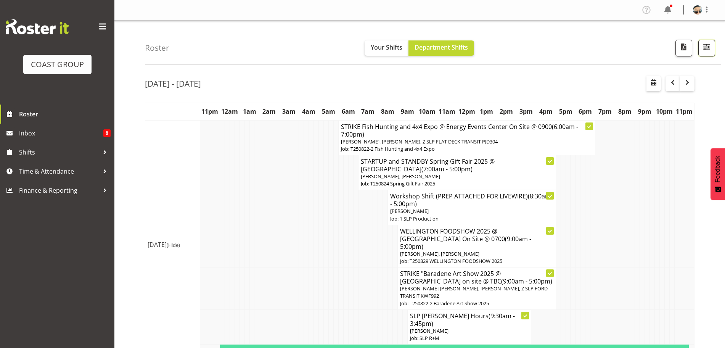
click at [706, 45] on span "button" at bounding box center [706, 47] width 10 height 10
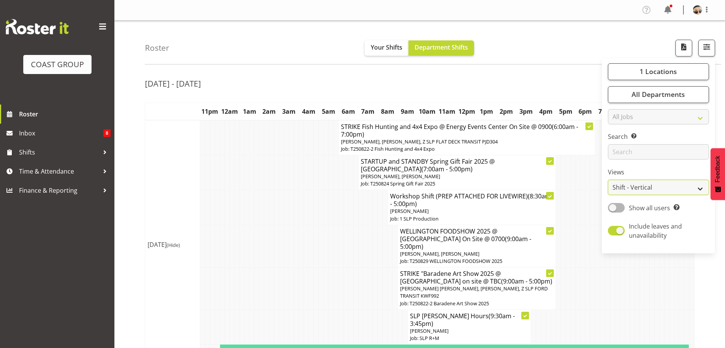
click at [658, 185] on select "Staff Role Shift - Horizontal Shift - Vertical Staff - Location" at bounding box center [658, 187] width 101 height 15
select select "staff"
click at [608, 180] on select "Staff Role Shift - Horizontal Shift - Vertical Staff - Location" at bounding box center [658, 187] width 101 height 15
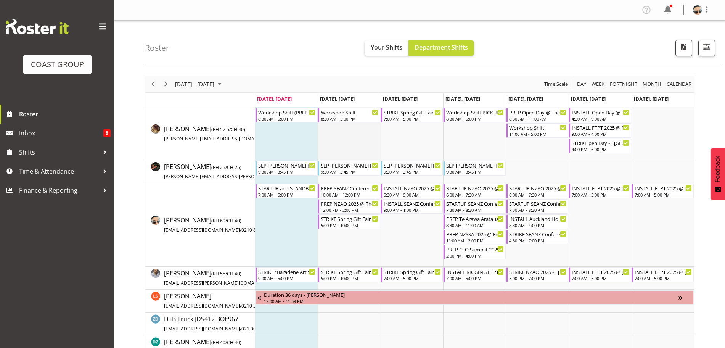
click at [362, 146] on td "Timeline Week of August 25, 2025" at bounding box center [349, 133] width 63 height 53
click at [343, 194] on div "10:00 AM - 12:00 PM" at bounding box center [350, 194] width 58 height 6
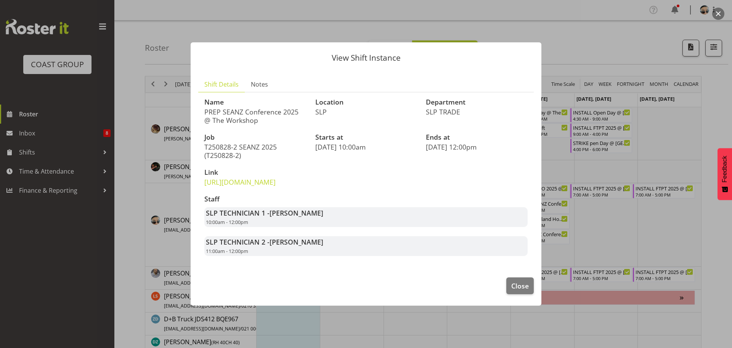
drag, startPoint x: 224, startPoint y: 105, endPoint x: 297, endPoint y: 107, distance: 73.2
click at [297, 107] on p "PREP SEANZ Conference 2025 @ The Workshop" at bounding box center [255, 115] width 102 height 17
click at [520, 290] on span "Close" at bounding box center [520, 286] width 18 height 10
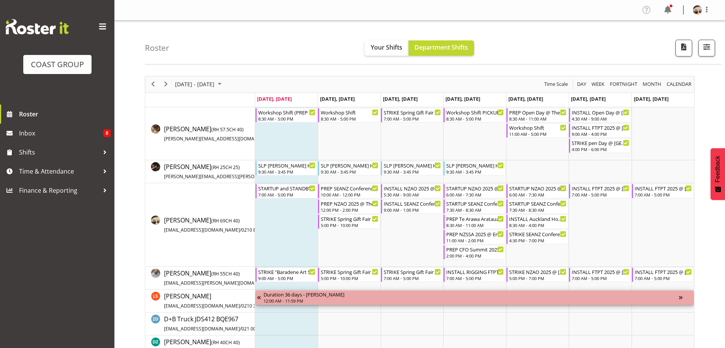
click at [520, 295] on div "Duration 36 days - [PERSON_NAME]" at bounding box center [470, 294] width 415 height 8
click at [343, 191] on div "PREP SEANZ Conference 2025 @ The Workshop" at bounding box center [350, 188] width 58 height 8
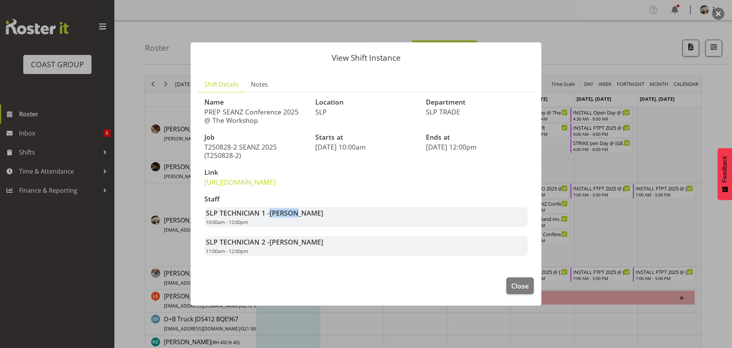
drag, startPoint x: 270, startPoint y: 221, endPoint x: 308, endPoint y: 225, distance: 37.6
click at [302, 217] on span "[PERSON_NAME]" at bounding box center [296, 212] width 54 height 9
click at [315, 226] on div "SLP TECHNICIAN 1 - Aof Anujarawat 10:00am - 12:00pm" at bounding box center [365, 217] width 323 height 20
drag, startPoint x: 268, startPoint y: 221, endPoint x: 322, endPoint y: 219, distance: 54.6
click at [319, 217] on strong "SLP TECHNICIAN 1 - Aof Anujarawat" at bounding box center [264, 212] width 117 height 9
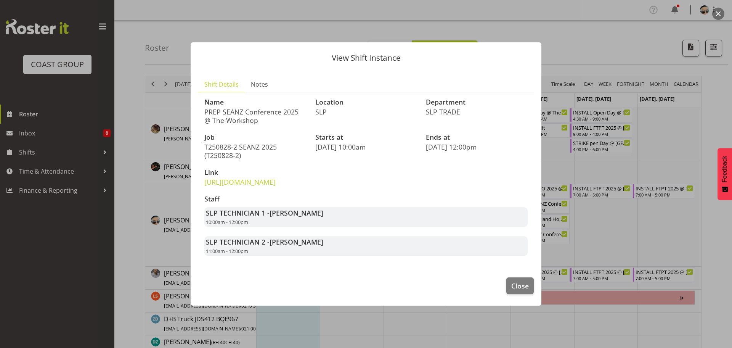
click at [322, 219] on div "SLP TECHNICIAN 1 - Aof Anujarawat 10:00am - 12:00pm" at bounding box center [365, 217] width 323 height 20
drag, startPoint x: 251, startPoint y: 221, endPoint x: 308, endPoint y: 222, distance: 56.4
click at [306, 217] on strong "SLP TECHNICIAN 1 - Aof Anujarawat" at bounding box center [264, 212] width 117 height 9
click at [308, 217] on span "[PERSON_NAME]" at bounding box center [296, 212] width 54 height 9
drag, startPoint x: 222, startPoint y: 220, endPoint x: 302, endPoint y: 224, distance: 79.7
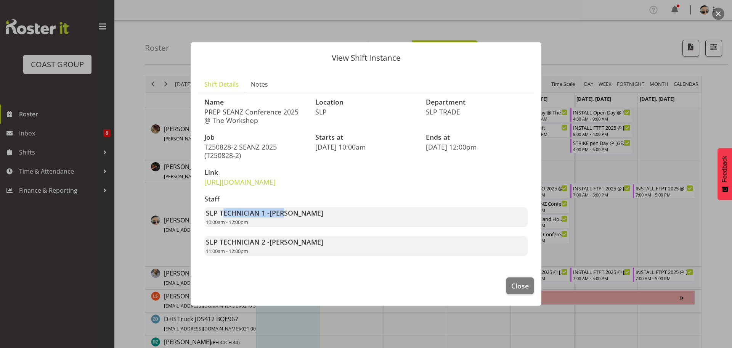
click at [298, 217] on strong "SLP TECHNICIAN 1 - Aof Anujarawat" at bounding box center [264, 212] width 117 height 9
click at [302, 217] on span "[PERSON_NAME]" at bounding box center [296, 212] width 54 height 9
drag, startPoint x: 208, startPoint y: 223, endPoint x: 332, endPoint y: 229, distance: 123.7
click at [332, 227] on div "SLP TECHNICIAN 1 - Aof Anujarawat 10:00am - 12:00pm" at bounding box center [365, 217] width 323 height 20
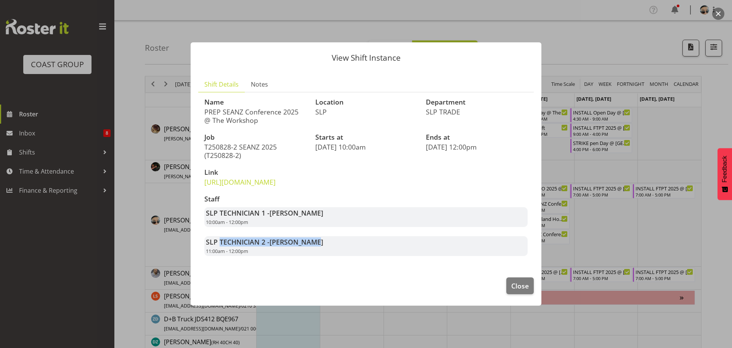
drag, startPoint x: 219, startPoint y: 248, endPoint x: 335, endPoint y: 255, distance: 116.9
click at [332, 255] on div "SLP TECHNICIAN 2 - [PERSON_NAME] 11:00am - 12:00pm" at bounding box center [365, 246] width 323 height 20
click at [336, 255] on div "SLP TECHNICIAN 2 - [PERSON_NAME] 11:00am - 12:00pm" at bounding box center [365, 246] width 323 height 20
click at [511, 294] on button "Close" at bounding box center [519, 285] width 27 height 17
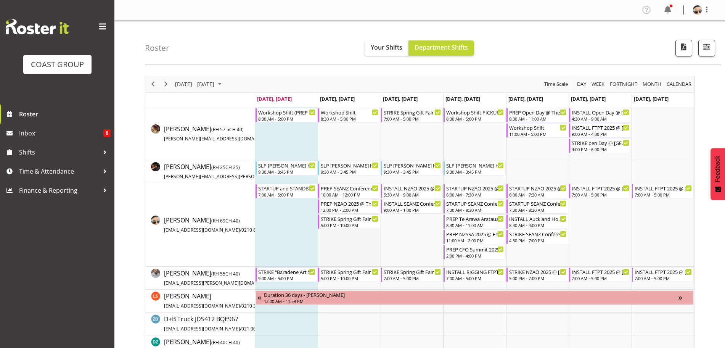
click at [378, 237] on td "Timeline Week of August 25, 2025" at bounding box center [349, 224] width 63 height 83
click at [335, 203] on div "PREP NZAO 2025 @ The Workshop" at bounding box center [350, 203] width 58 height 8
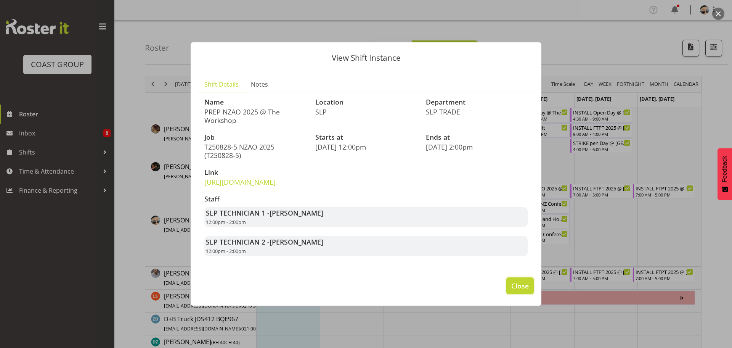
click at [514, 290] on span "Close" at bounding box center [520, 286] width 18 height 10
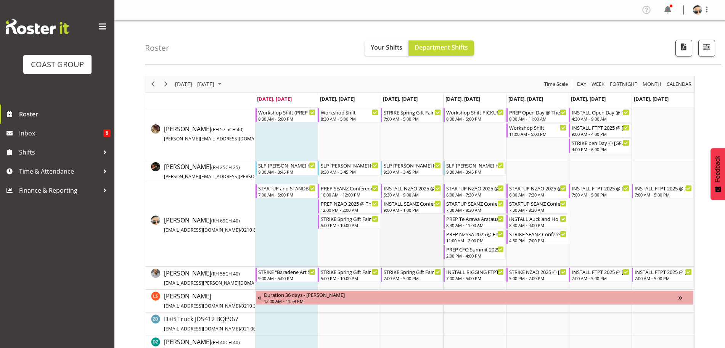
click at [397, 241] on td "Timeline Week of August 25, 2025" at bounding box center [411, 224] width 63 height 83
click at [354, 222] on div "5:00 PM - 10:00 PM" at bounding box center [350, 224] width 58 height 6
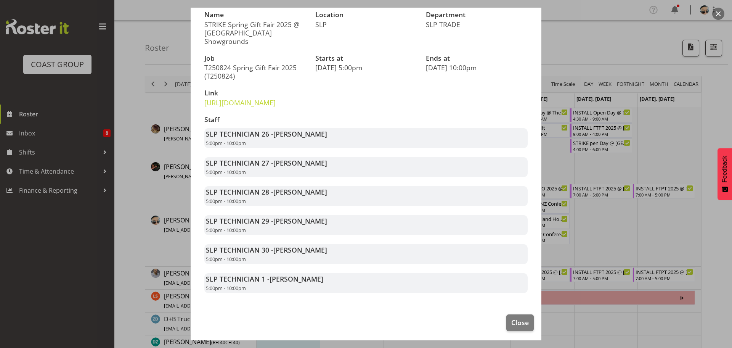
scroll to position [83, 0]
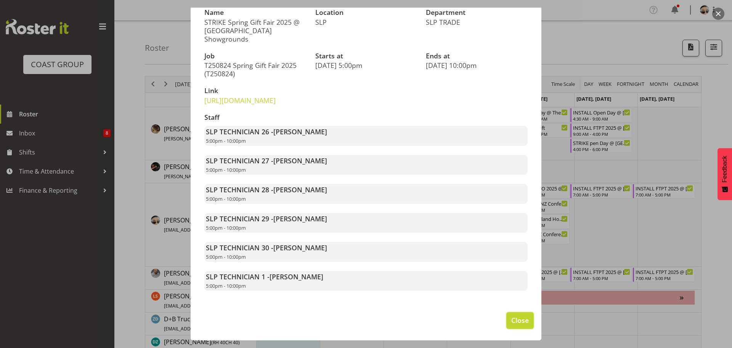
click at [518, 319] on span "Close" at bounding box center [520, 320] width 18 height 10
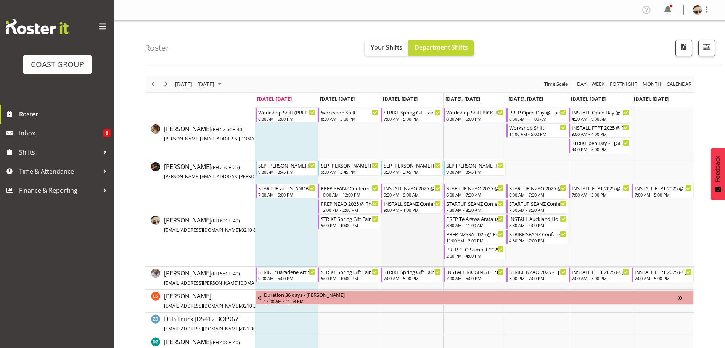
click at [385, 241] on td "Timeline Week of August 25, 2025" at bounding box center [411, 224] width 63 height 83
click at [408, 258] on td "Timeline Week of August 25, 2025" at bounding box center [411, 224] width 63 height 83
click at [384, 146] on td "Timeline Week of August 25, 2025" at bounding box center [411, 133] width 63 height 53
click at [362, 223] on div "5:00 PM - 10:00 PM" at bounding box center [350, 224] width 58 height 6
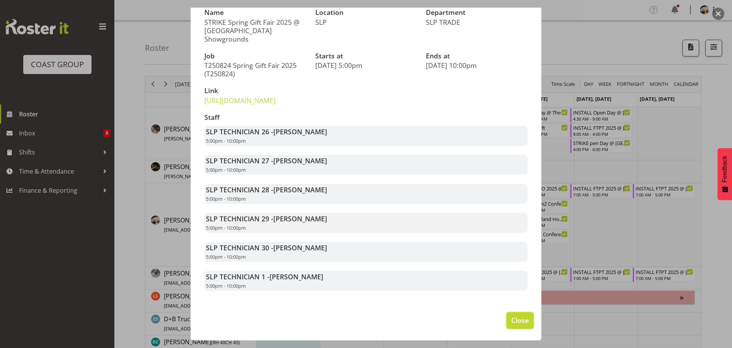
click at [517, 319] on span "Close" at bounding box center [520, 320] width 18 height 10
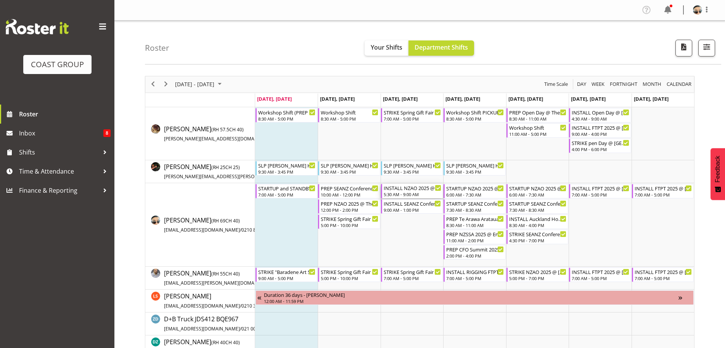
click at [415, 191] on div "INSTALL NZAO 2025 @ [GEOGRAPHIC_DATA] On Site @ 0600" at bounding box center [412, 188] width 58 height 8
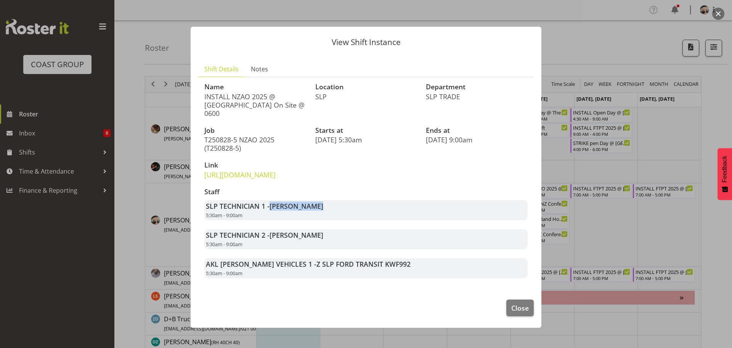
drag, startPoint x: 272, startPoint y: 213, endPoint x: 320, endPoint y: 216, distance: 47.7
click at [320, 210] on span "[PERSON_NAME]" at bounding box center [296, 205] width 54 height 9
drag, startPoint x: 208, startPoint y: 216, endPoint x: 326, endPoint y: 231, distance: 119.1
click at [326, 231] on div "Staff SLP TECHNICIAN 1 - Aof Anujarawat 5:30am - 9:00am SLP TECHNICIAN 2 - [PER…" at bounding box center [366, 232] width 332 height 99
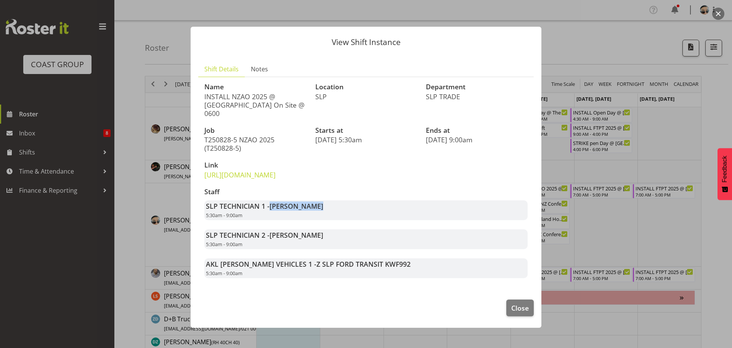
click at [326, 231] on div "Staff SLP TECHNICIAN 1 - Aof Anujarawat 5:30am - 9:00am SLP TECHNICIAN 2 - [PER…" at bounding box center [366, 232] width 332 height 99
drag, startPoint x: 207, startPoint y: 213, endPoint x: 339, endPoint y: 225, distance: 133.1
click at [339, 220] on div "SLP TECHNICIAN 1 - Aof Anujarawat 5:30am - 9:00am" at bounding box center [365, 210] width 323 height 20
drag, startPoint x: 276, startPoint y: 240, endPoint x: 331, endPoint y: 247, distance: 56.2
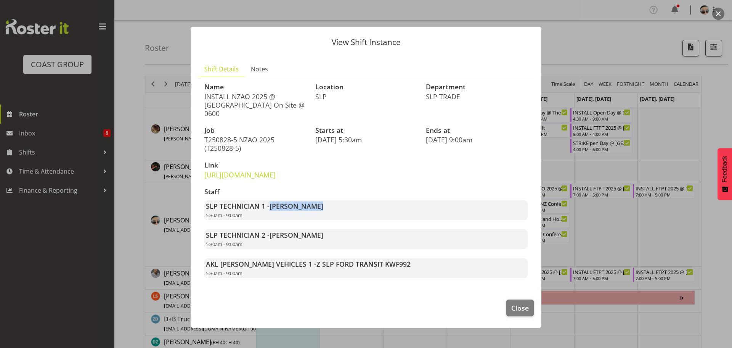
click at [331, 247] on div "SLP TECHNICIAN 2 - [PERSON_NAME] 5:30am - 9:00am" at bounding box center [365, 239] width 323 height 20
click at [511, 316] on button "Close" at bounding box center [519, 307] width 27 height 17
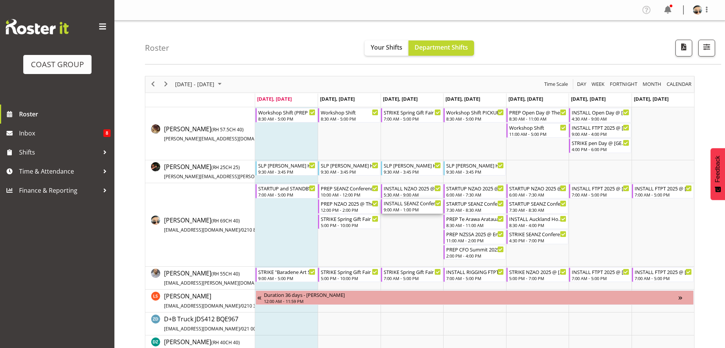
click at [401, 204] on div "INSTALL SEANZ Conference 2025 @ The Pullman On Site @ AFTER NZAO" at bounding box center [412, 203] width 58 height 8
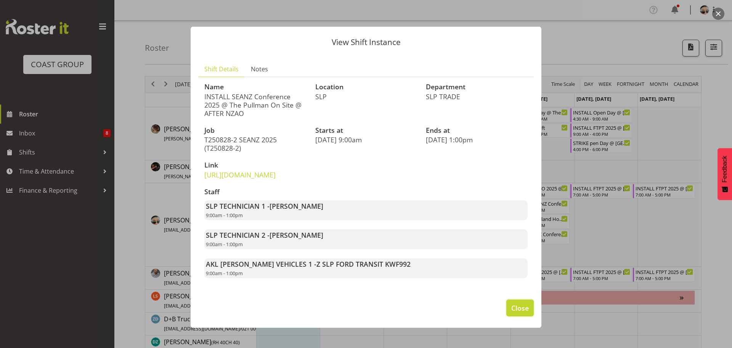
click at [512, 313] on span "Close" at bounding box center [520, 308] width 18 height 10
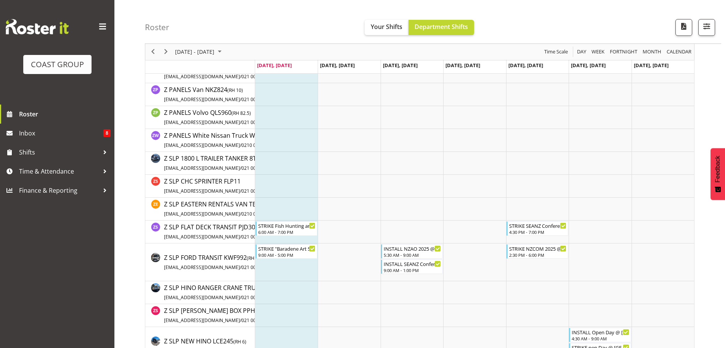
scroll to position [1547, 0]
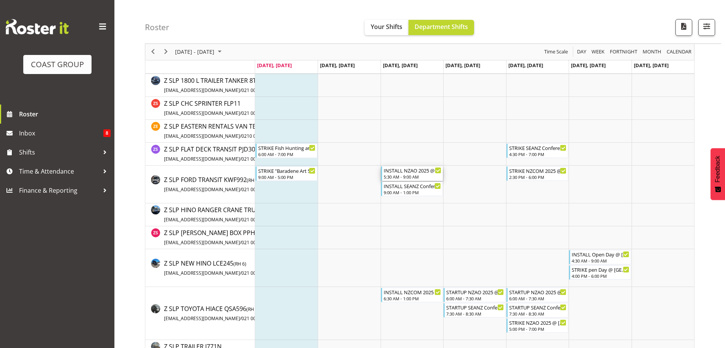
click at [403, 172] on div "INSTALL NZAO 2025 @ [GEOGRAPHIC_DATA] On Site @ 0600" at bounding box center [412, 170] width 58 height 8
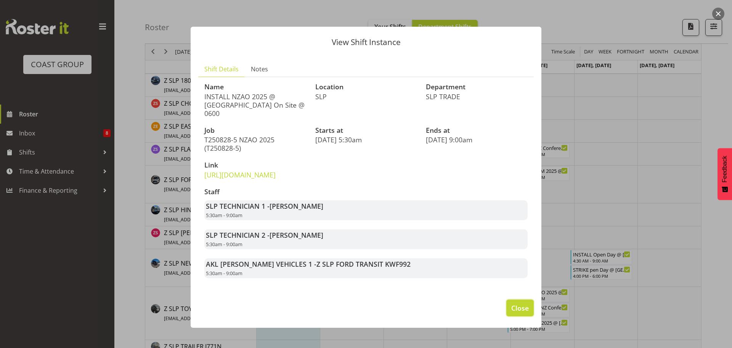
click at [520, 313] on span "Close" at bounding box center [520, 308] width 18 height 10
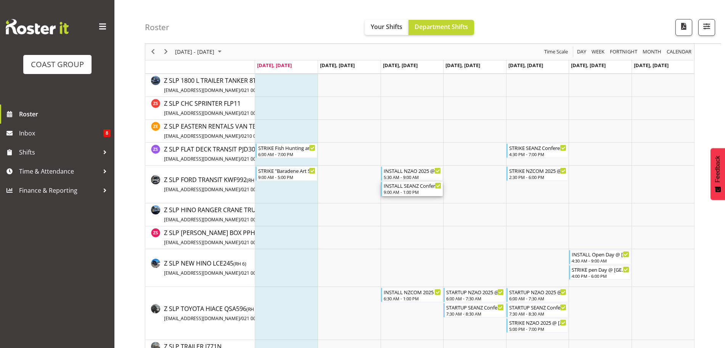
click at [418, 188] on div "INSTALL SEANZ Conference 2025 @ The Pullman On Site @ AFTER NZAO" at bounding box center [412, 185] width 58 height 8
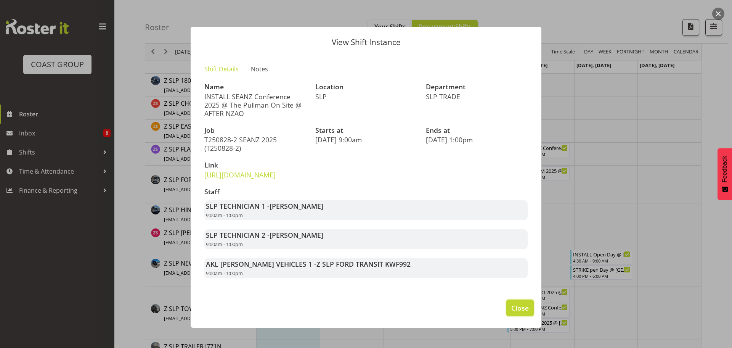
click at [521, 316] on button "Close" at bounding box center [519, 307] width 27 height 17
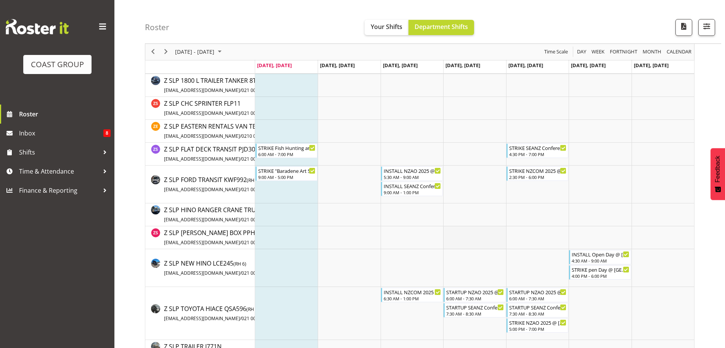
click at [474, 237] on td "Timeline Week of August 25, 2025" at bounding box center [474, 237] width 63 height 23
click at [531, 178] on div "2:30 PM - 6:00 PM" at bounding box center [538, 176] width 58 height 6
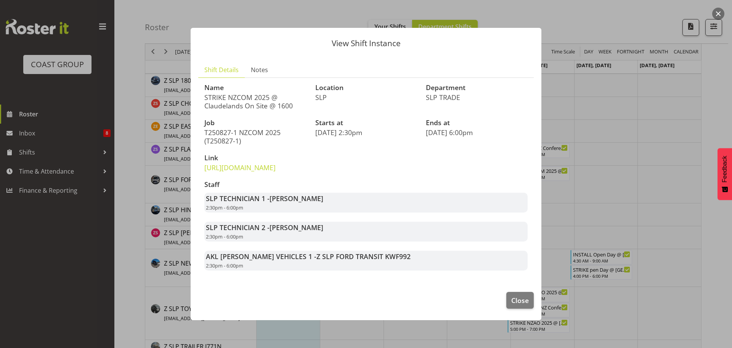
click at [536, 318] on footer "Close" at bounding box center [366, 302] width 351 height 36
click at [522, 305] on span "Close" at bounding box center [520, 300] width 18 height 10
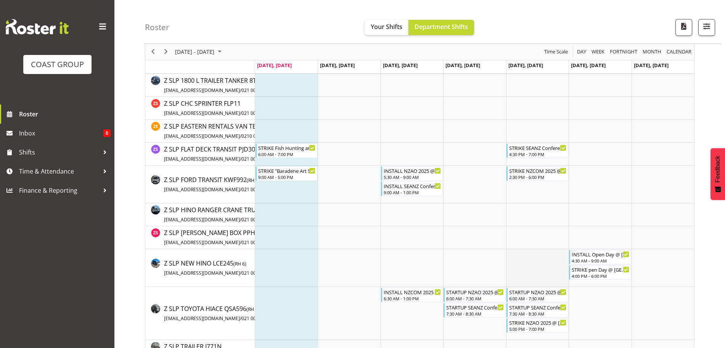
click at [527, 269] on td "Timeline Week of August 25, 2025" at bounding box center [537, 268] width 63 height 38
click at [528, 267] on td "Timeline Week of August 25, 2025" at bounding box center [537, 268] width 63 height 38
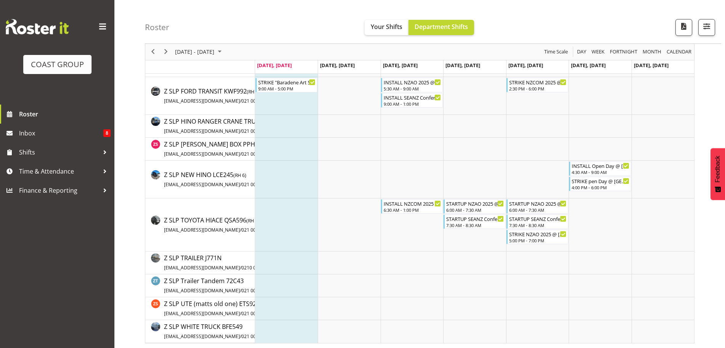
scroll to position [1636, 0]
